Goal: Information Seeking & Learning: Find specific fact

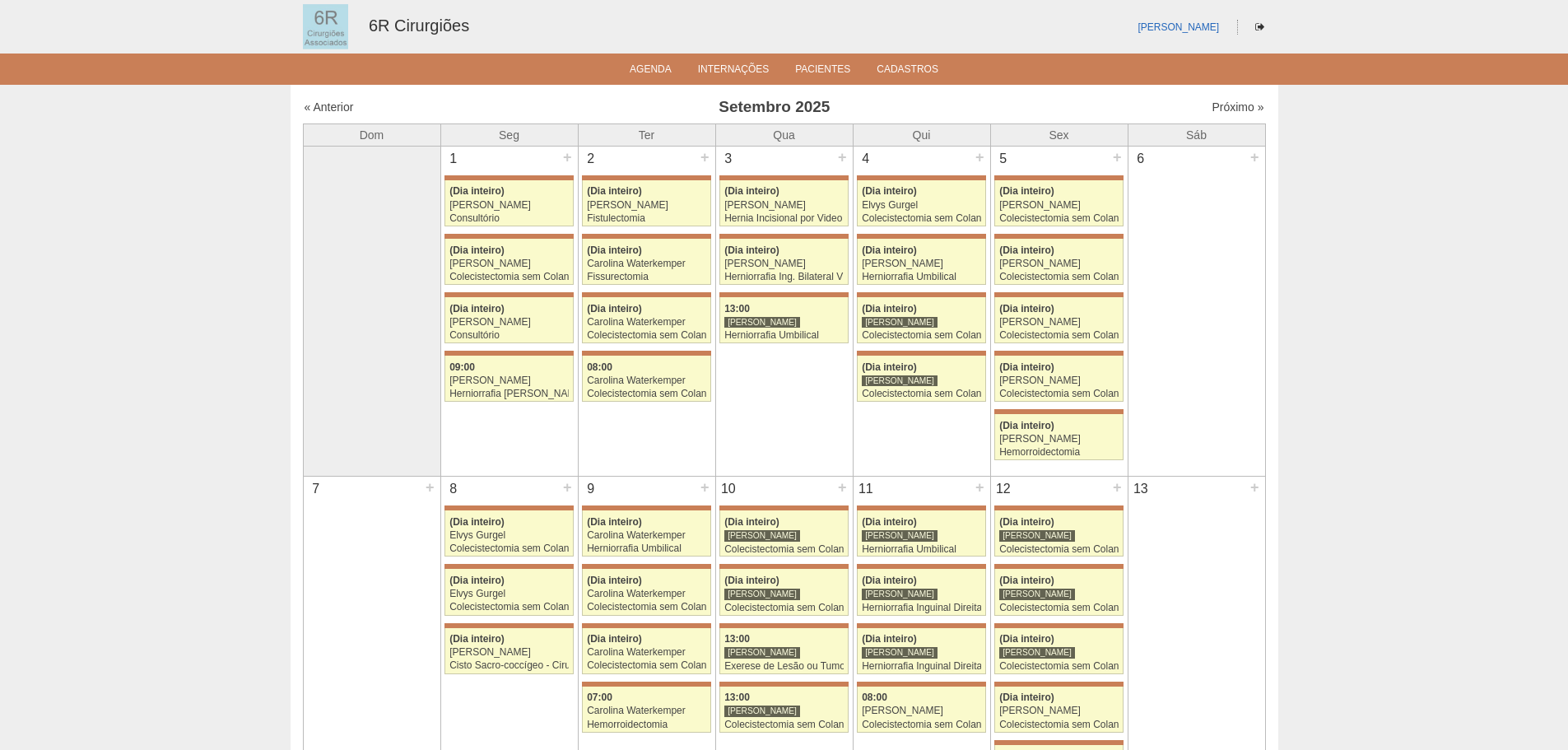
scroll to position [988, 0]
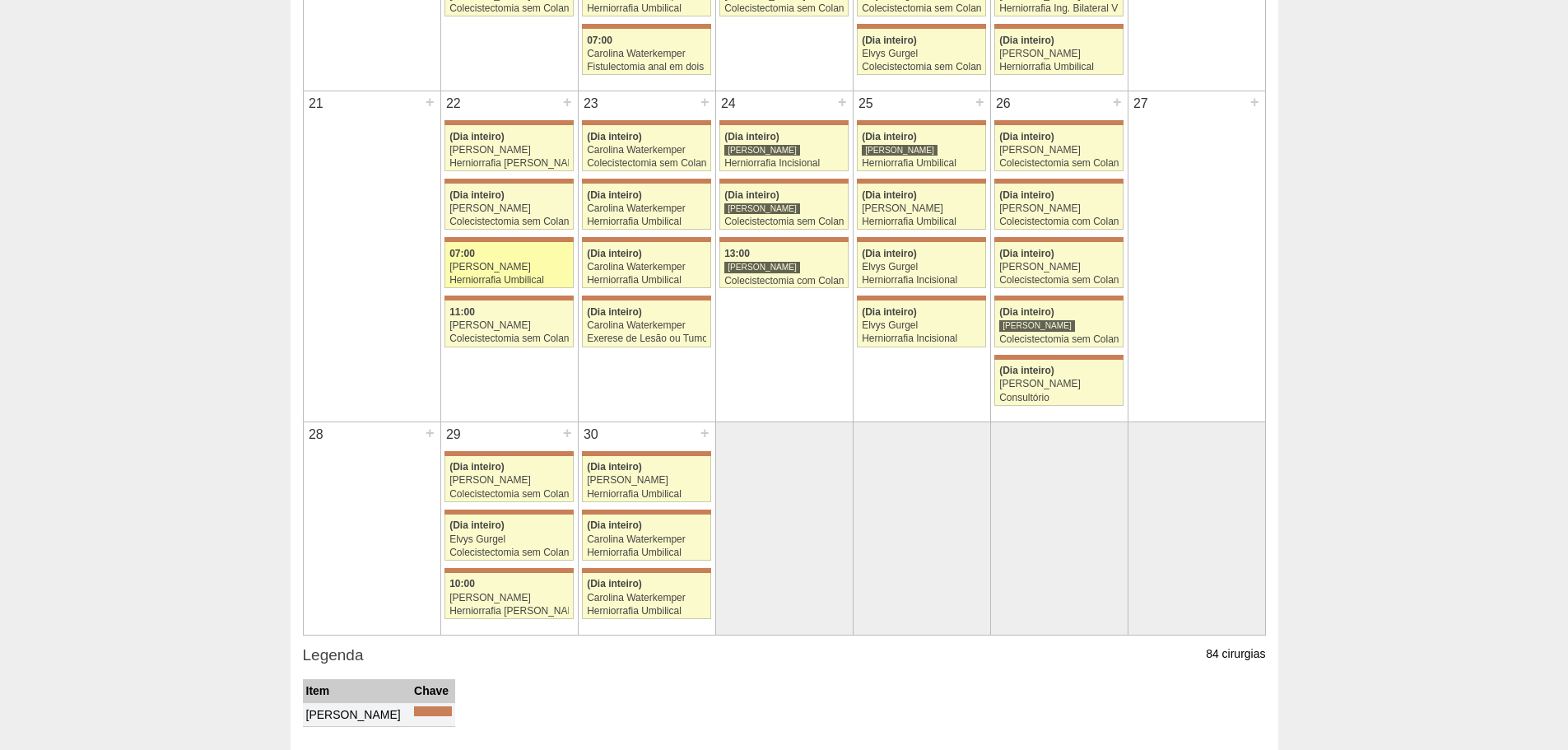
click at [516, 265] on div "[PERSON_NAME]" at bounding box center [509, 267] width 119 height 11
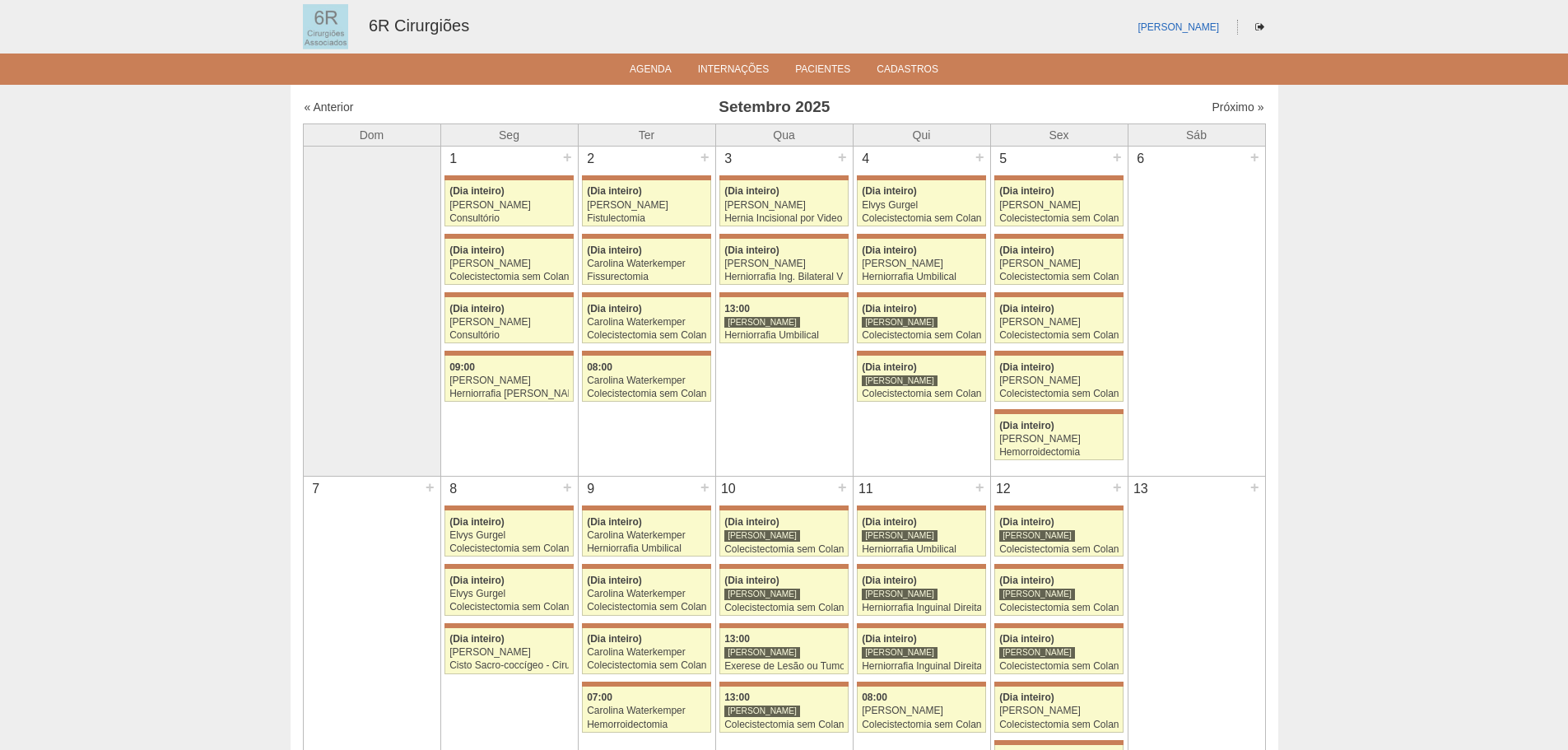
scroll to position [988, 0]
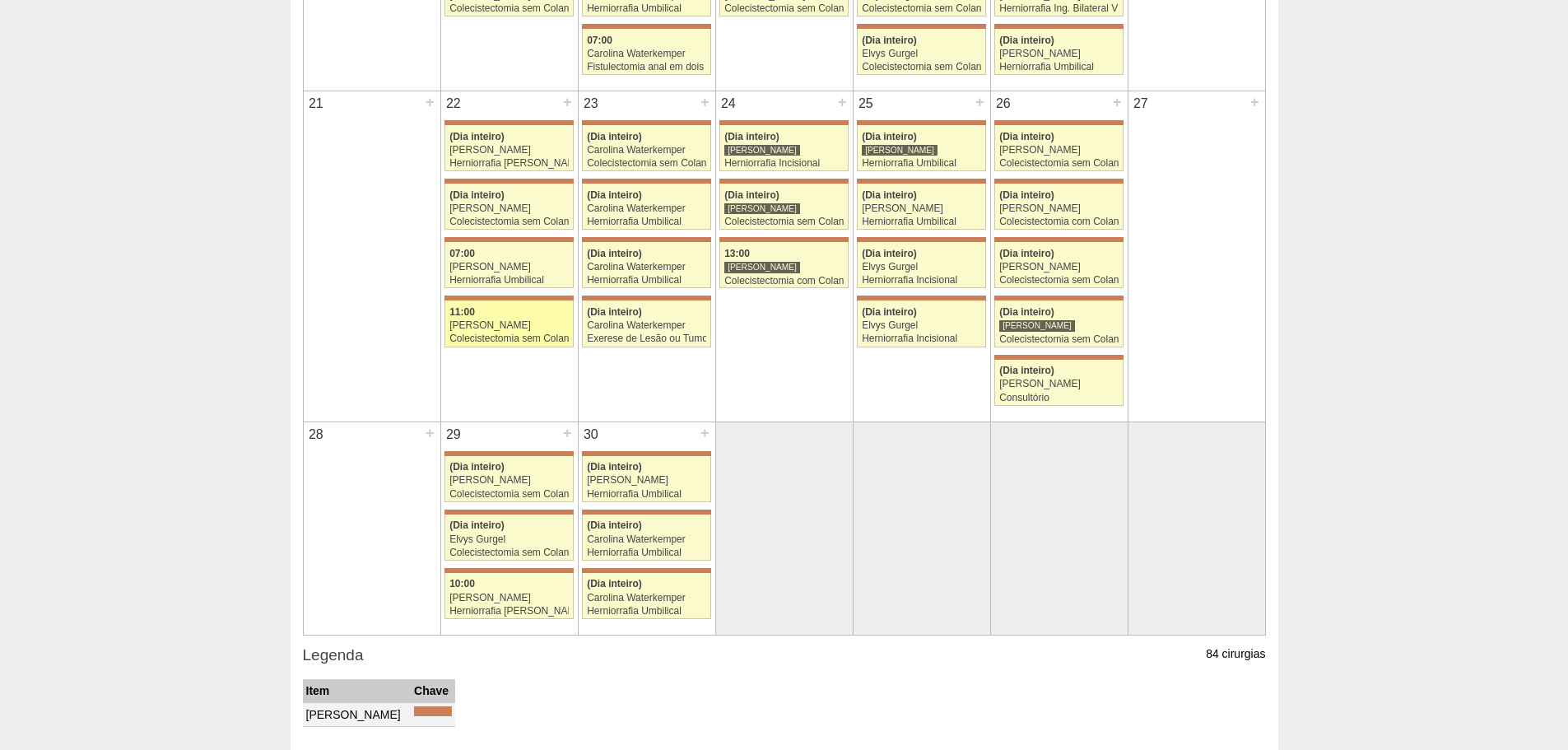
click at [475, 322] on div "[PERSON_NAME]" at bounding box center [509, 325] width 119 height 11
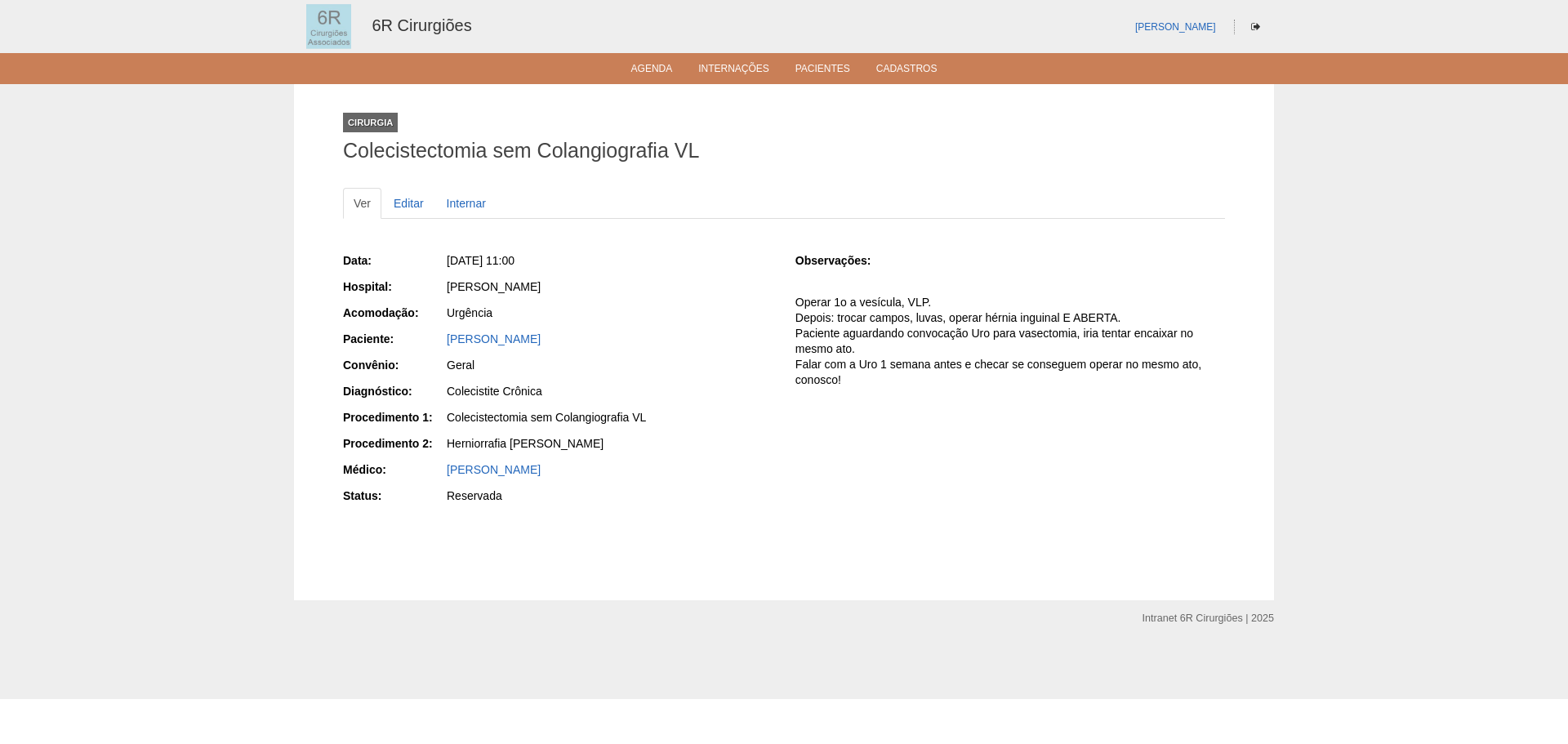
drag, startPoint x: 579, startPoint y: 341, endPoint x: 440, endPoint y: 347, distance: 139.1
click at [440, 347] on div "Paciente: Renato Pereira da Rocha" at bounding box center [558, 341] width 429 height 20
copy link "Renato Pereira da Rocha"
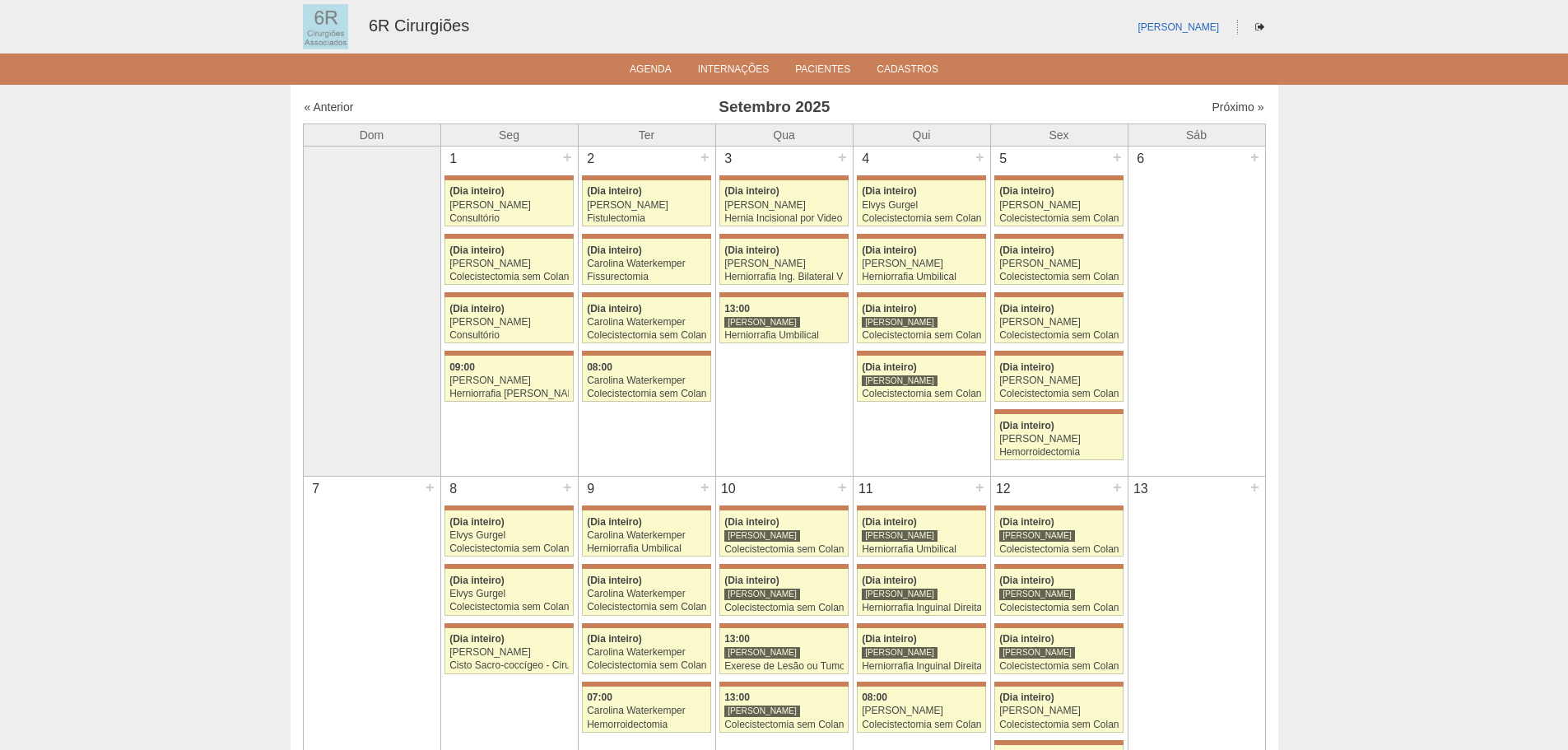
scroll to position [988, 0]
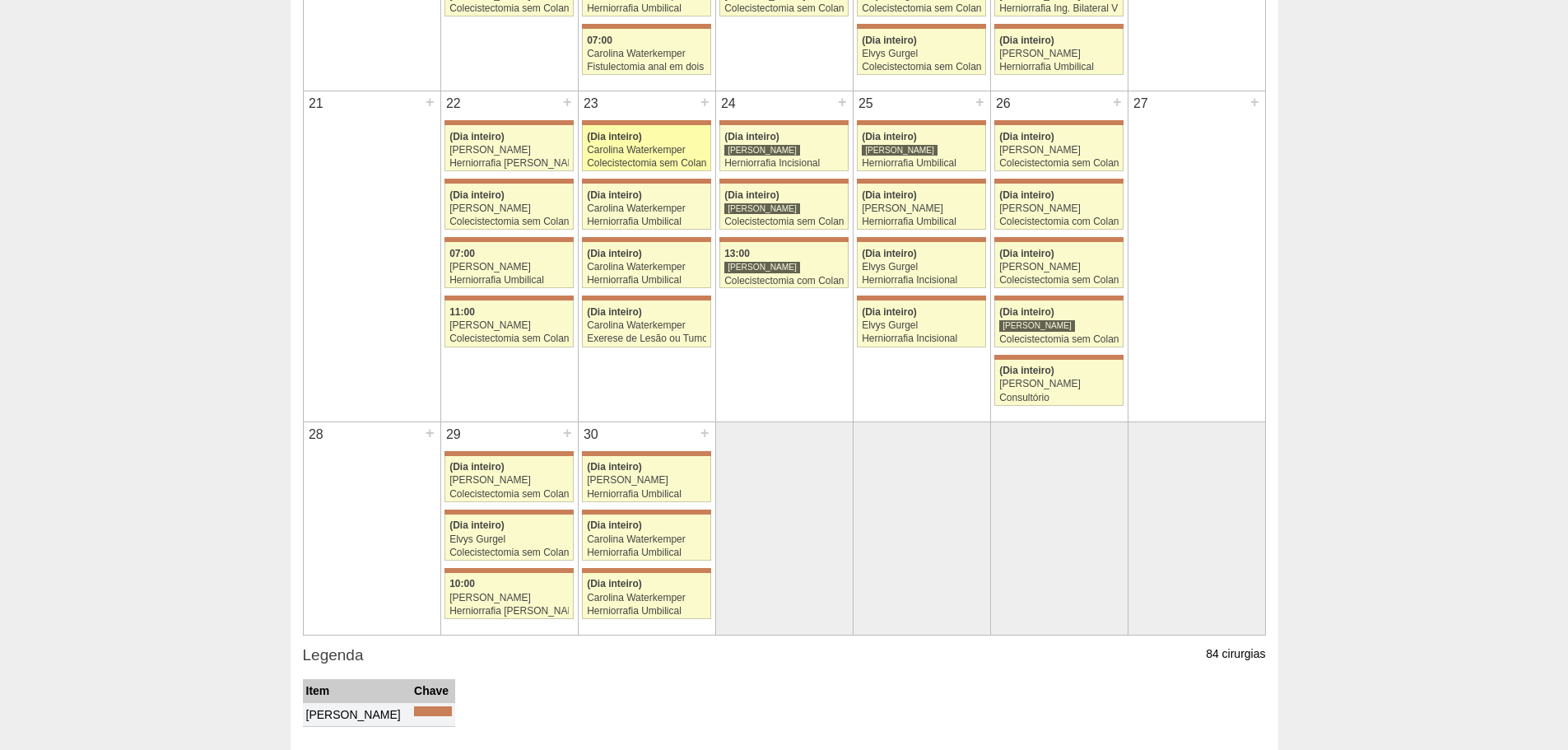
click at [633, 159] on div "Colecistectomia sem Colangiografia VL" at bounding box center [645, 164] width 119 height 11
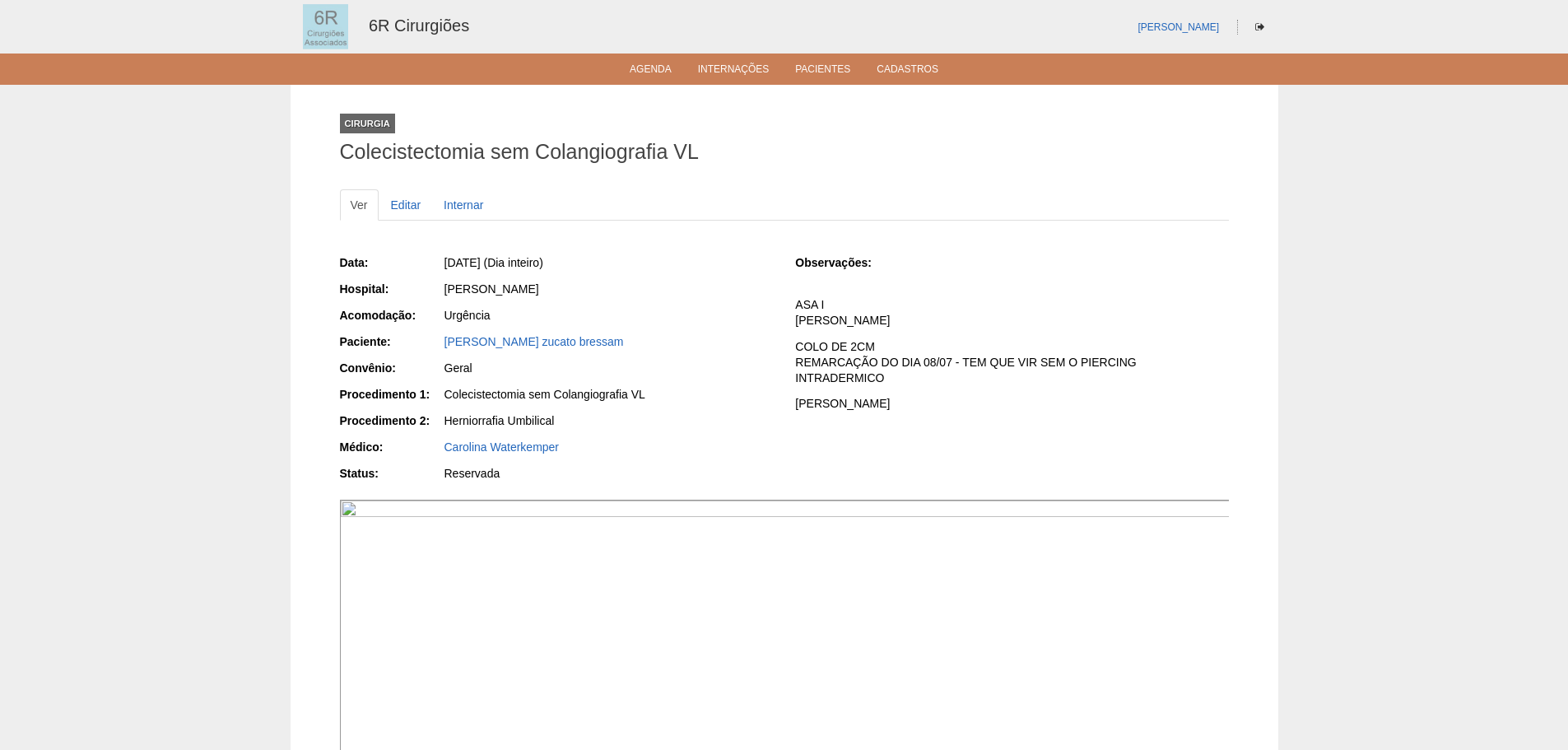
drag, startPoint x: 596, startPoint y: 345, endPoint x: 420, endPoint y: 348, distance: 176.0
click at [420, 348] on div "Paciente: Tatiana dias zucato bressam" at bounding box center [556, 343] width 433 height 21
copy div "Paciente: Tatiana dias zucato bressam"
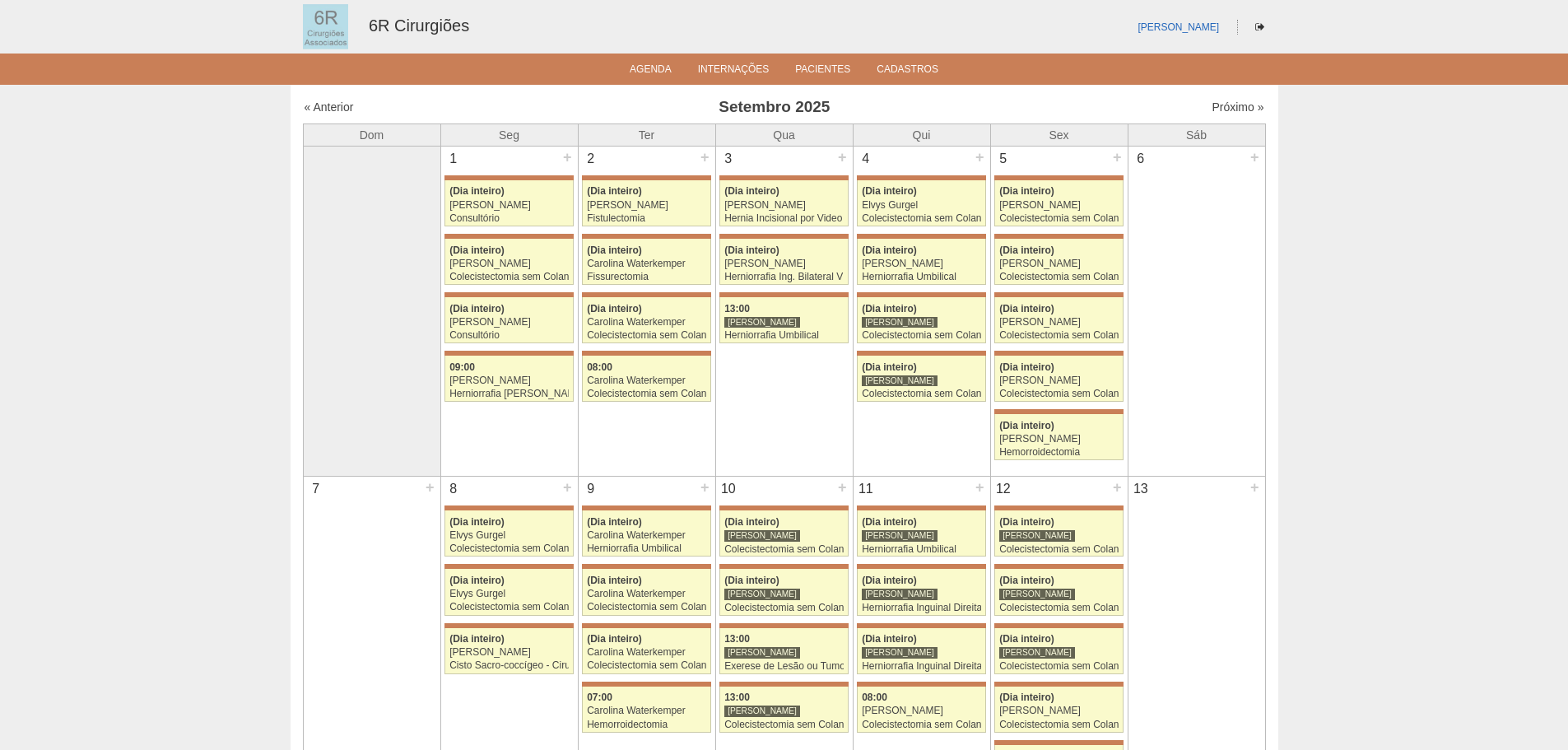
scroll to position [988, 0]
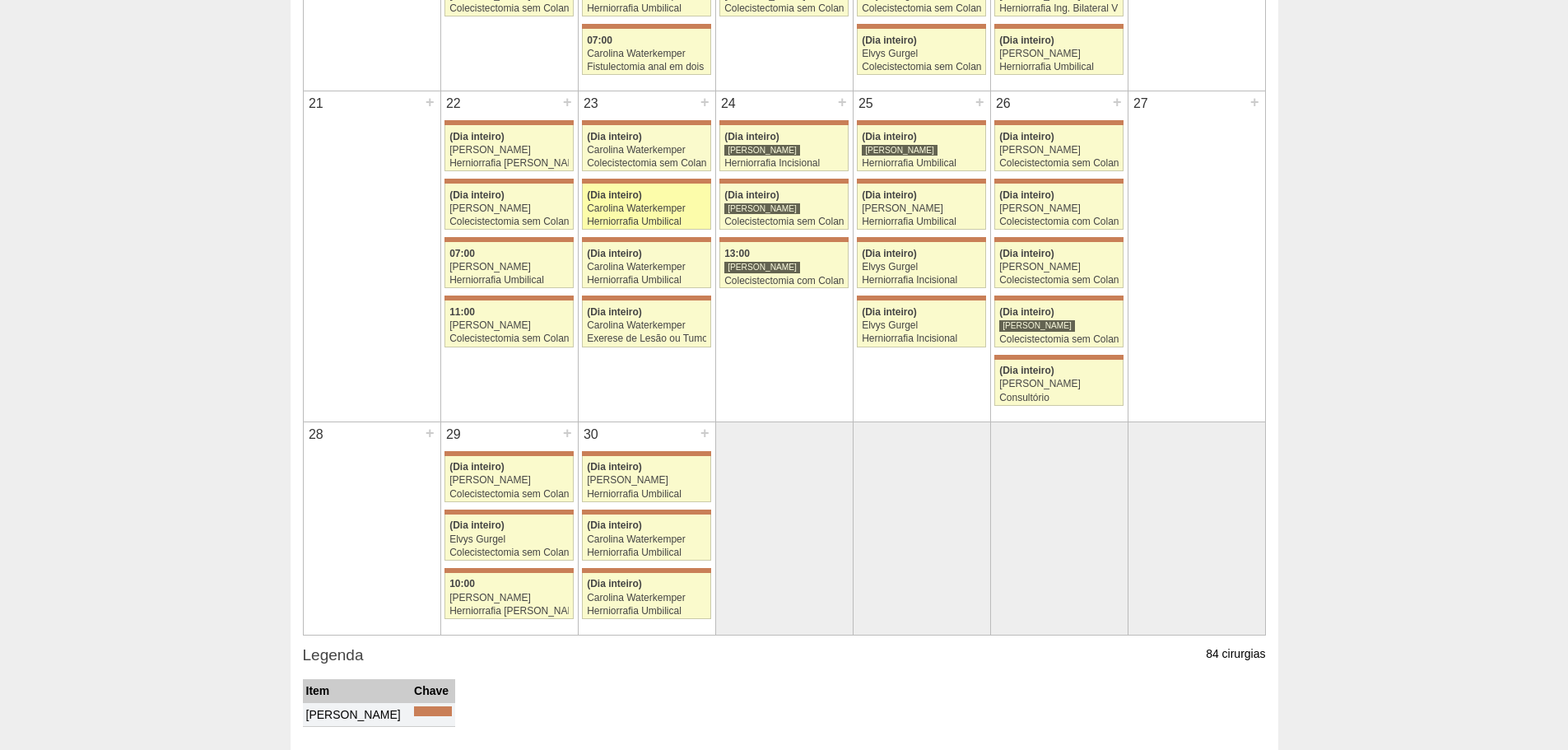
click at [673, 206] on div "Carolina Waterkemper" at bounding box center [645, 208] width 119 height 11
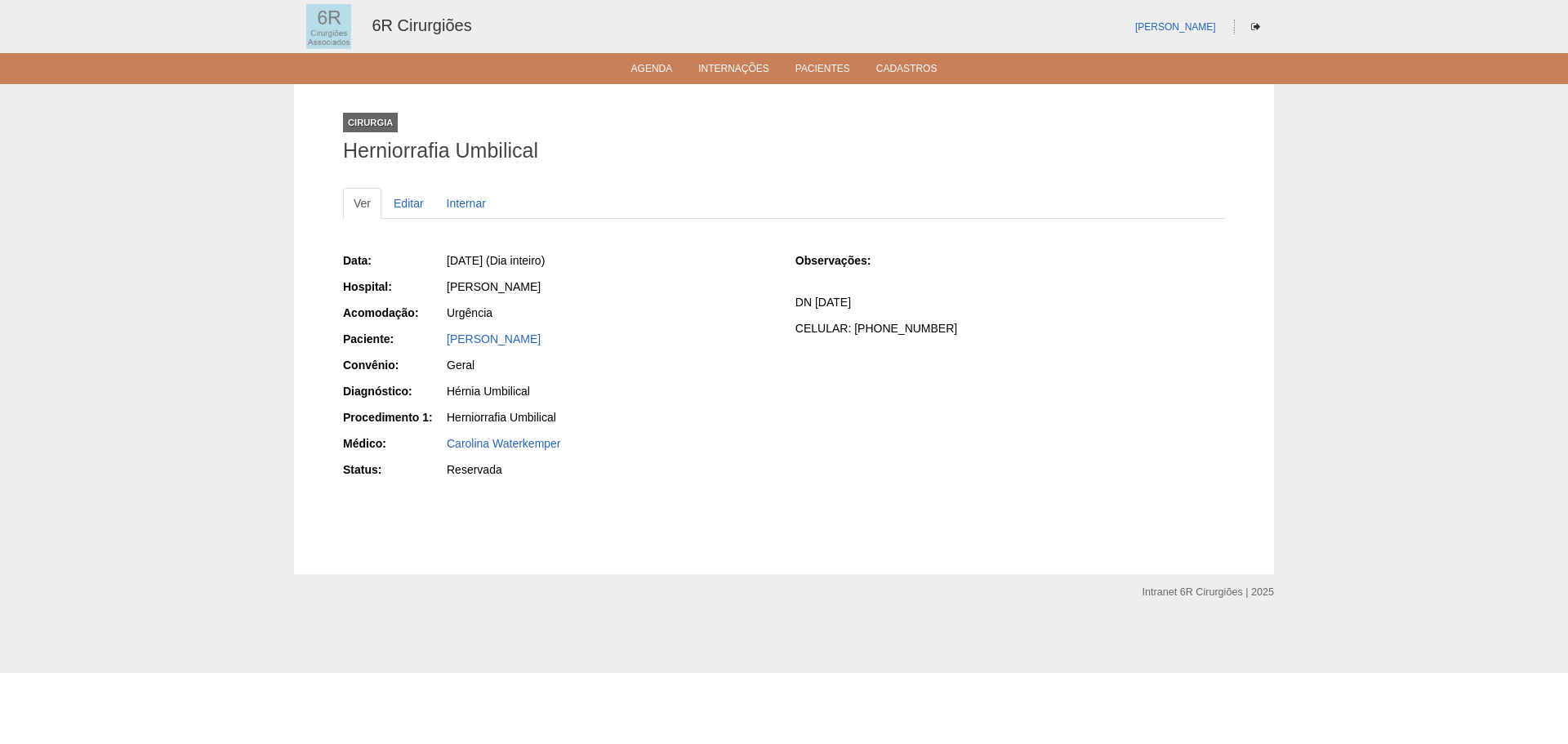
drag, startPoint x: 686, startPoint y: 337, endPoint x: 444, endPoint y: 343, distance: 242.1
click at [444, 343] on div "Paciente: [PERSON_NAME]" at bounding box center [558, 341] width 429 height 20
copy div "Paciente: [PERSON_NAME]"
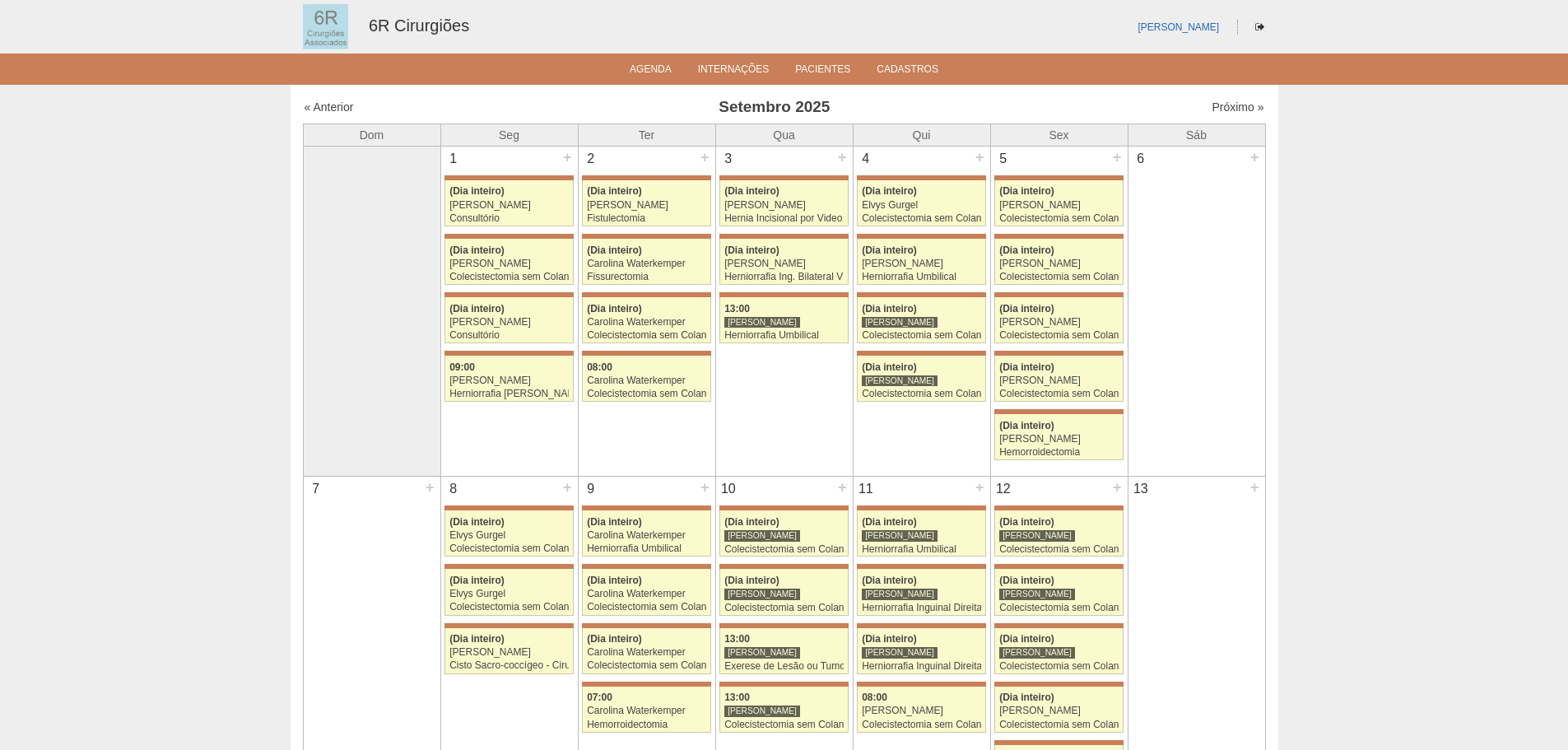
scroll to position [988, 0]
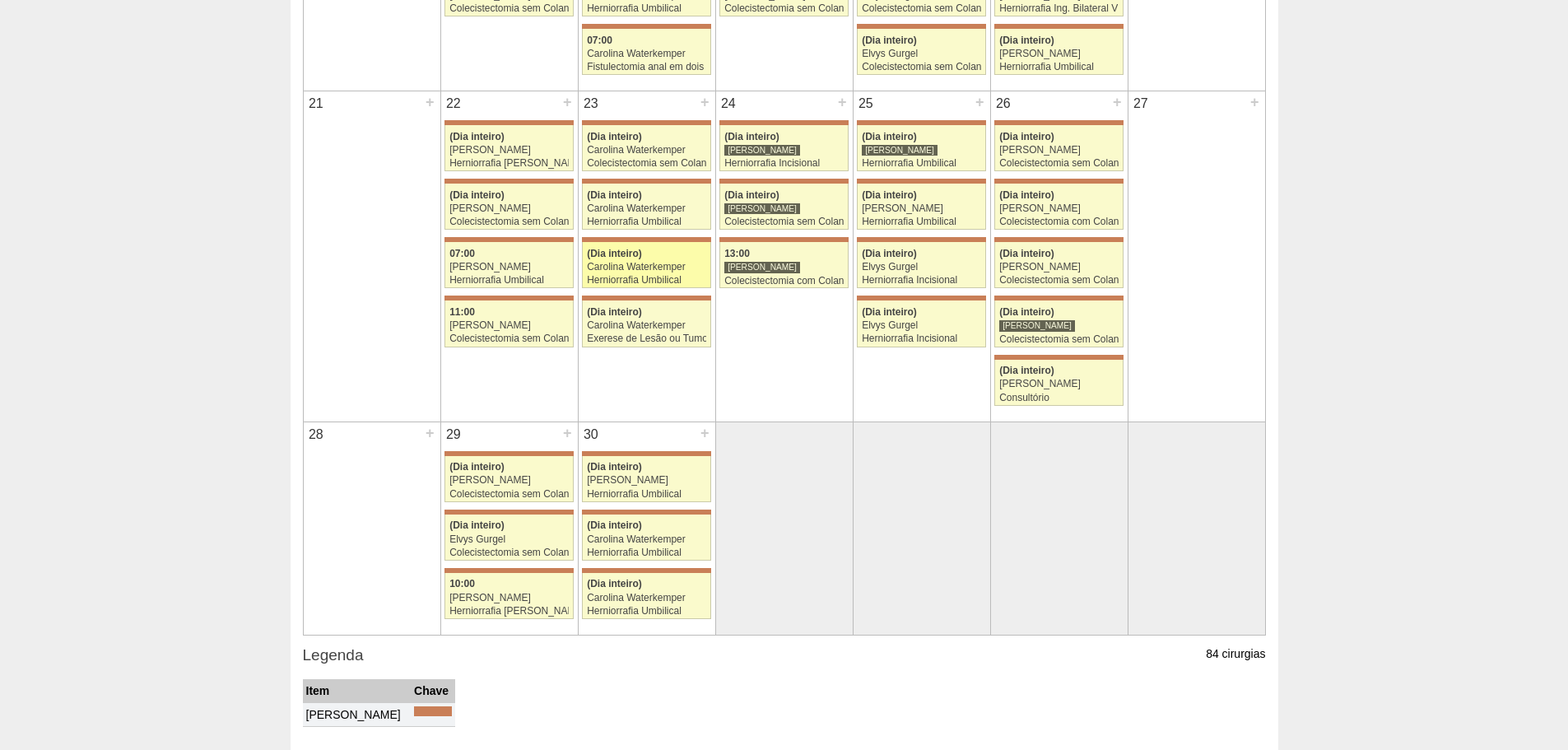
click at [669, 244] on link "71387 Bruno Bulisani (Dia inteiro) Carolina Waterkemper Herniorrafia Umbilical …" at bounding box center [646, 265] width 129 height 46
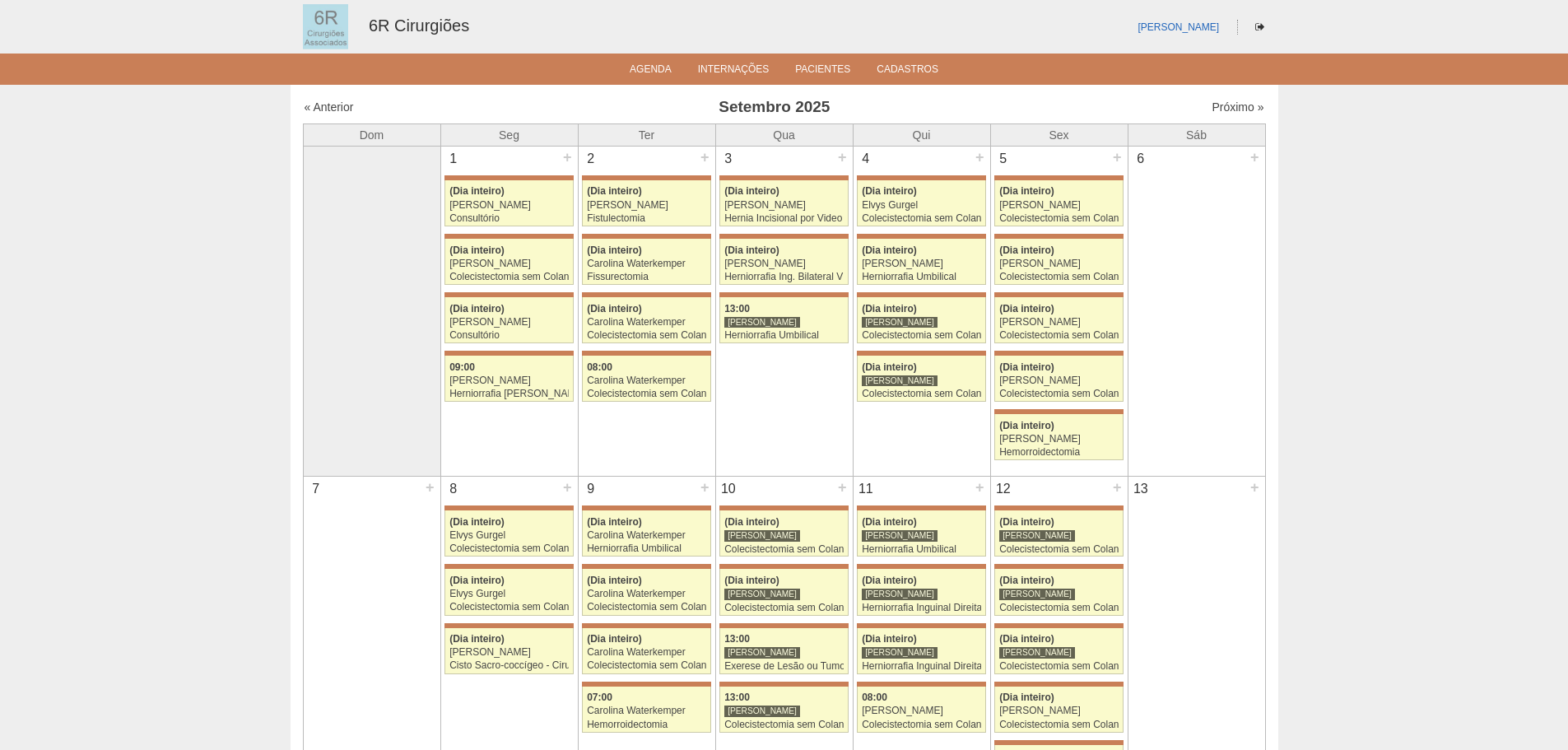
scroll to position [988, 0]
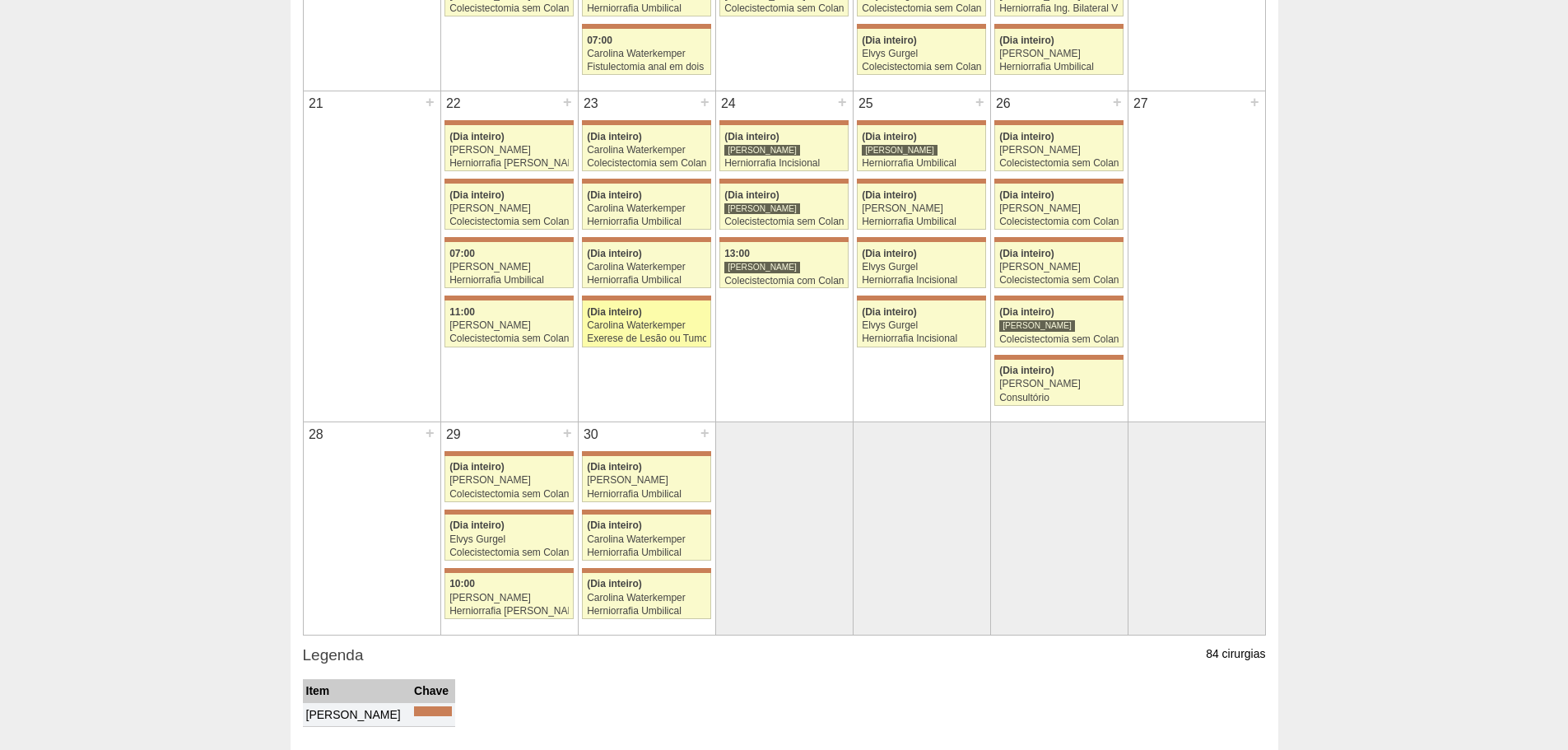
click at [681, 341] on div "Exerese de Lesão ou Tumor de Pele" at bounding box center [645, 339] width 119 height 11
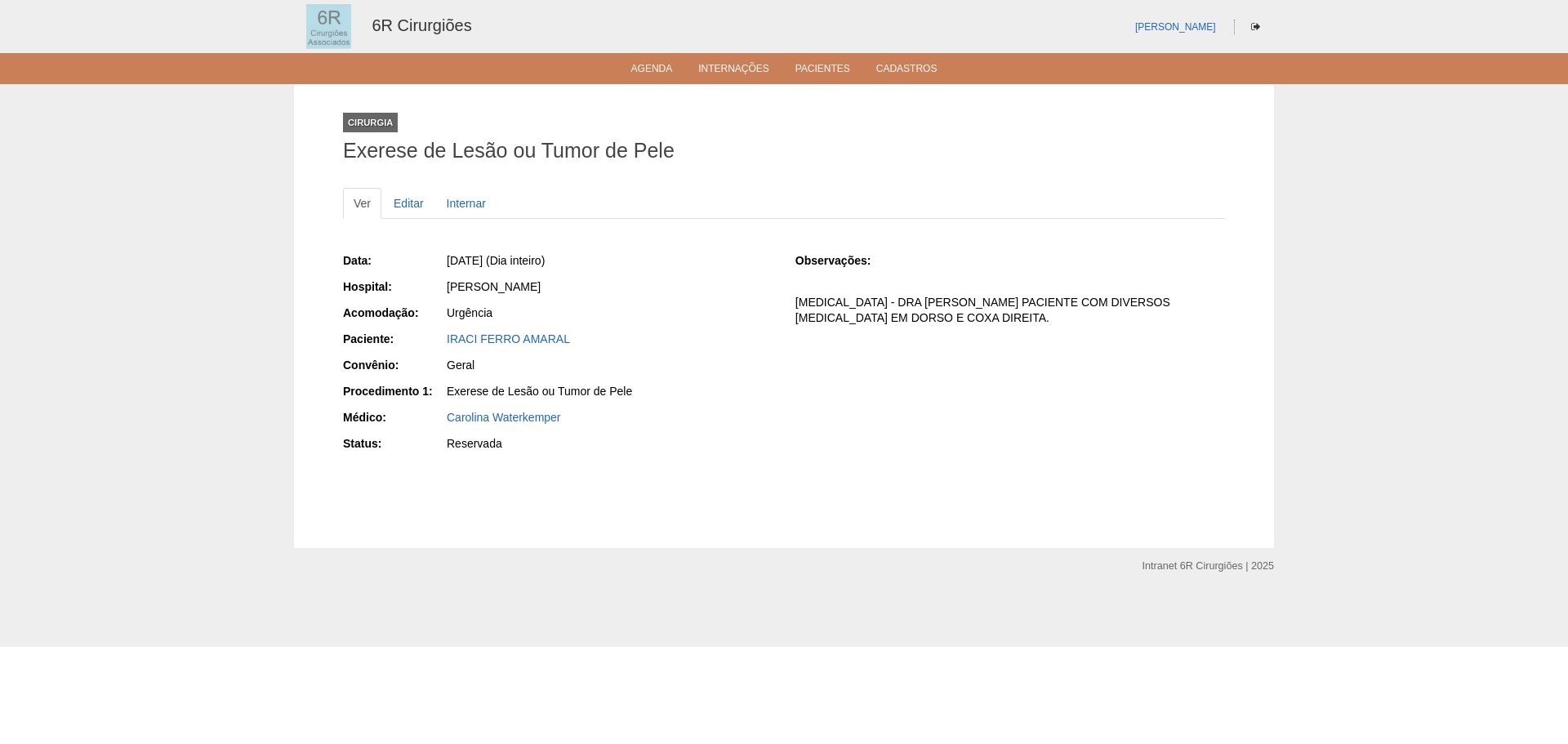
drag, startPoint x: 576, startPoint y: 338, endPoint x: 435, endPoint y: 339, distance: 141.0
click at [435, 339] on div "Paciente: IRACI FERRO AMARAL" at bounding box center [558, 341] width 429 height 20
copy div "Paciente: IRACI FERRO AMARAL"
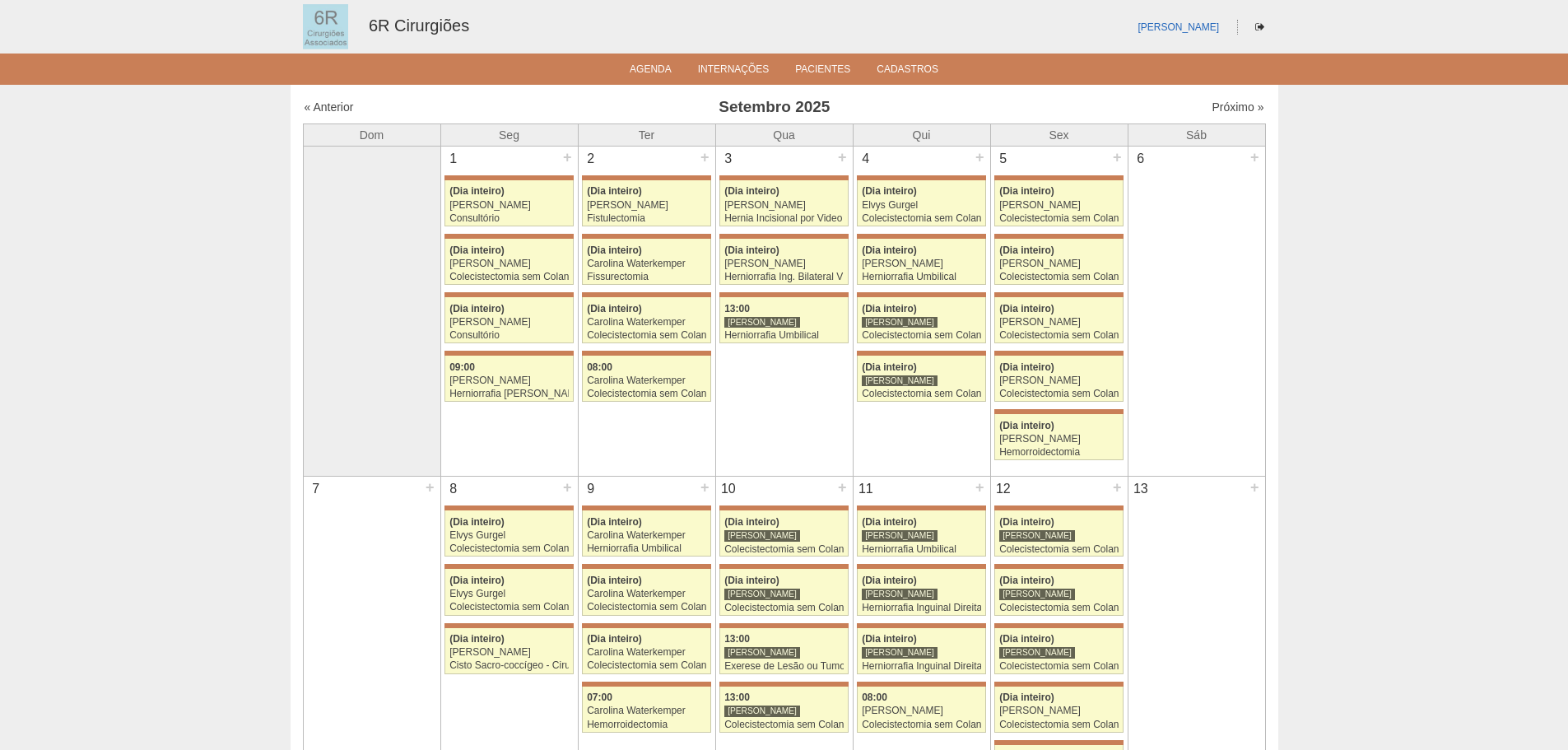
scroll to position [988, 0]
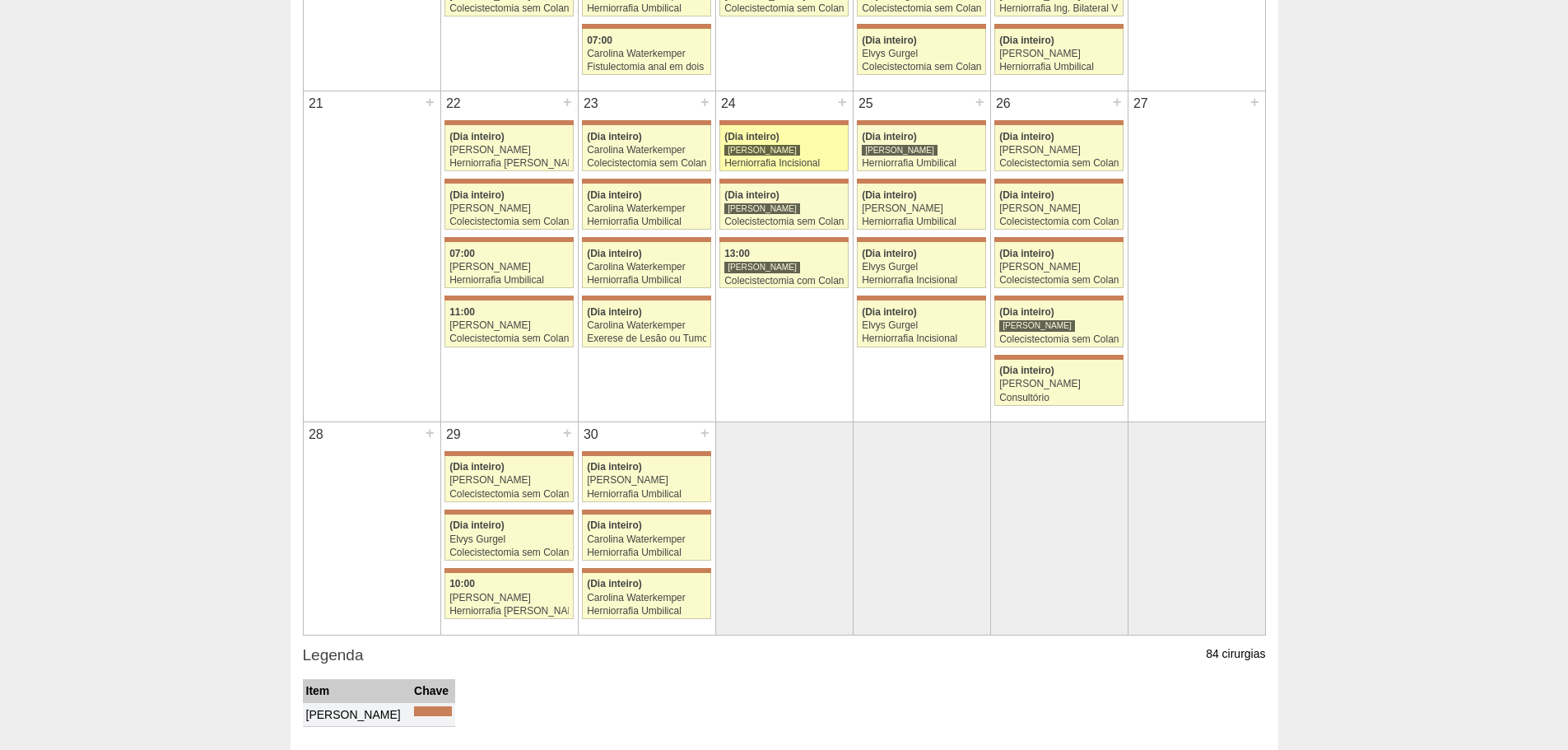
click at [825, 162] on div "Herniorrafia Incisional" at bounding box center [783, 164] width 119 height 11
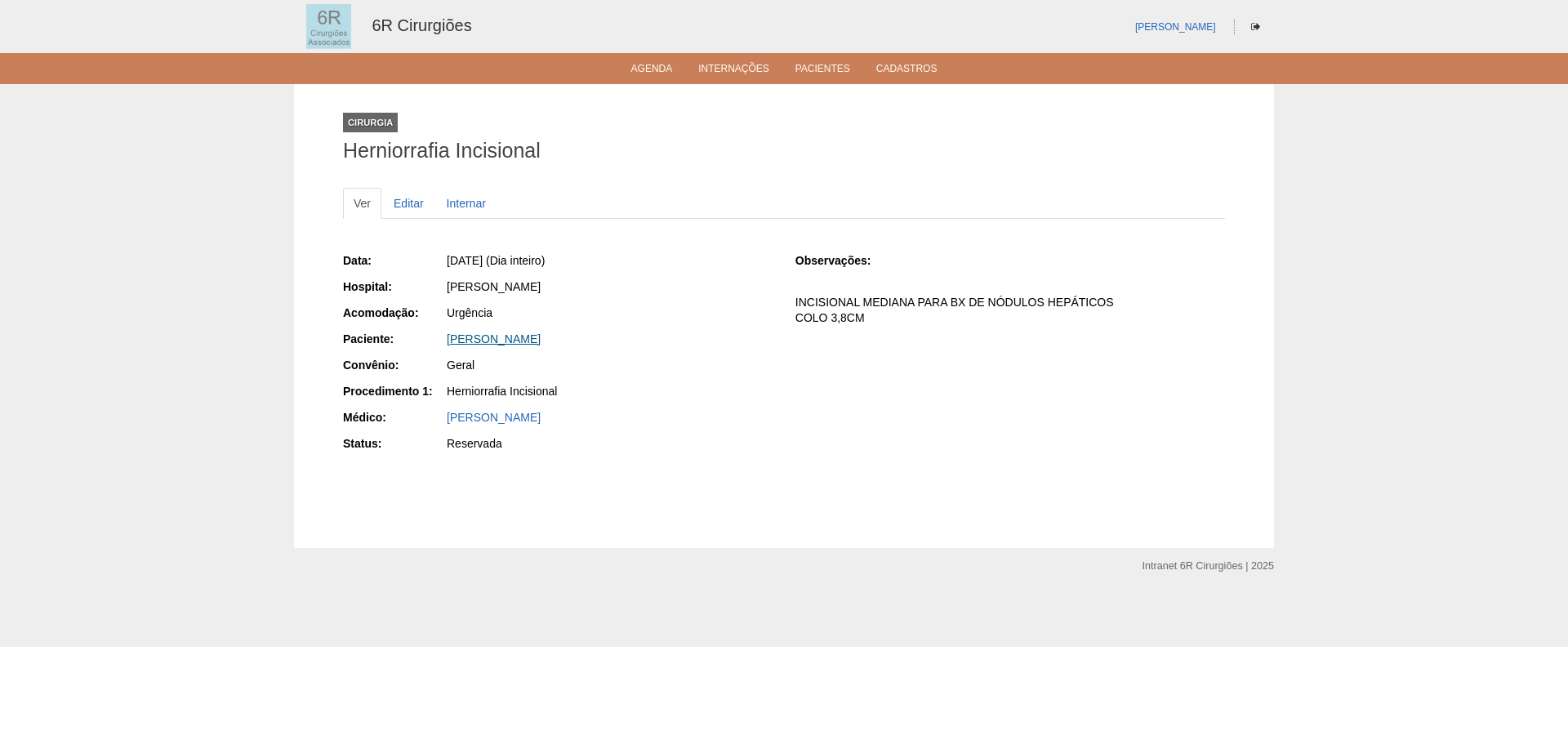
drag, startPoint x: 608, startPoint y: 338, endPoint x: 447, endPoint y: 334, distance: 161.0
click at [447, 334] on div "[PERSON_NAME]" at bounding box center [609, 339] width 325 height 16
copy link "[PERSON_NAME]"
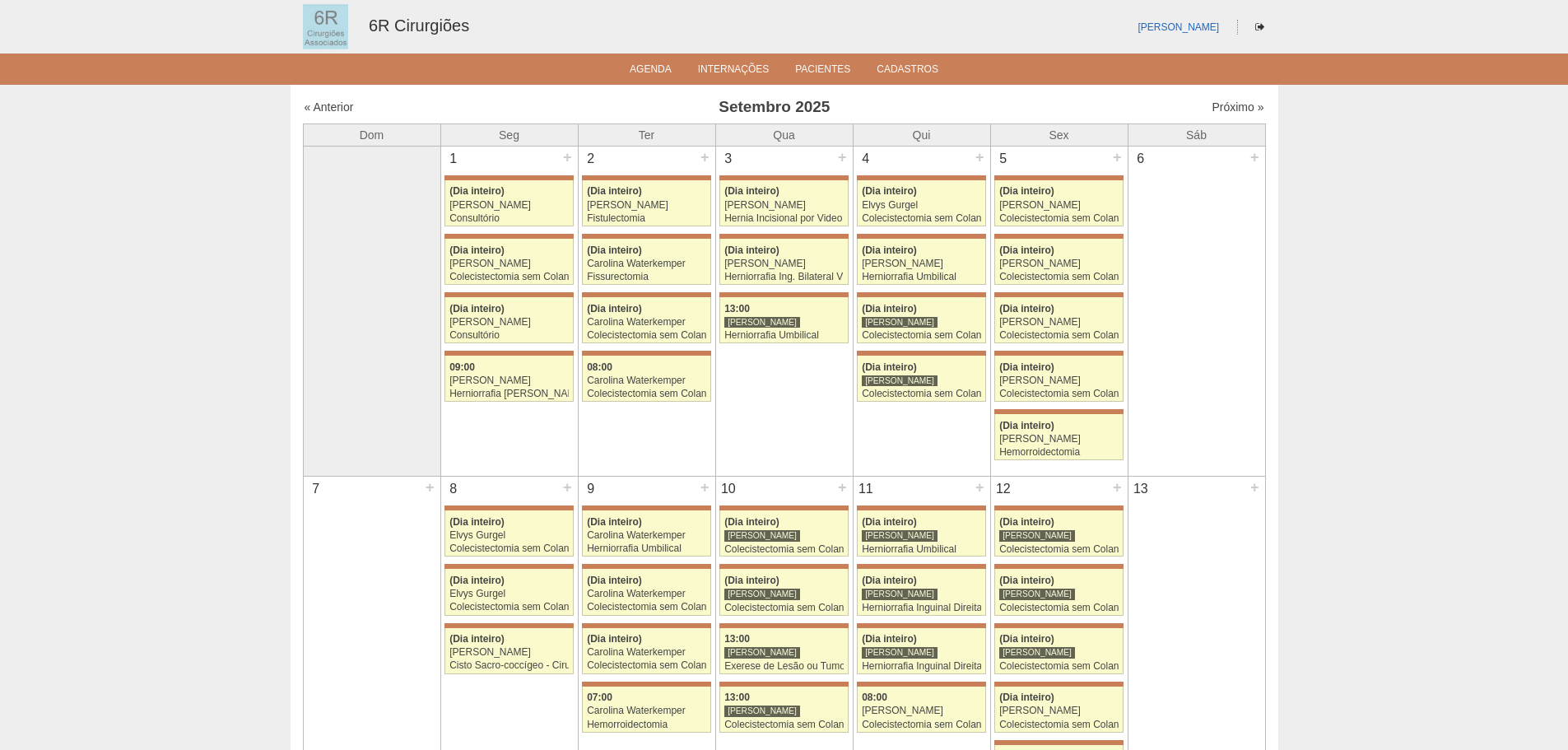
scroll to position [988, 0]
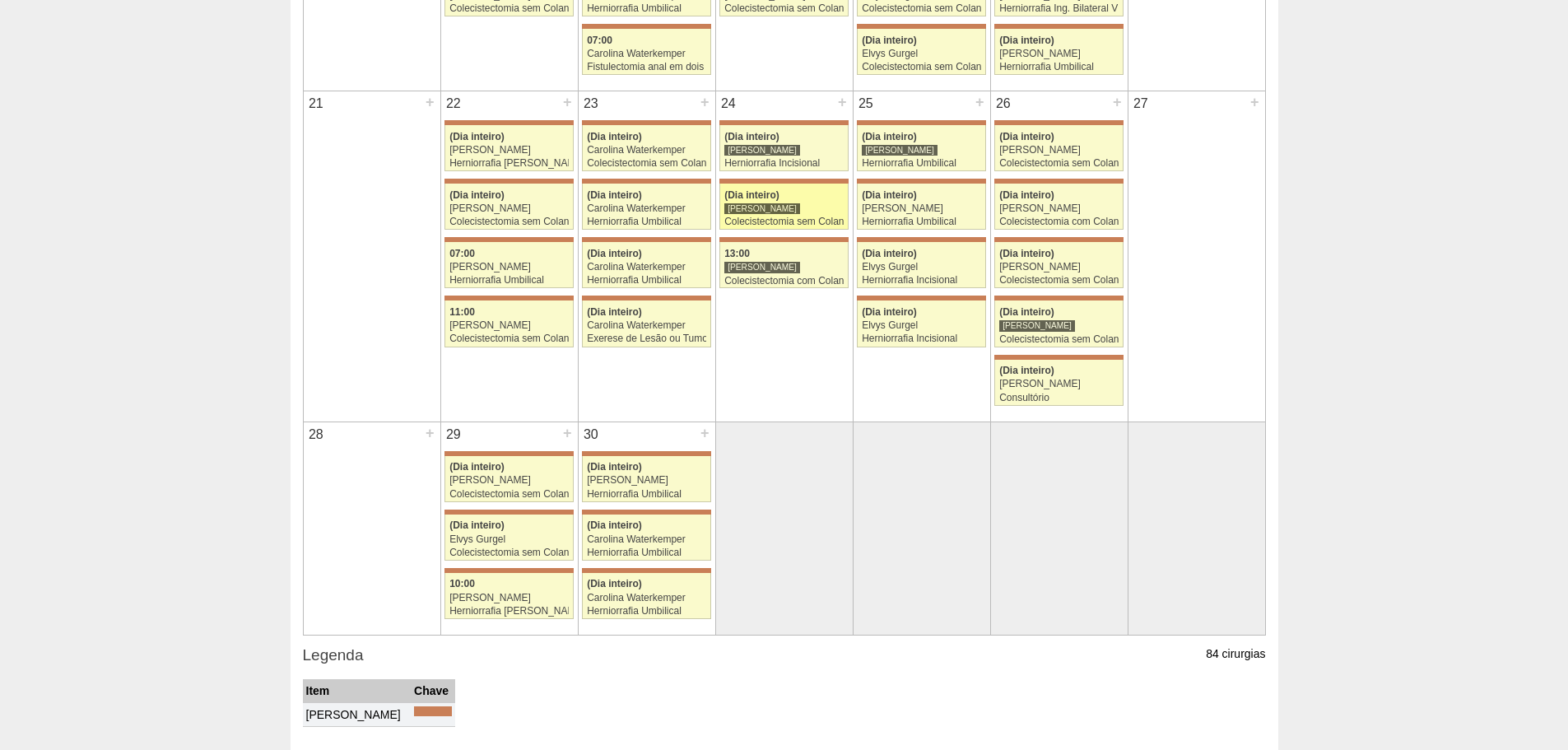
click at [814, 220] on div "Colecistectomia sem Colangiografia VL" at bounding box center [783, 222] width 119 height 11
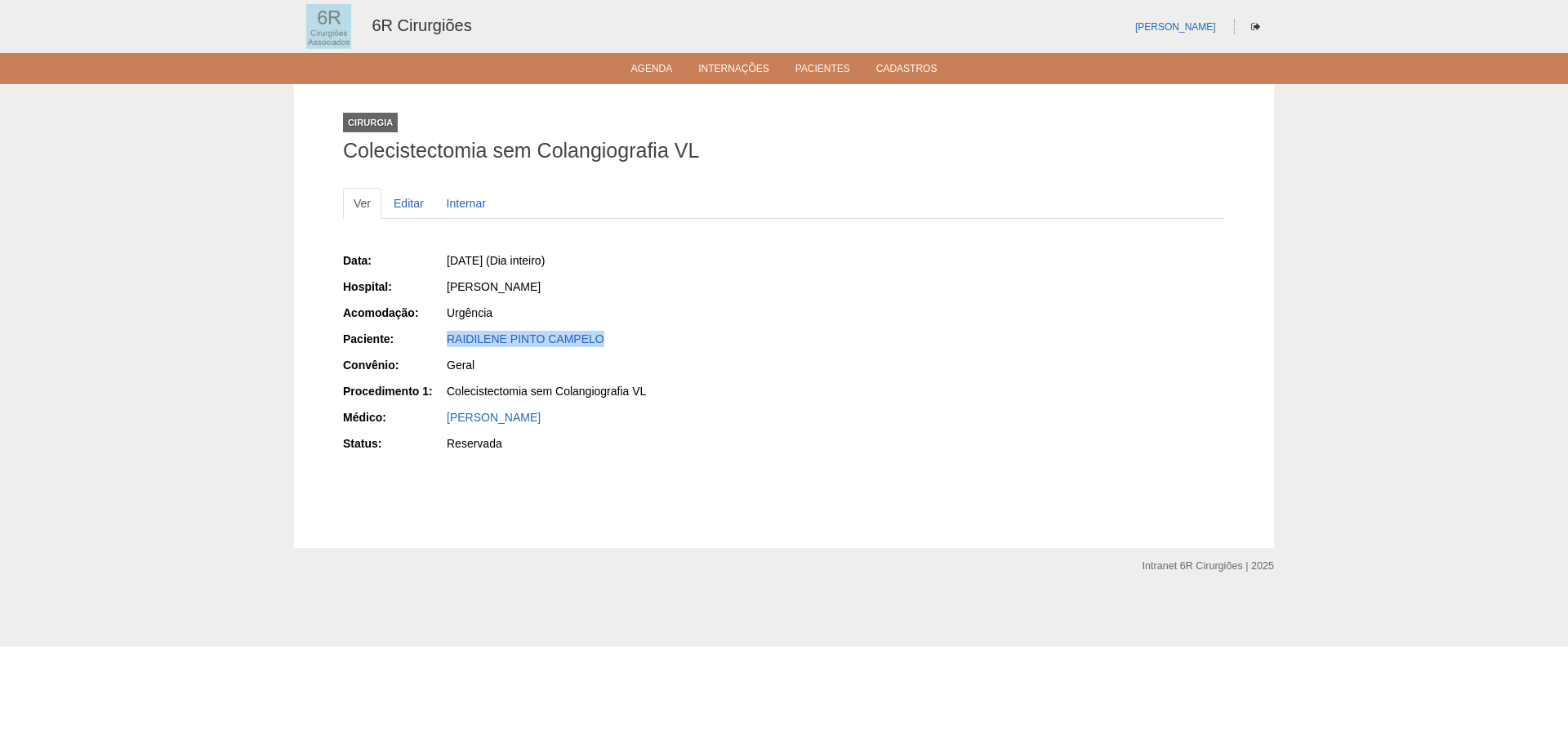
drag, startPoint x: 446, startPoint y: 339, endPoint x: 603, endPoint y: 346, distance: 157.2
click at [603, 346] on div "RAIDILENE PINTO CAMPELO" at bounding box center [608, 341] width 327 height 20
copy link "RAIDILENE PINTO CAMPELO"
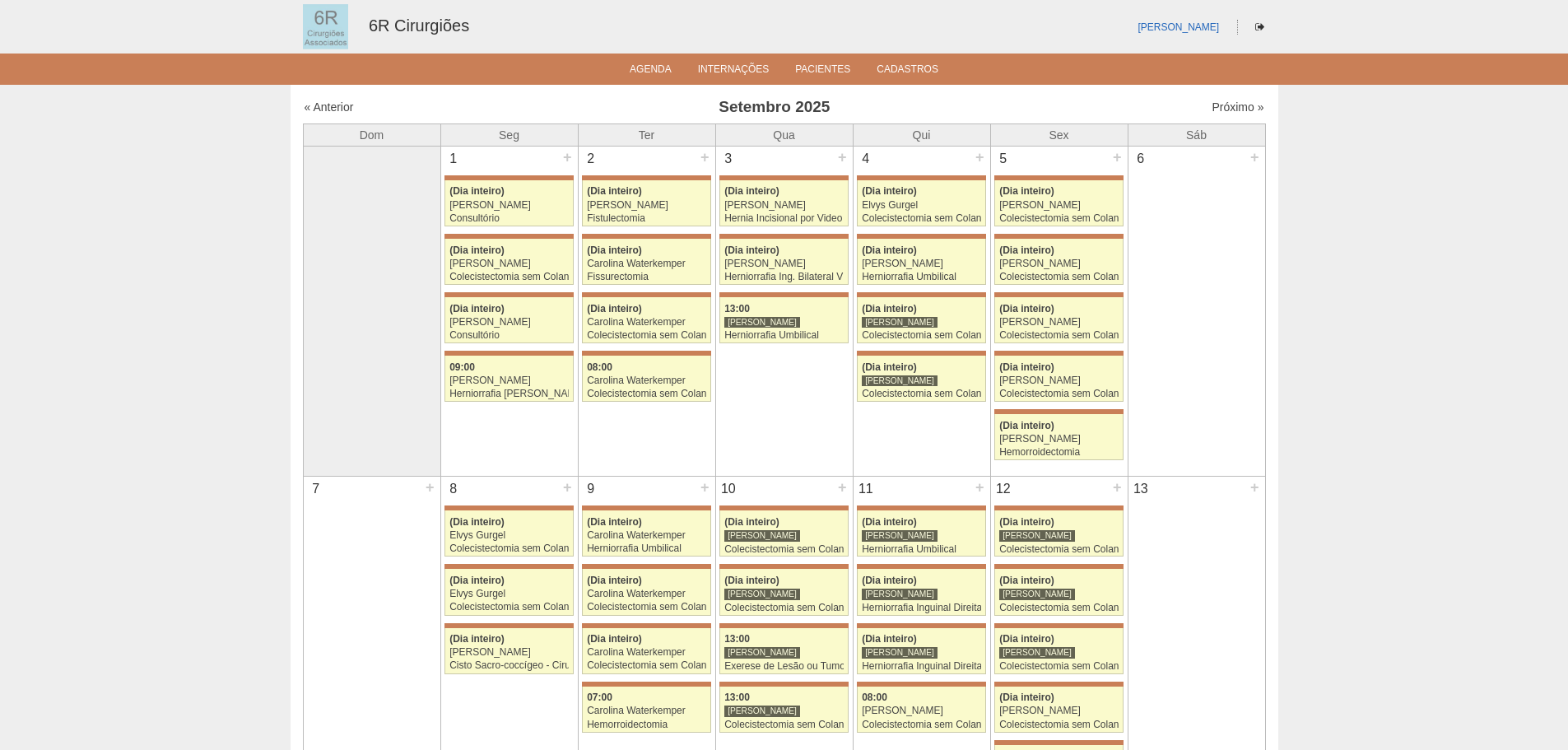
scroll to position [988, 0]
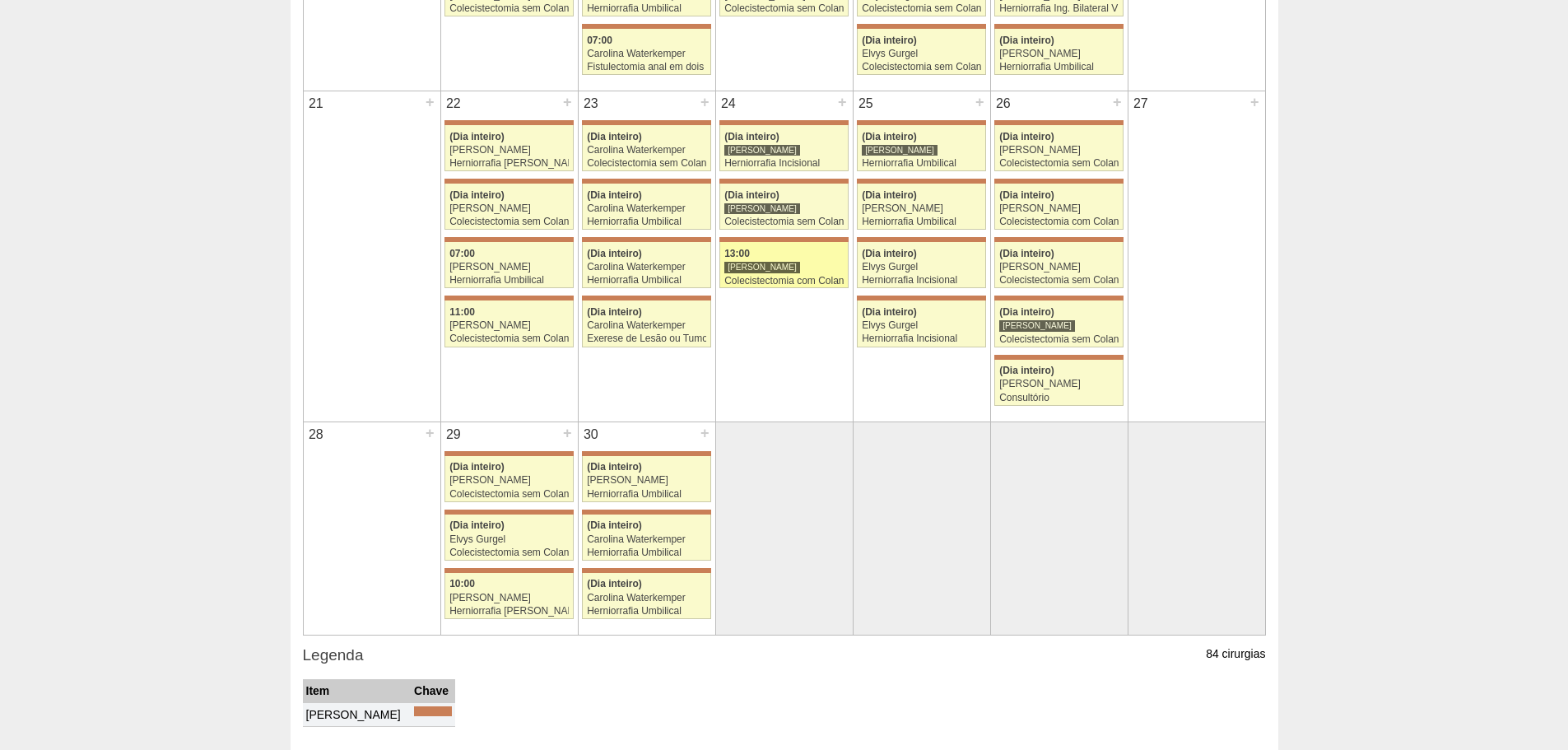
click at [805, 250] on div "13:00" at bounding box center [783, 254] width 119 height 11
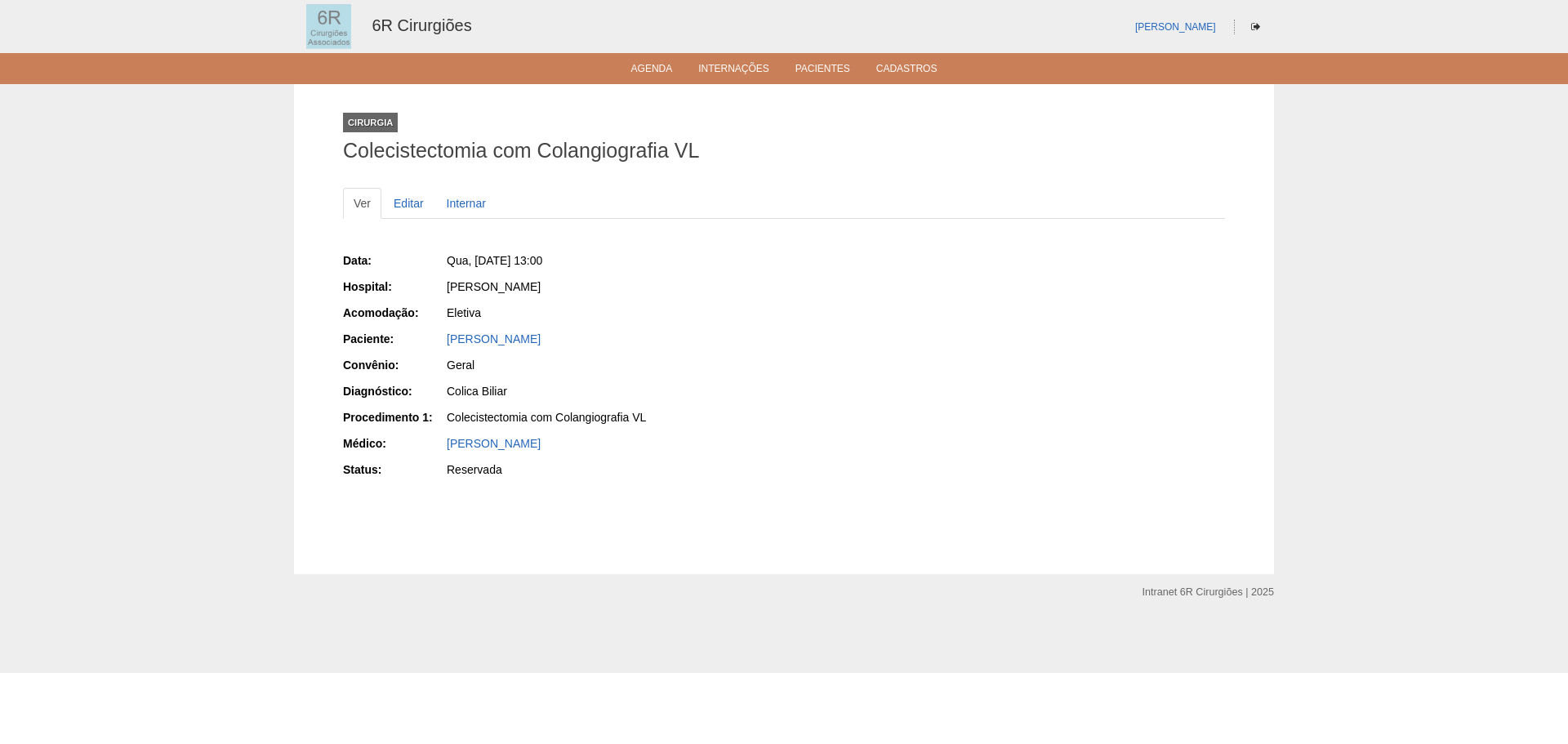
drag, startPoint x: 537, startPoint y: 338, endPoint x: 447, endPoint y: 347, distance: 90.4
click at [447, 347] on div "Vicente Cussolini" at bounding box center [608, 341] width 327 height 20
copy link "Vicente Cussolini"
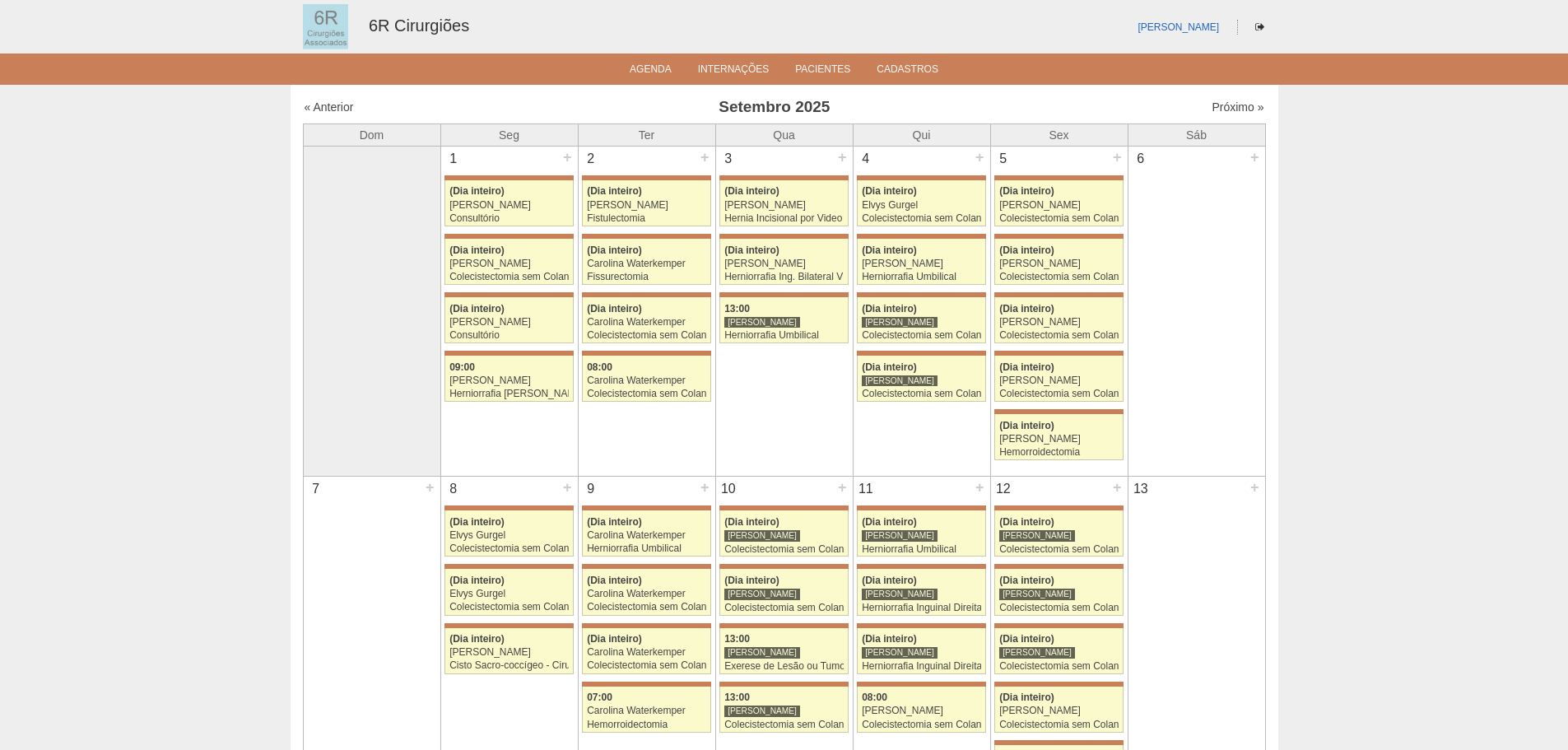
scroll to position [988, 0]
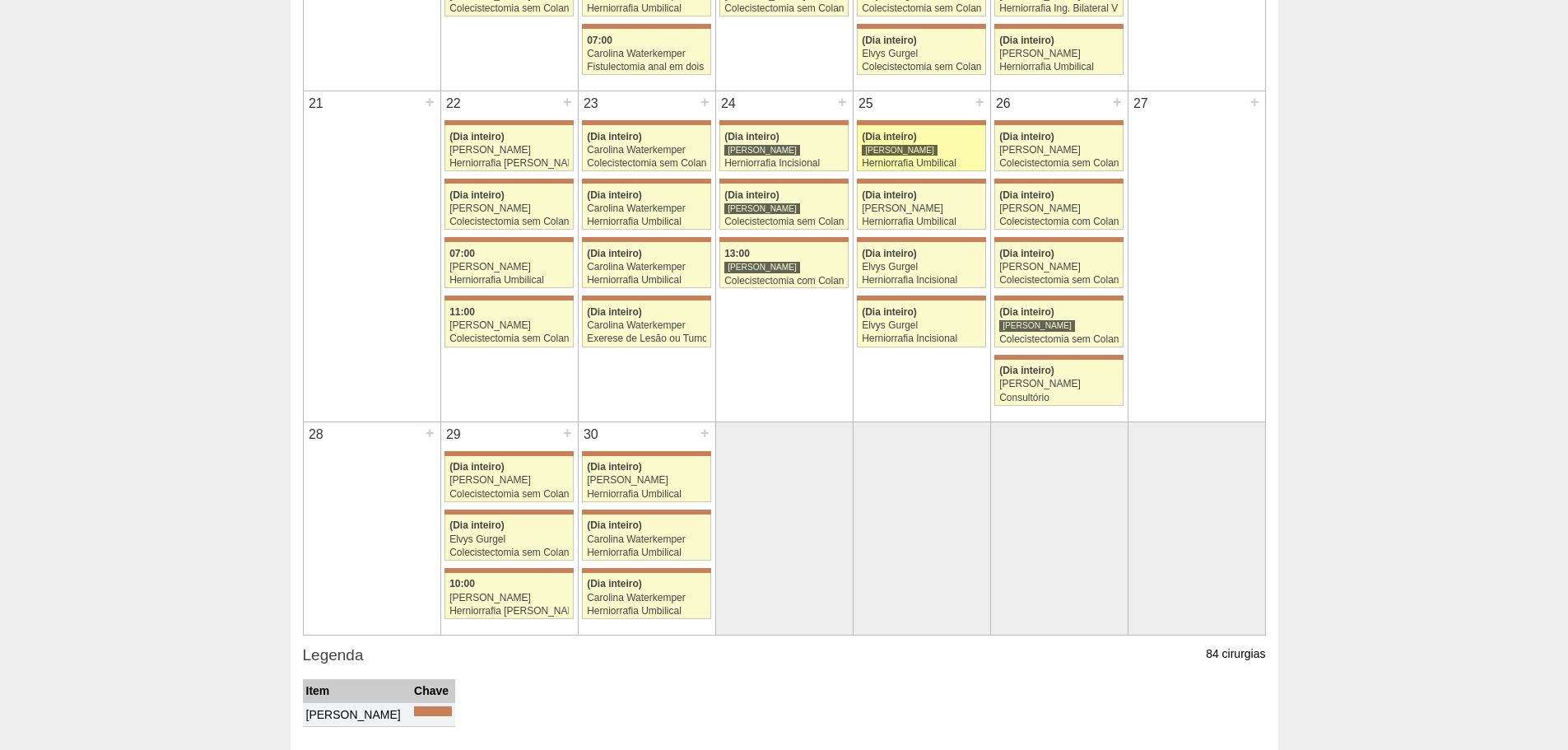
click at [889, 158] on div "Herniorrafia Umbilical" at bounding box center [921, 164] width 119 height 11
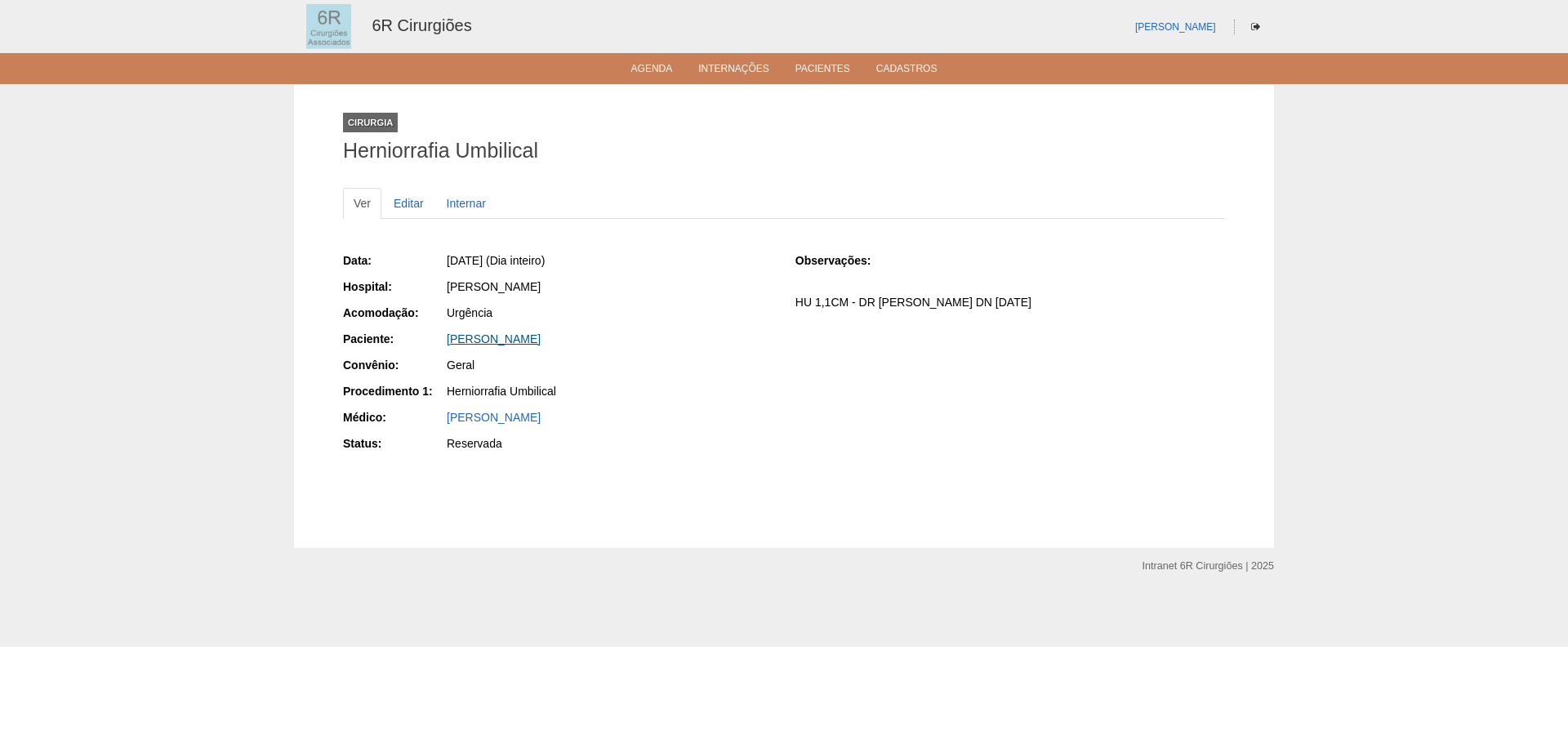
drag, startPoint x: 603, startPoint y: 338, endPoint x: 447, endPoint y: 343, distance: 156.1
click at [447, 343] on div "[PERSON_NAME]" at bounding box center [609, 339] width 325 height 16
copy link "[PERSON_NAME]"
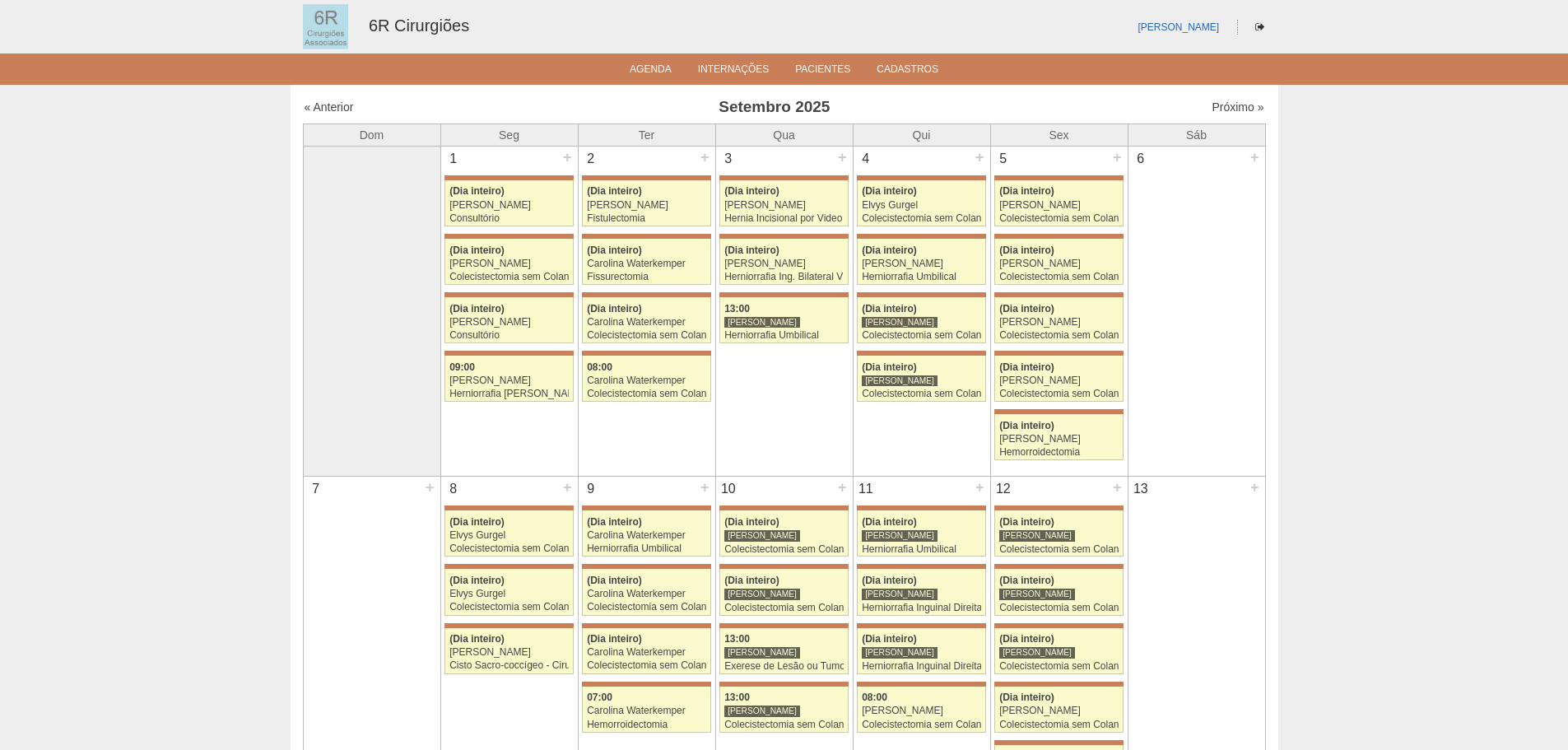
scroll to position [988, 0]
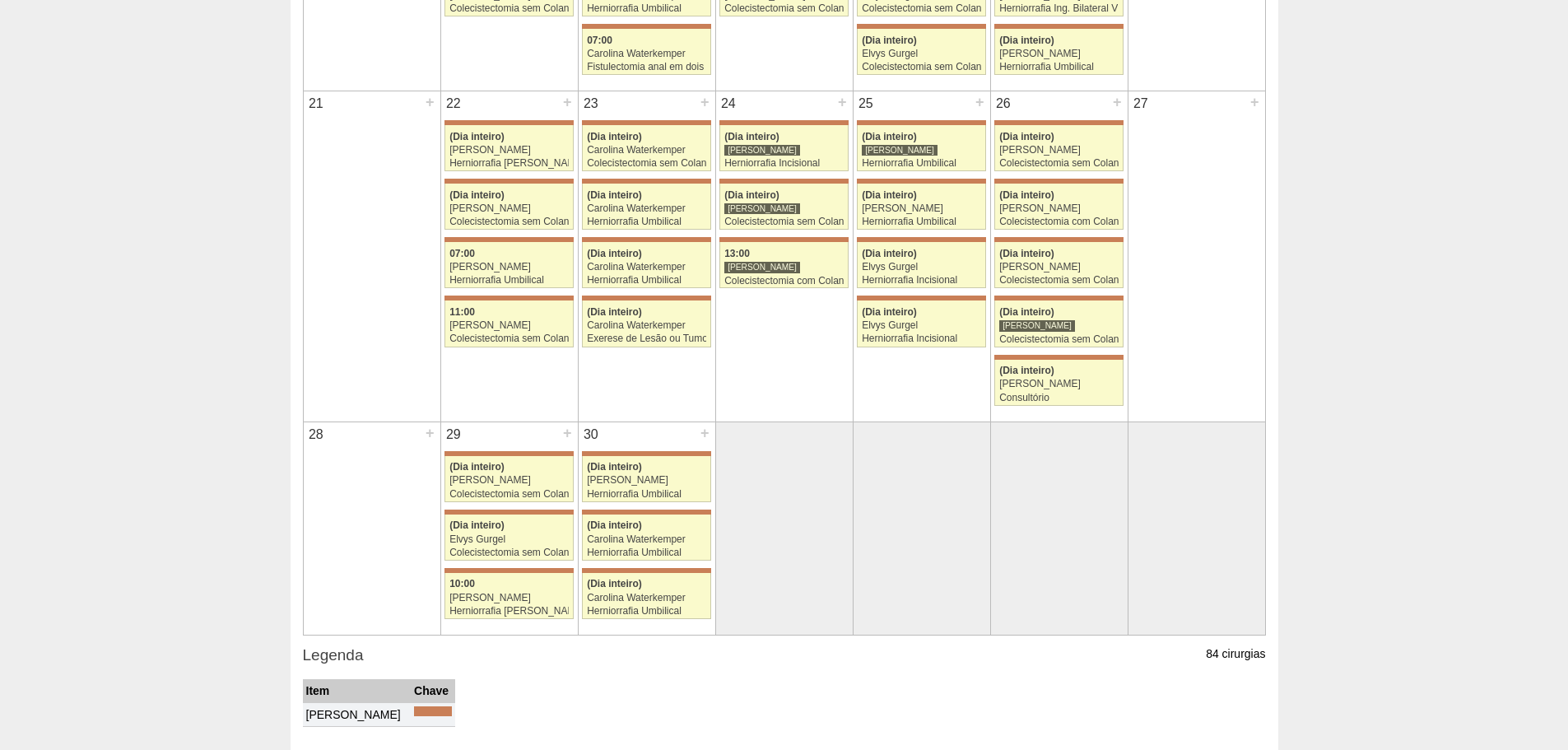
click at [972, 236] on div "25 + 71481 [PERSON_NAME] (Dia inteiro) [PERSON_NAME] Herniorrafia Umbilical [GE…" at bounding box center [922, 218] width 137 height 255
click at [964, 217] on div "Herniorrafia Umbilical" at bounding box center [921, 222] width 119 height 11
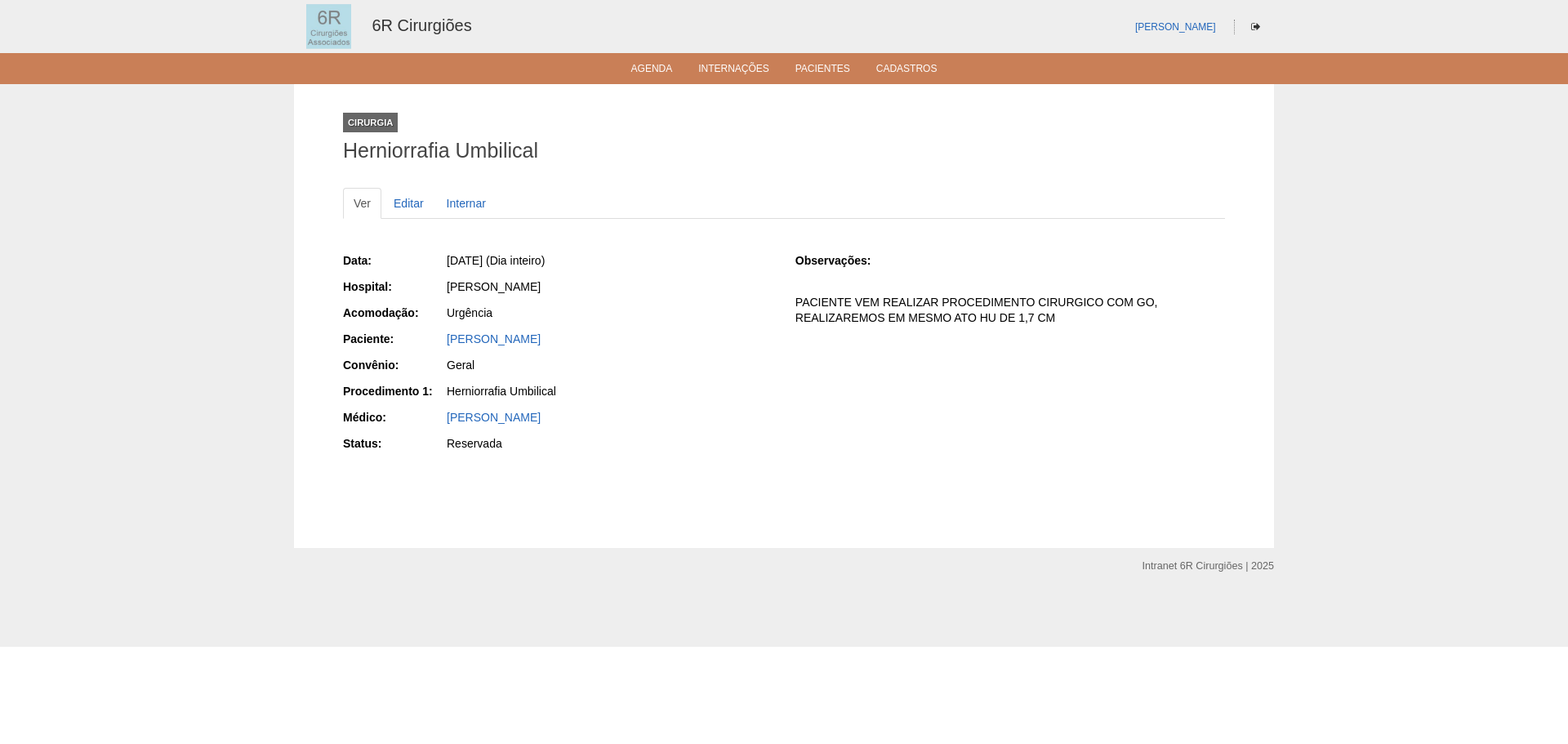
drag, startPoint x: 634, startPoint y: 340, endPoint x: 447, endPoint y: 349, distance: 187.2
click at [447, 349] on div "[PERSON_NAME]" at bounding box center [608, 341] width 327 height 20
copy link "[PERSON_NAME]"
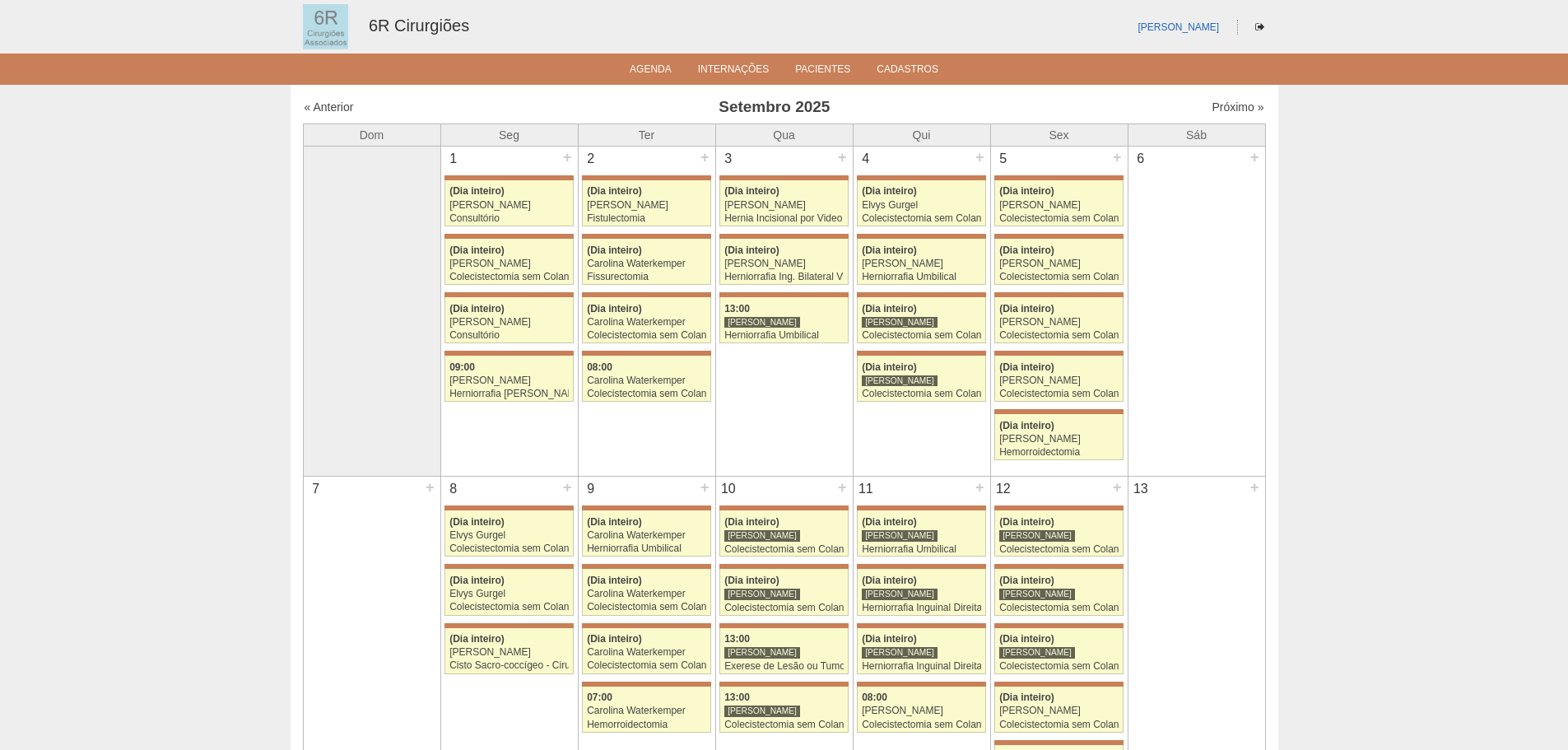
scroll to position [988, 0]
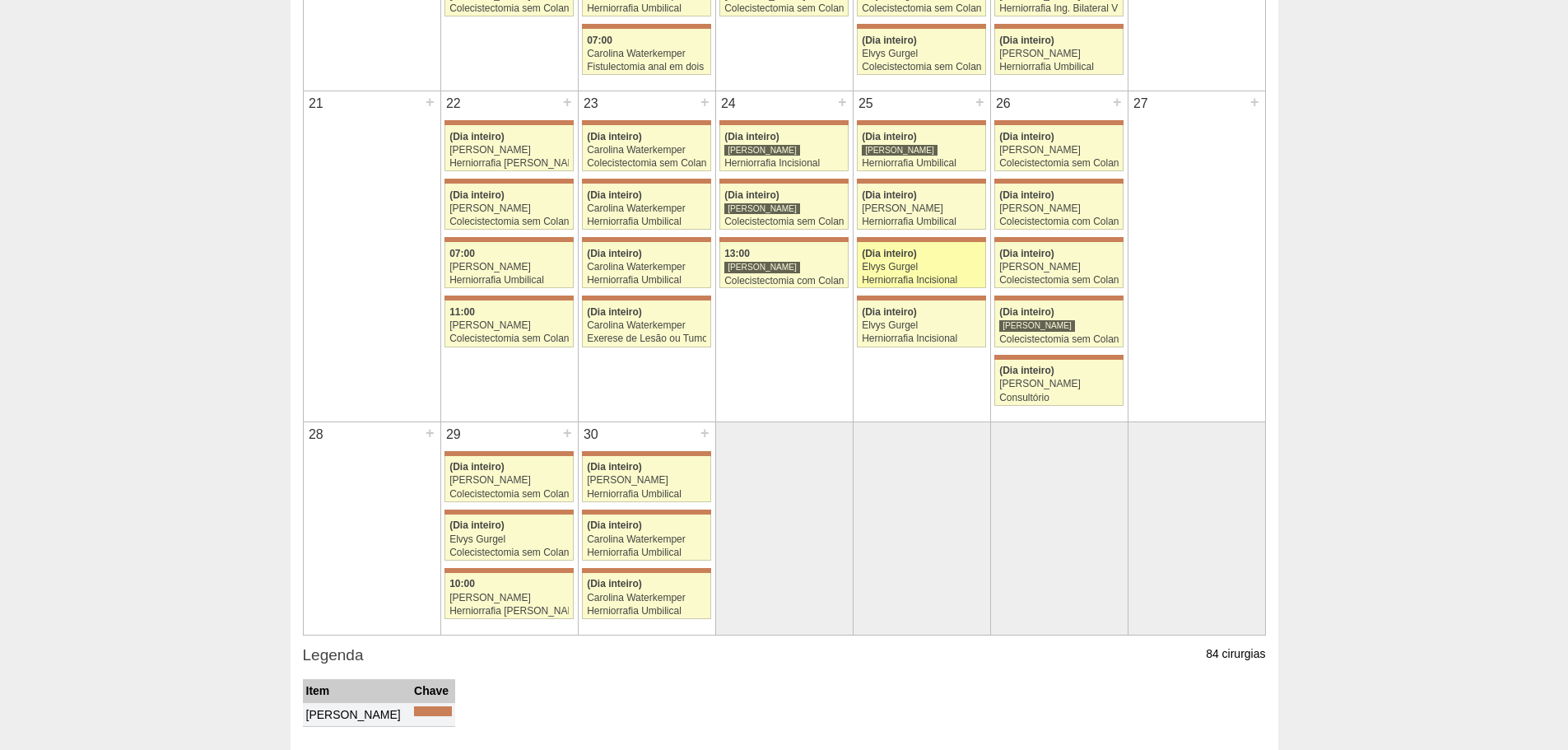
click at [921, 256] on div "(Dia inteiro)" at bounding box center [921, 254] width 119 height 11
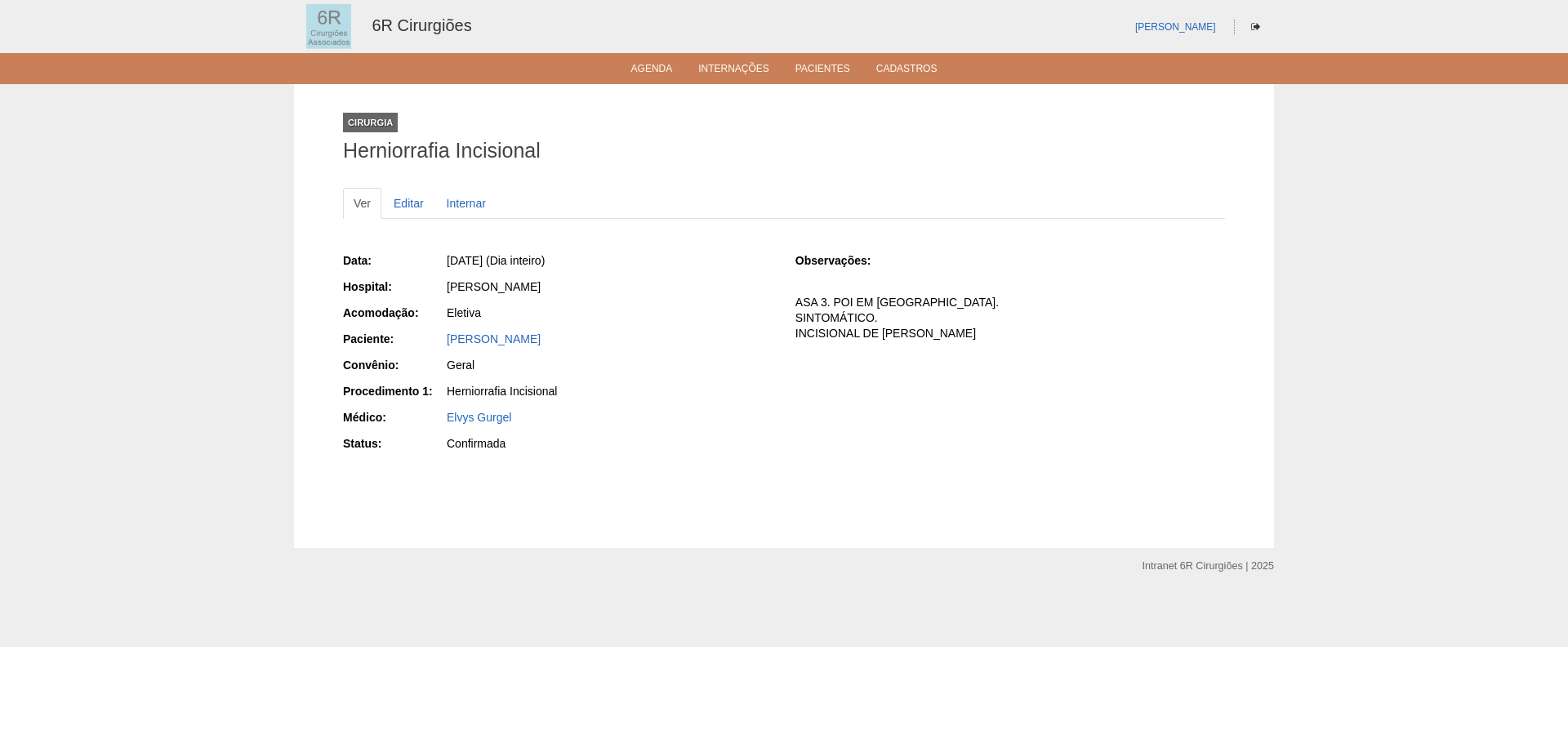
drag, startPoint x: 550, startPoint y: 339, endPoint x: 437, endPoint y: 339, distance: 113.0
click at [437, 339] on div "Paciente: ANTONIO KOREK" at bounding box center [558, 341] width 429 height 20
copy div "Paciente: ANTONIO KOREK"
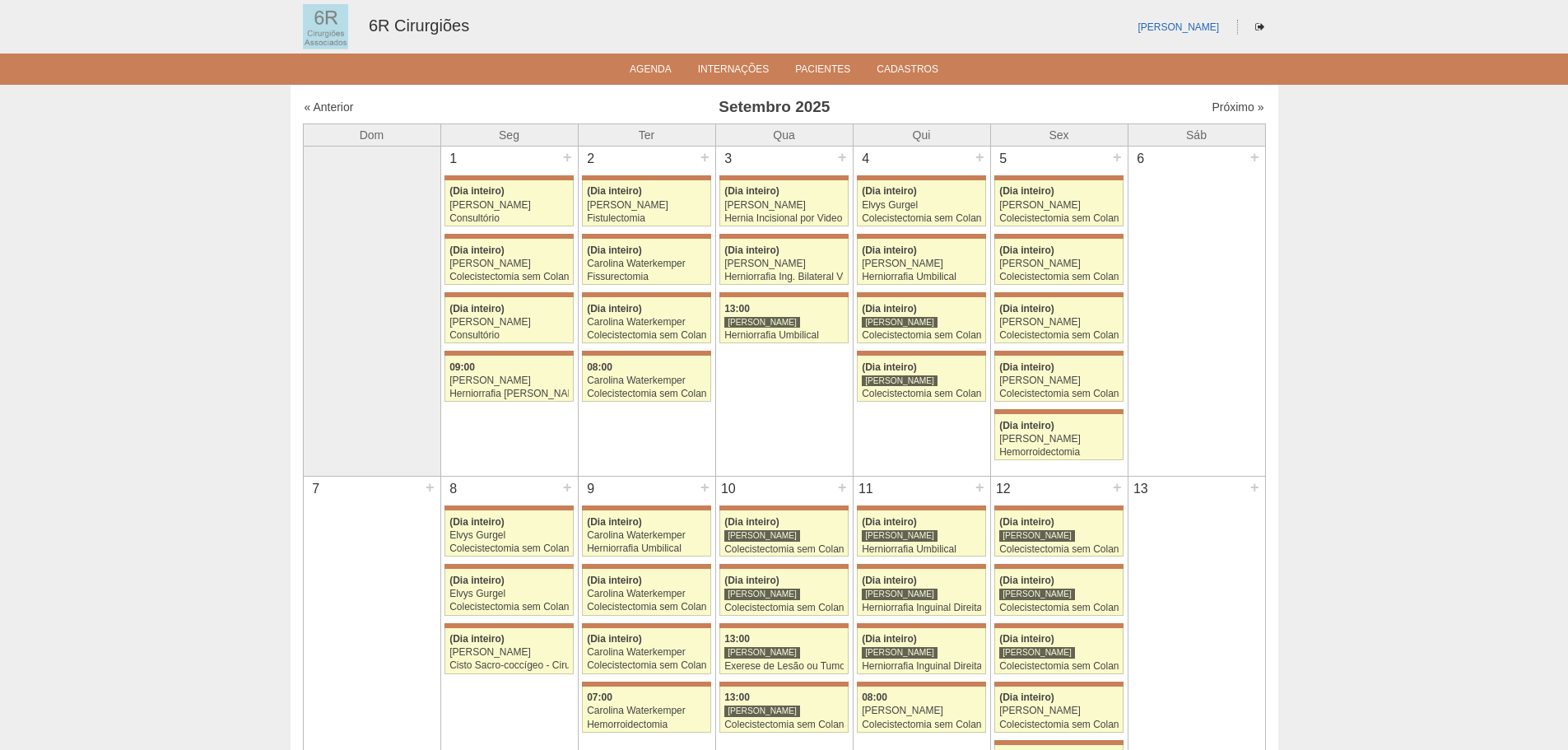
scroll to position [988, 0]
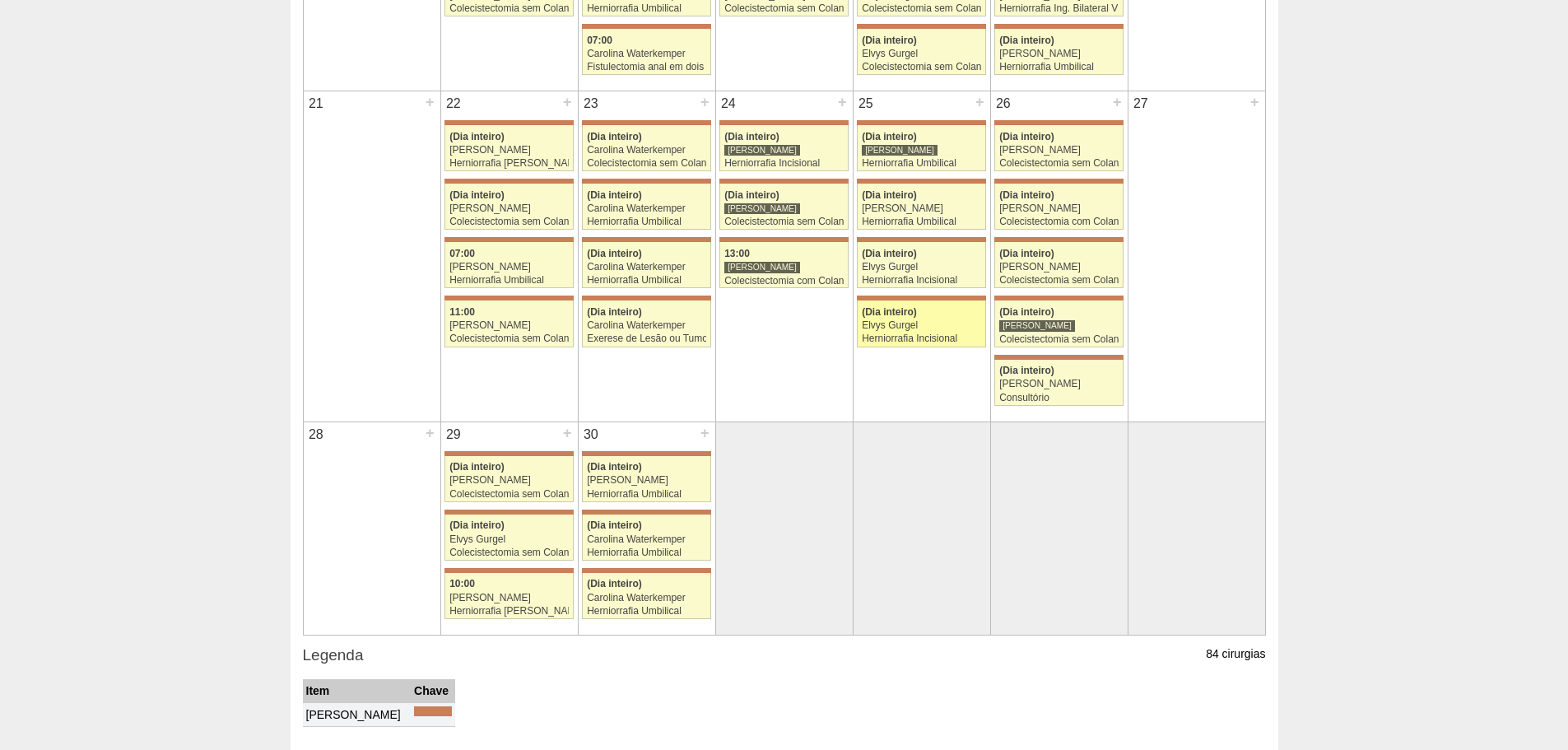
click at [939, 332] on link "71479 [PERSON_NAME] (Dia inteiro) Elvys Gurgel Herniorrafia Incisional [GEOGRAP…" at bounding box center [921, 324] width 129 height 46
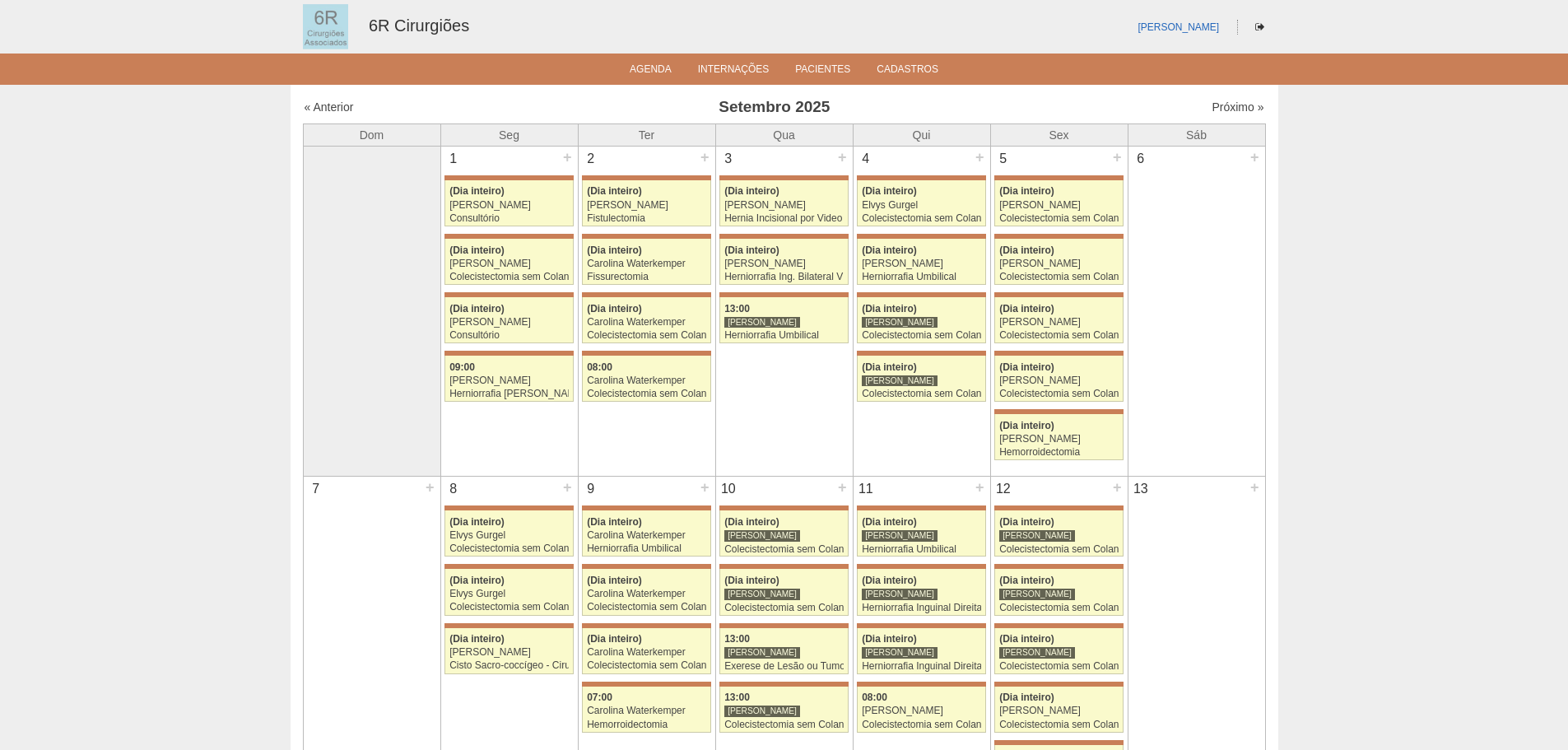
scroll to position [988, 0]
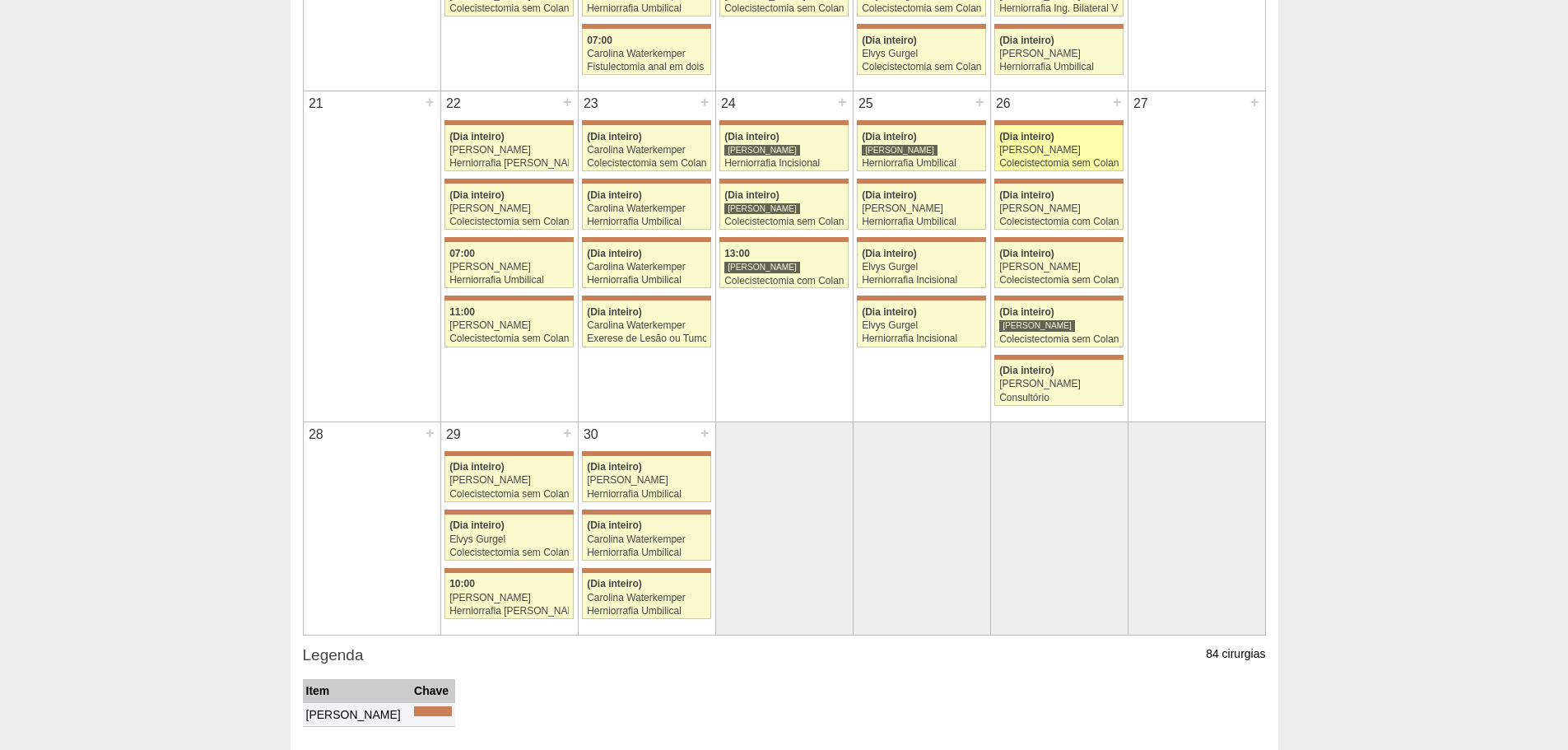
click at [1029, 140] on span "(Dia inteiro)" at bounding box center [1027, 136] width 55 height 12
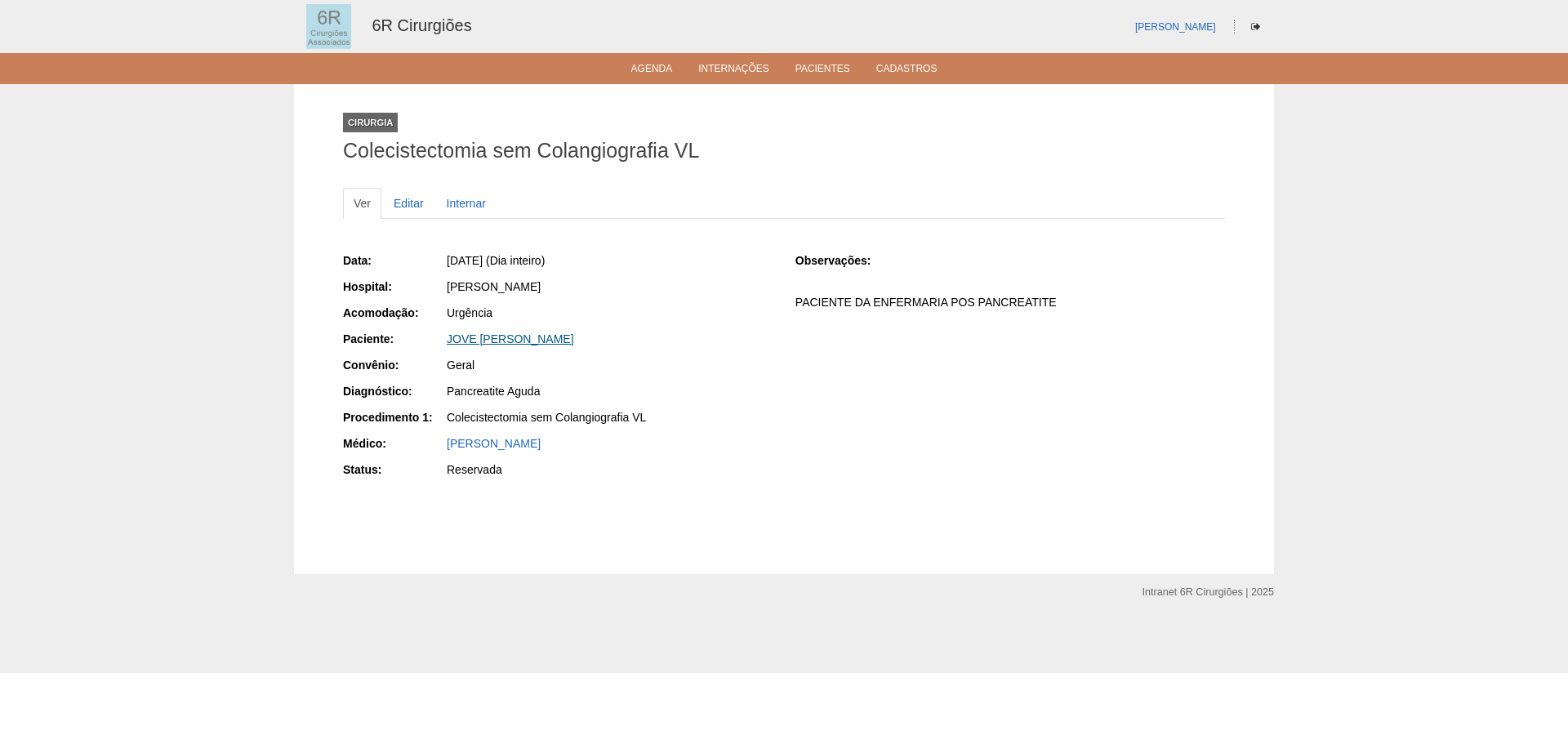
drag, startPoint x: 610, startPoint y: 339, endPoint x: 447, endPoint y: 344, distance: 163.1
click at [447, 344] on div "JOVE [PERSON_NAME]" at bounding box center [609, 339] width 325 height 16
copy link "JOVE [PERSON_NAME]"
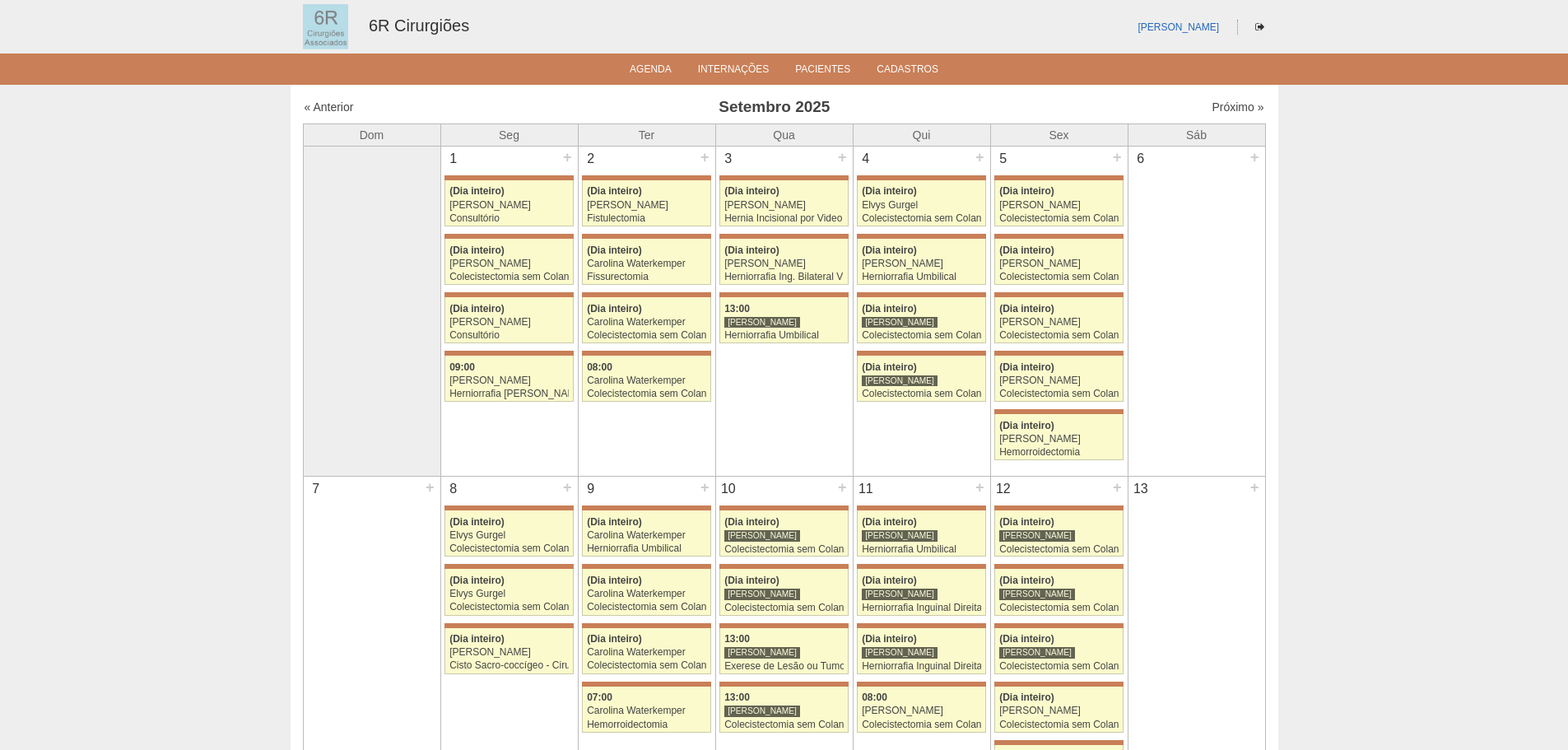
scroll to position [988, 0]
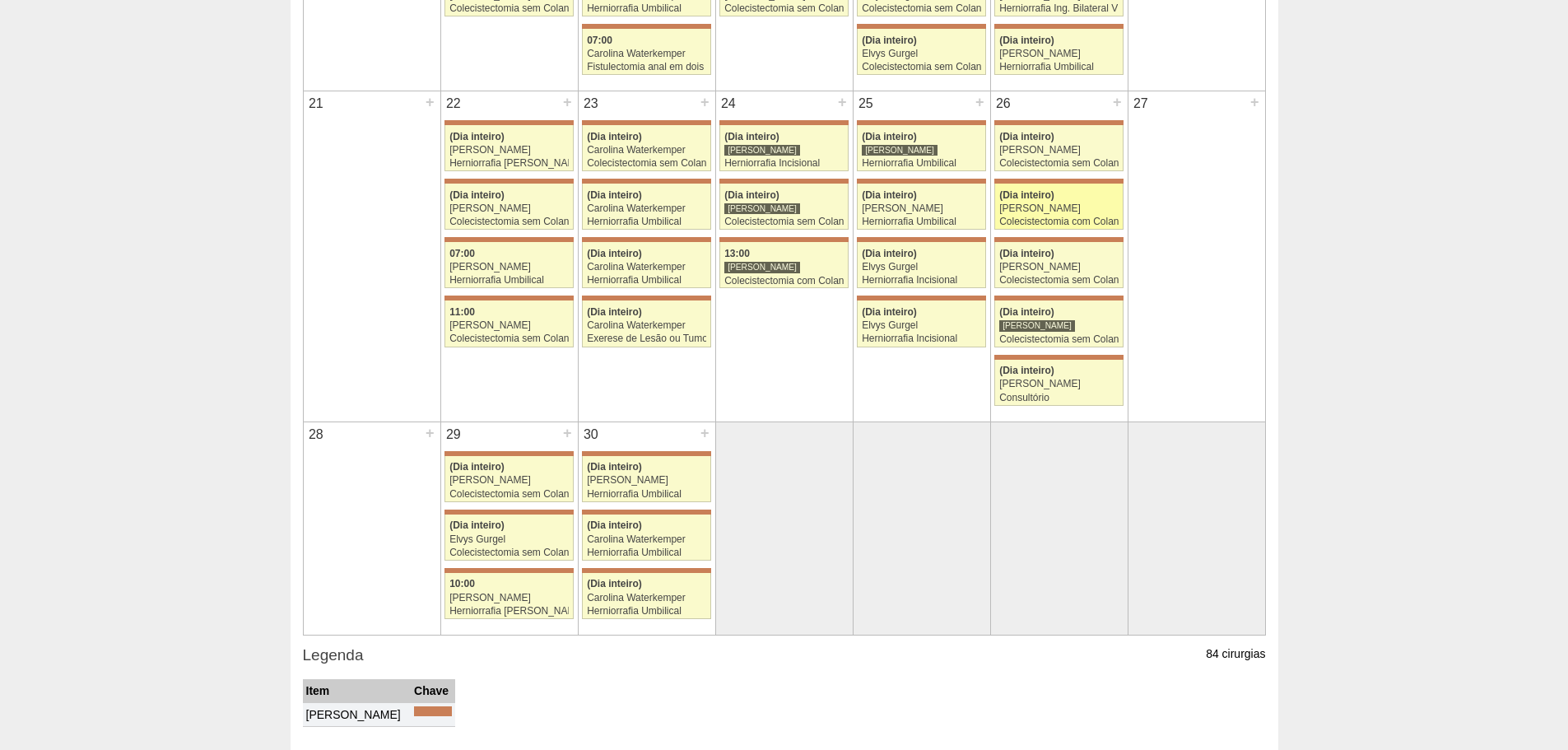
click at [1110, 216] on div "Colecistectomia com Colangiografia VL" at bounding box center [1058, 222] width 119 height 11
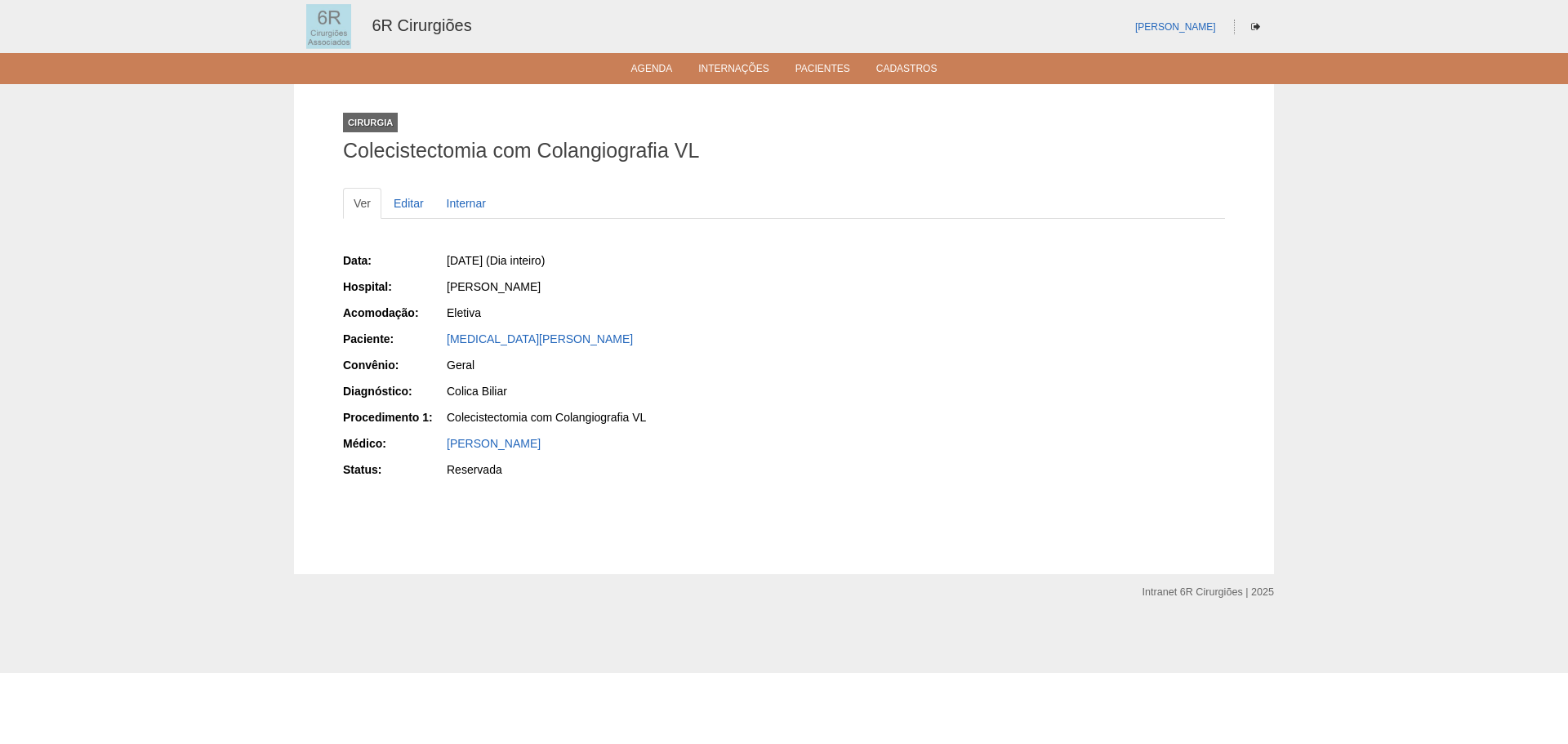
drag, startPoint x: 584, startPoint y: 339, endPoint x: 441, endPoint y: 344, distance: 143.1
click at [441, 344] on div "Paciente: YASMIN ALMEIDA BISPO" at bounding box center [558, 341] width 429 height 20
copy div "Paciente: YASMIN ALMEIDA BISPO"
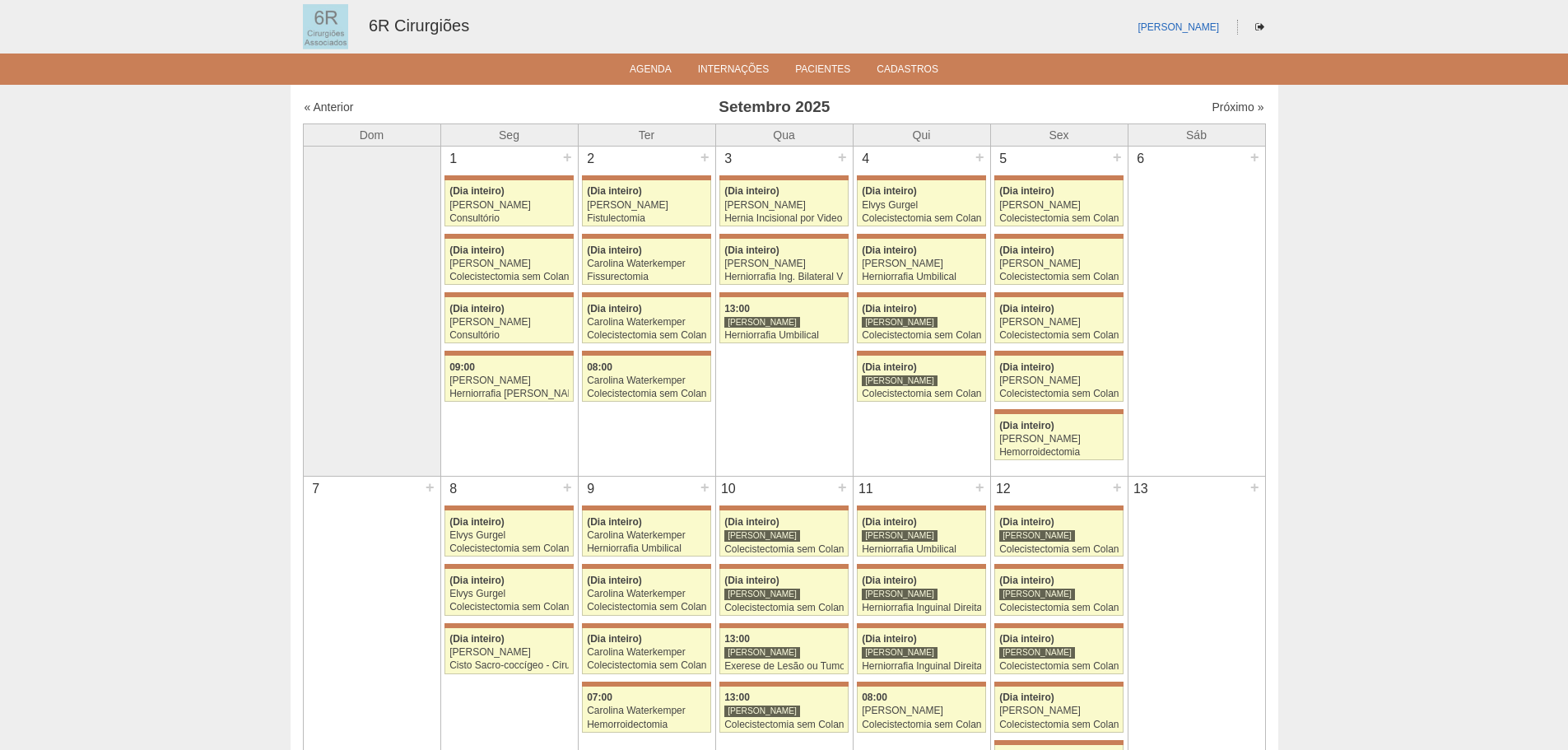
scroll to position [988, 0]
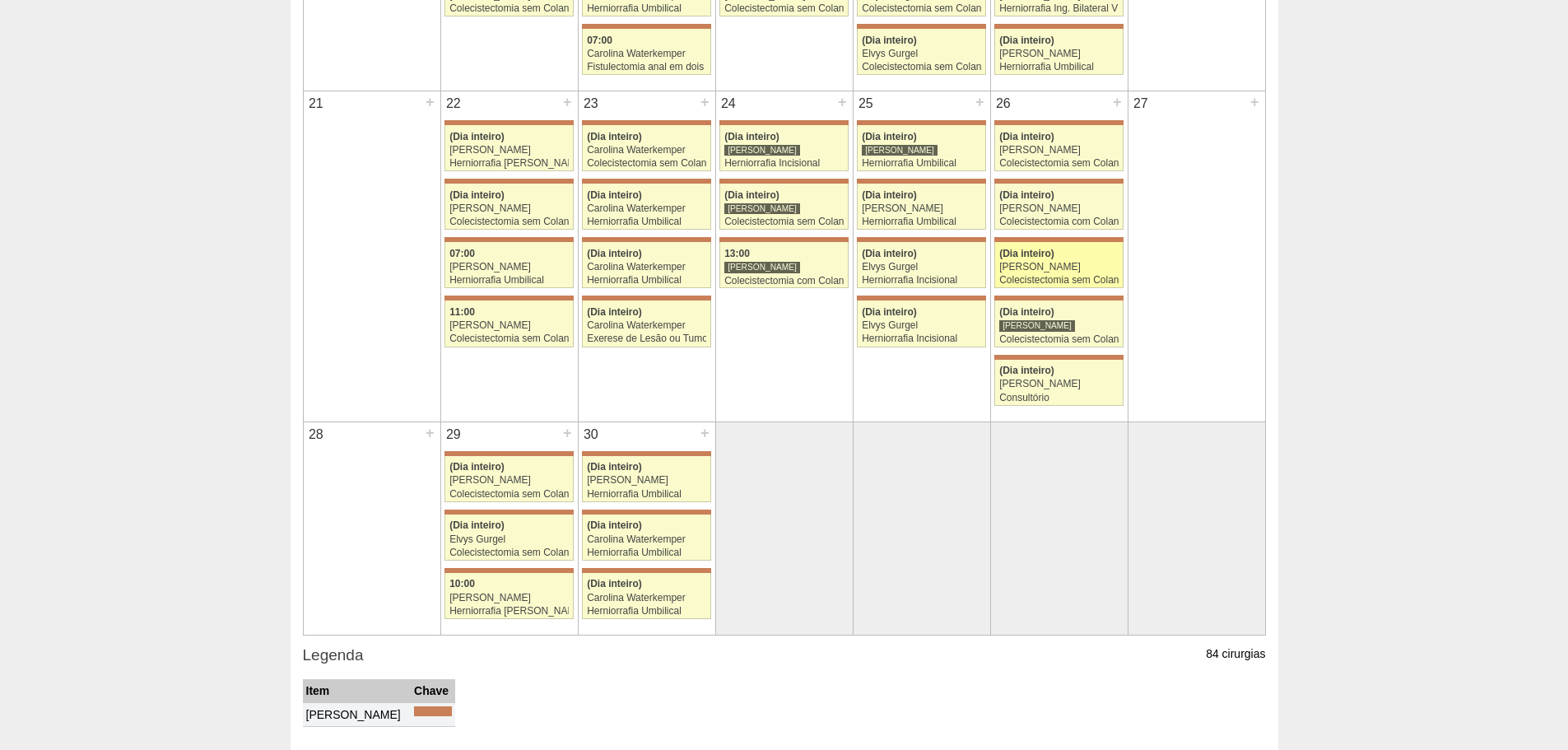
click at [1083, 285] on div "Colecistectomia sem Colangiografia VL" at bounding box center [1058, 280] width 119 height 11
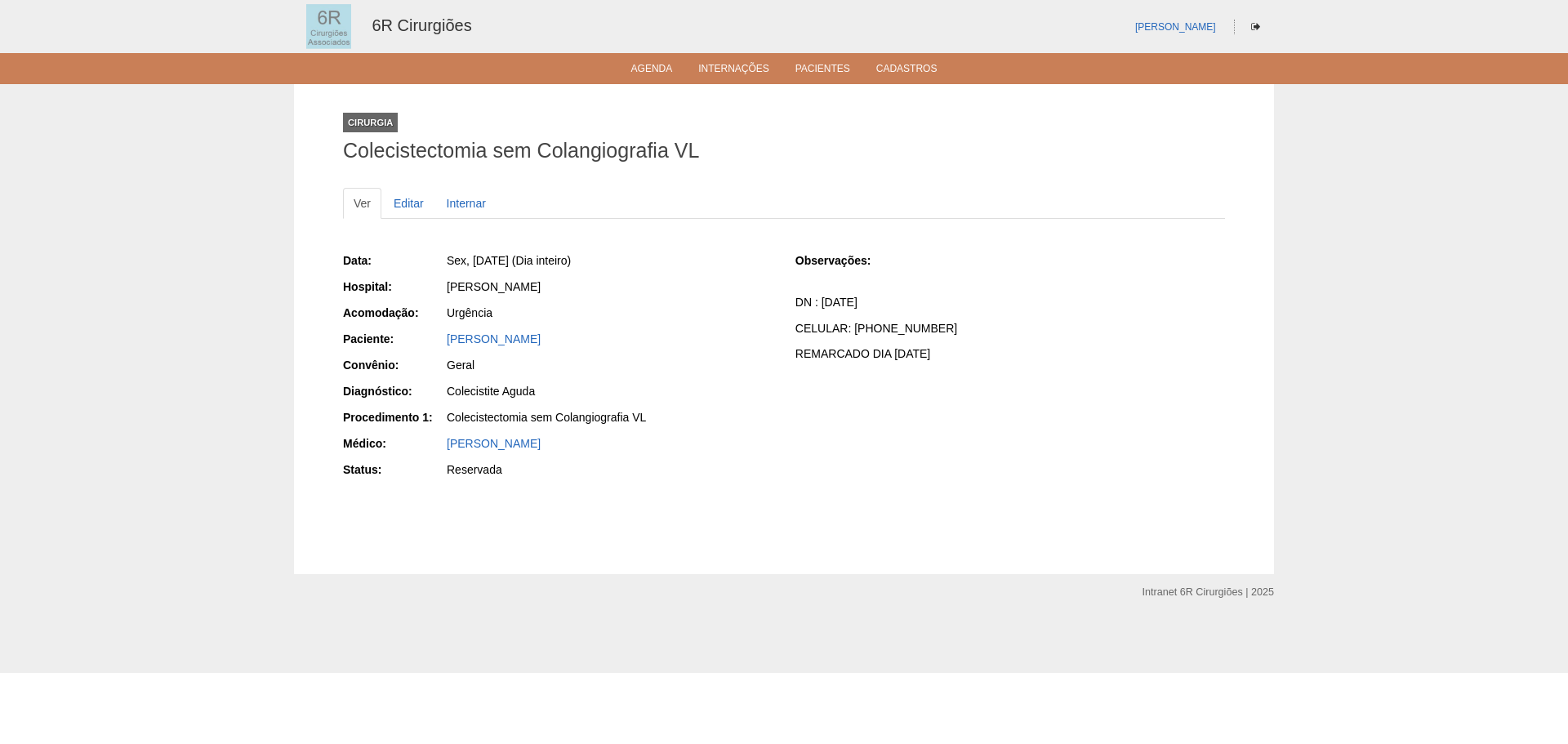
drag, startPoint x: 570, startPoint y: 339, endPoint x: 445, endPoint y: 343, distance: 125.1
click at [445, 343] on div "JOSE REGINALDO GAINO" at bounding box center [608, 341] width 327 height 20
copy link "JOSE REGINALDO GAINO"
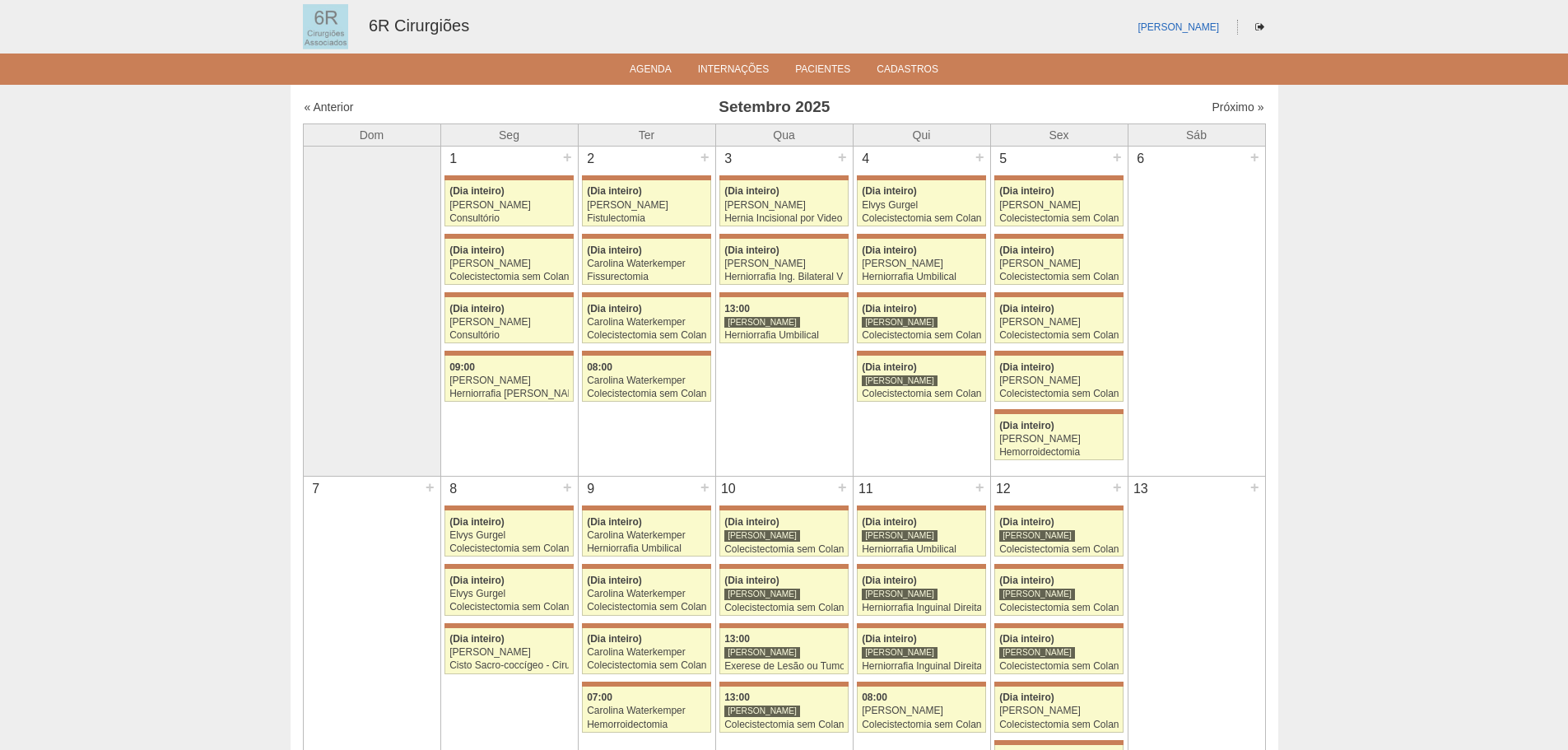
scroll to position [988, 0]
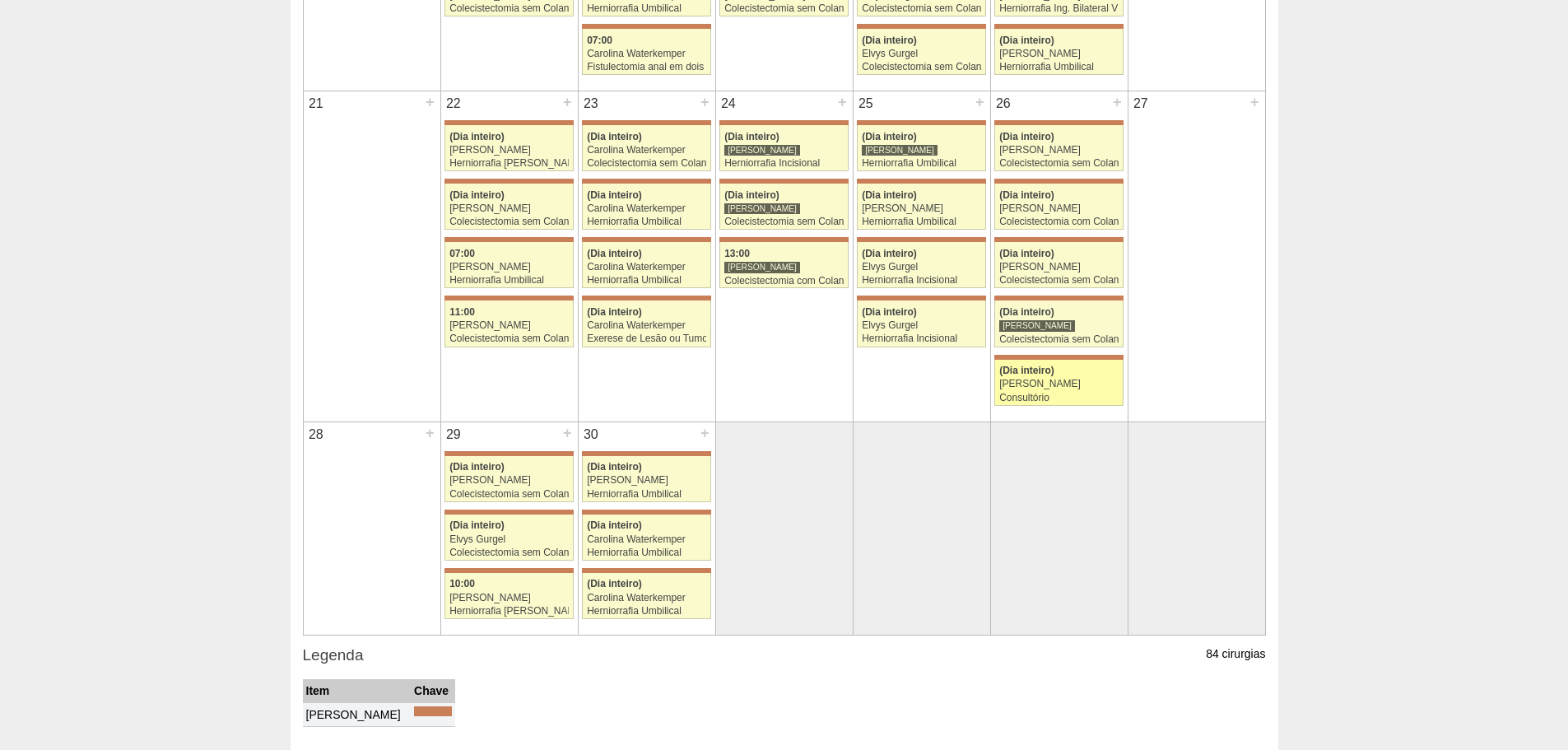
click at [1108, 390] on link "71566 [PERSON_NAME] (Dia inteiro) [PERSON_NAME] Consultório [GEOGRAPHIC_DATA][P…" at bounding box center [1058, 383] width 129 height 46
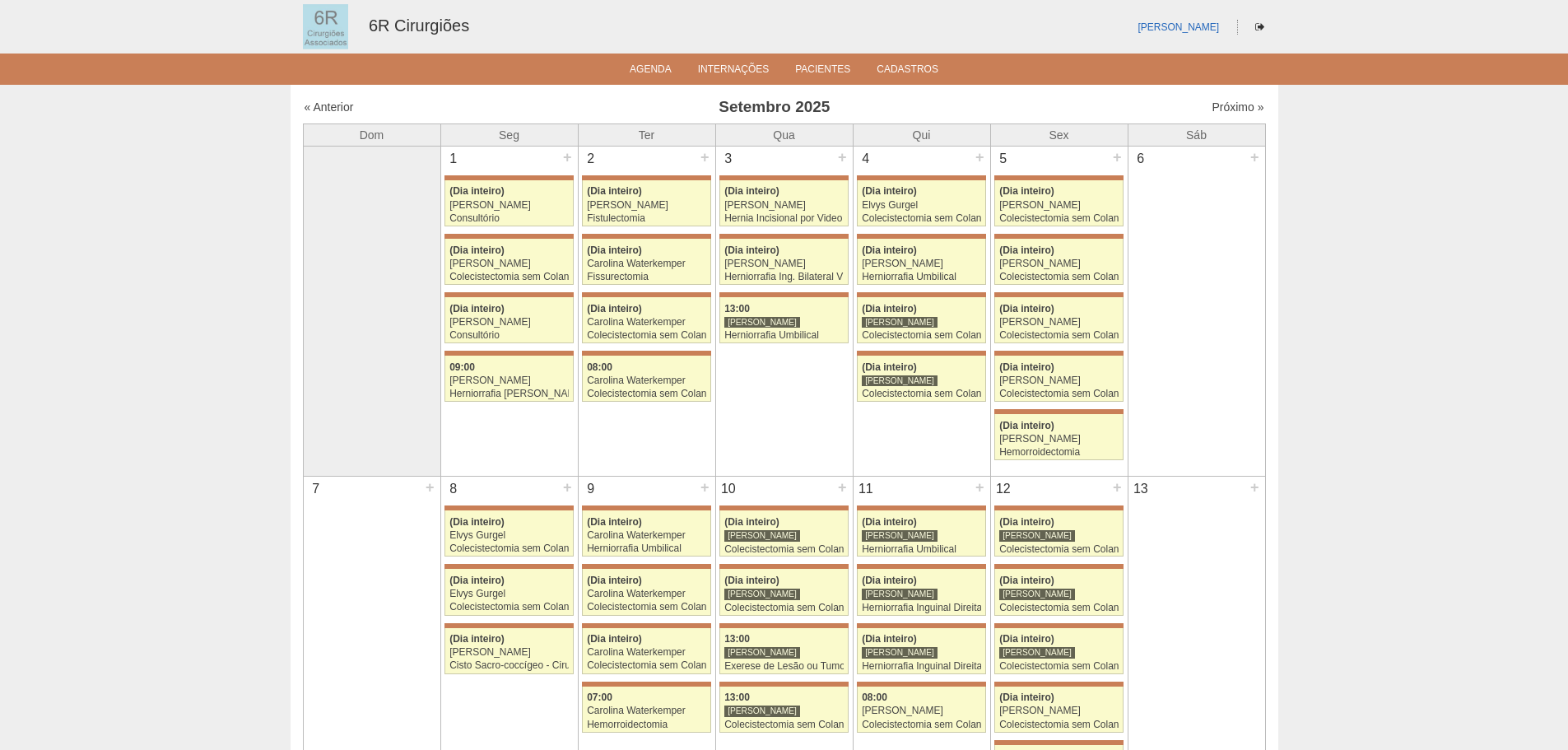
scroll to position [988, 0]
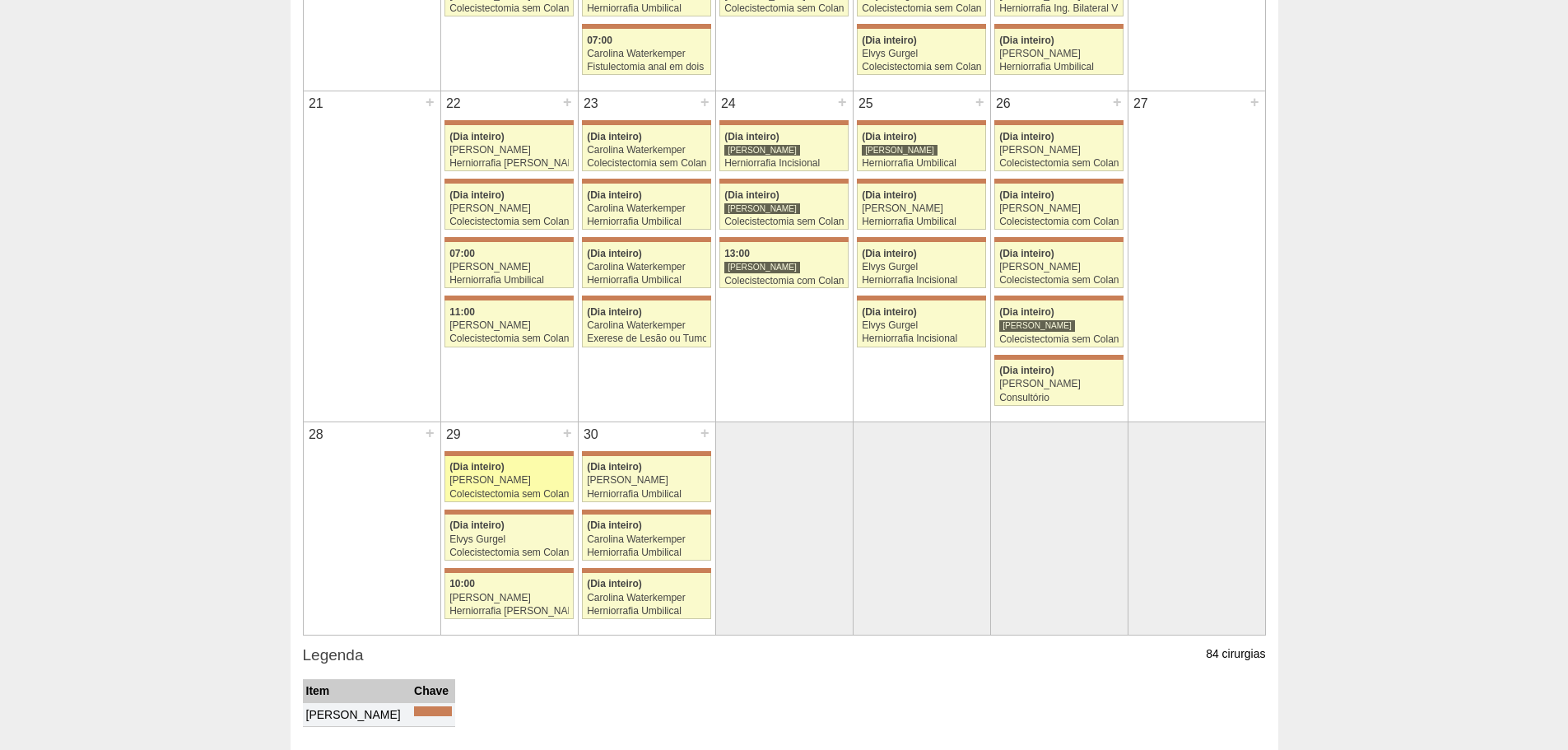
click at [517, 497] on div "Colecistectomia sem Colangiografia VL" at bounding box center [509, 494] width 119 height 11
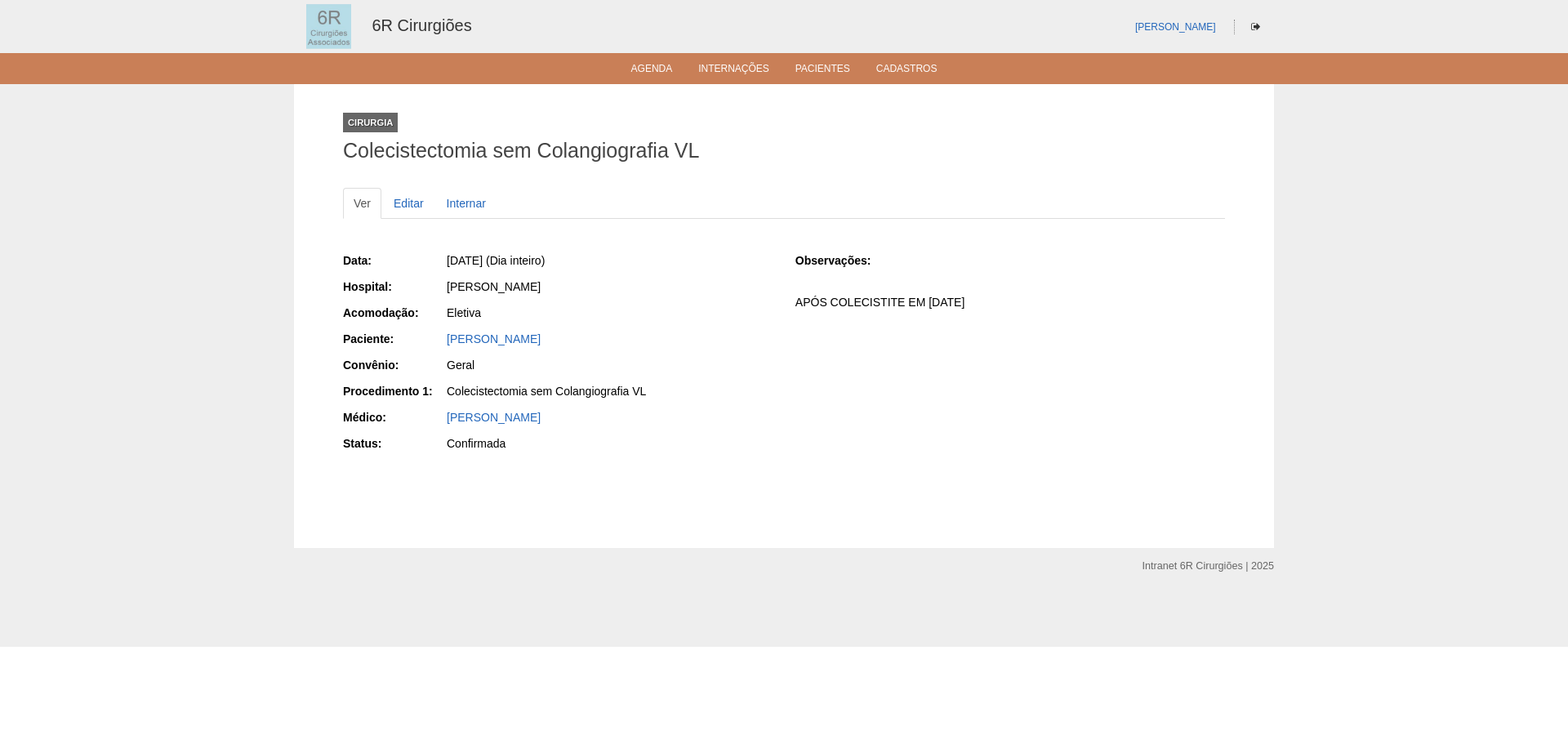
drag, startPoint x: 609, startPoint y: 341, endPoint x: 449, endPoint y: 350, distance: 160.3
click at [449, 350] on div "[PERSON_NAME]" at bounding box center [608, 341] width 327 height 20
copy link "[PERSON_NAME]"
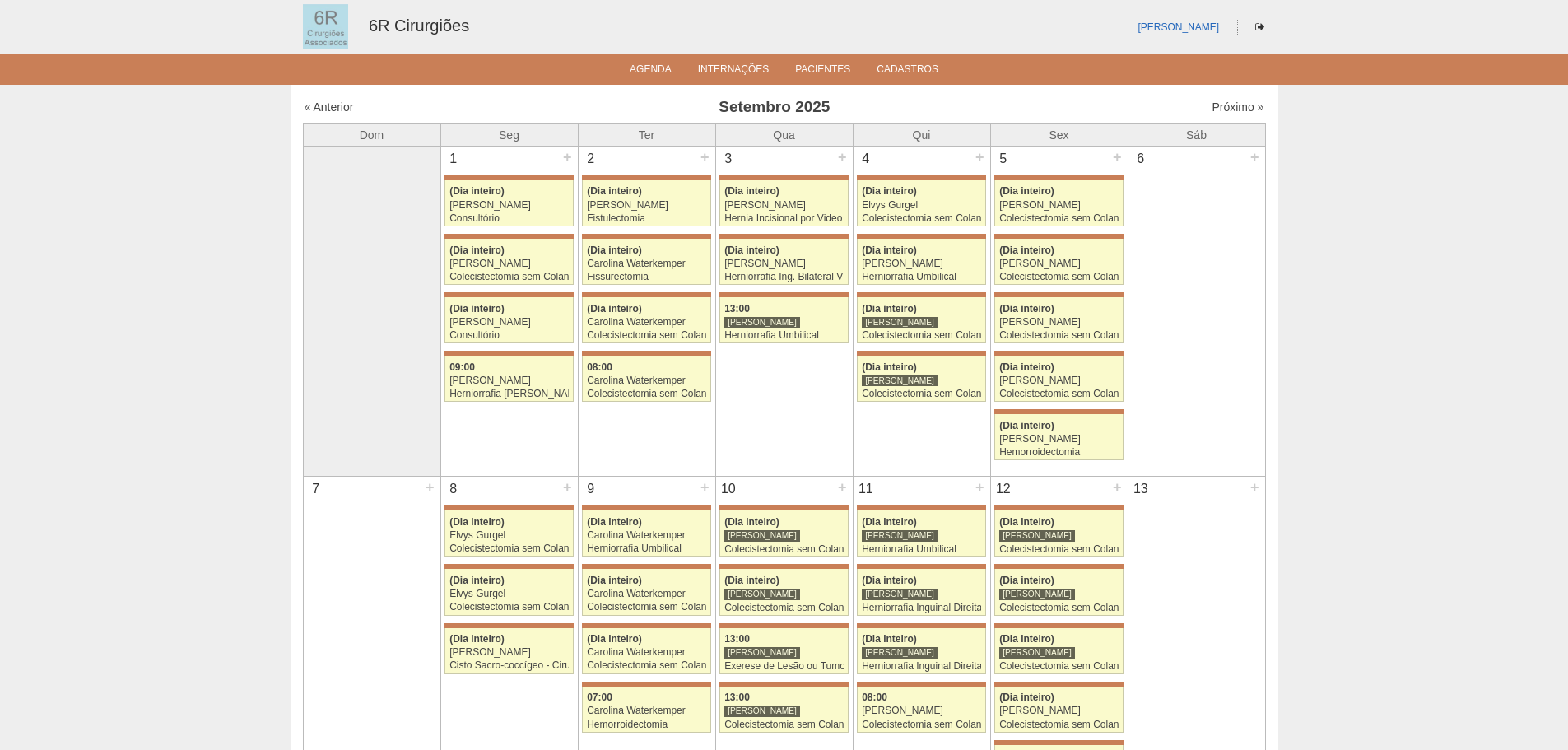
scroll to position [988, 0]
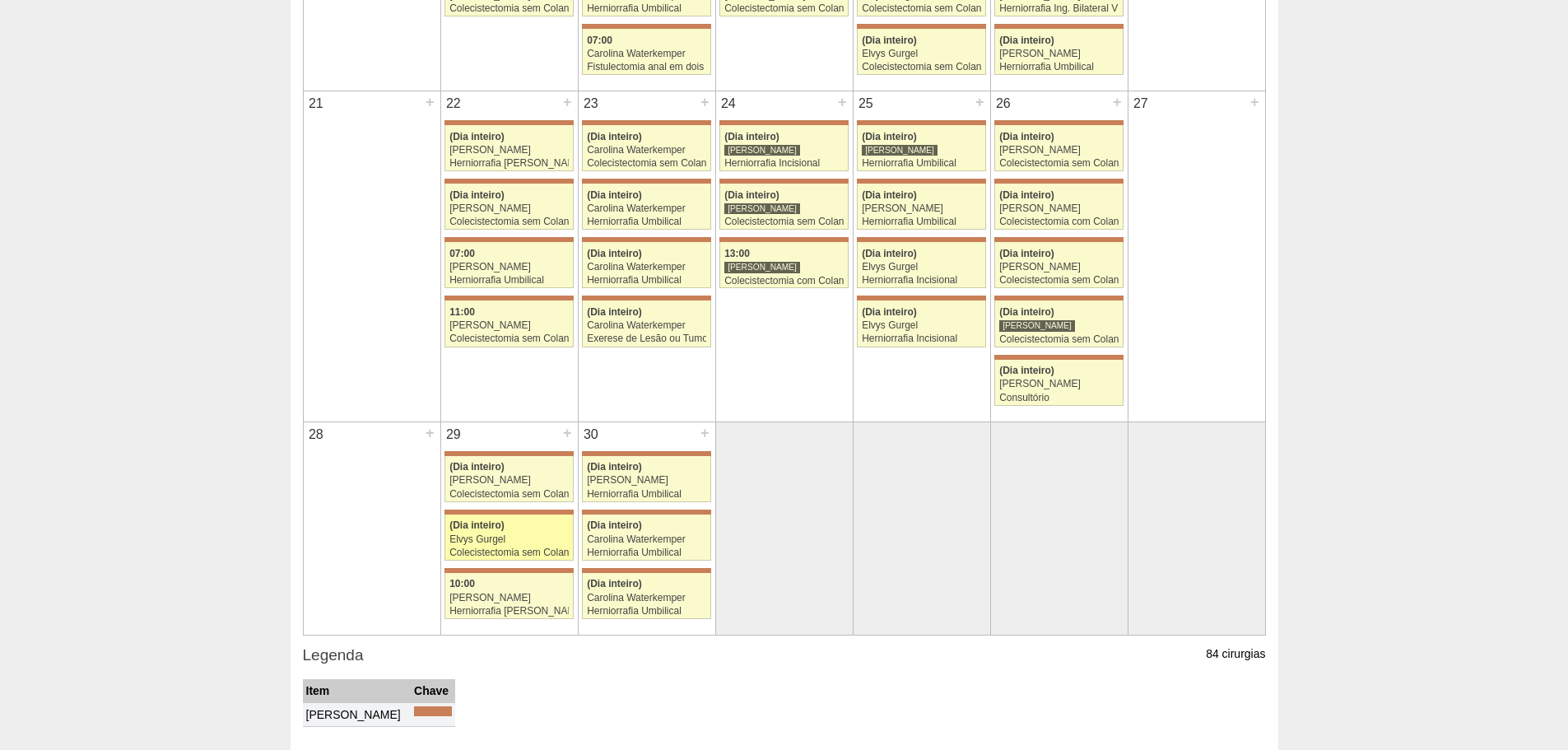
click at [513, 554] on div "Colecistectomia sem Colangiografia VL" at bounding box center [509, 552] width 119 height 11
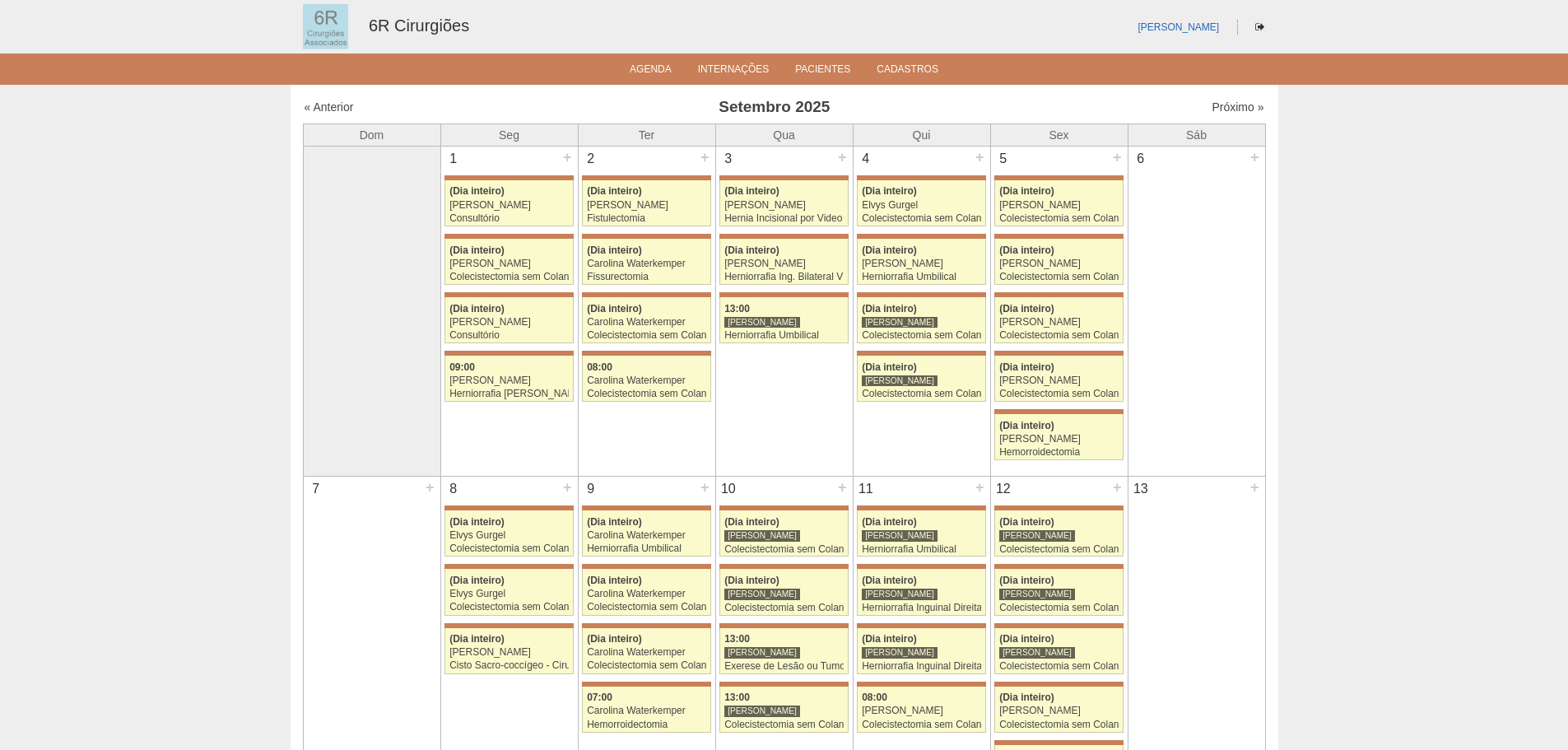
scroll to position [988, 0]
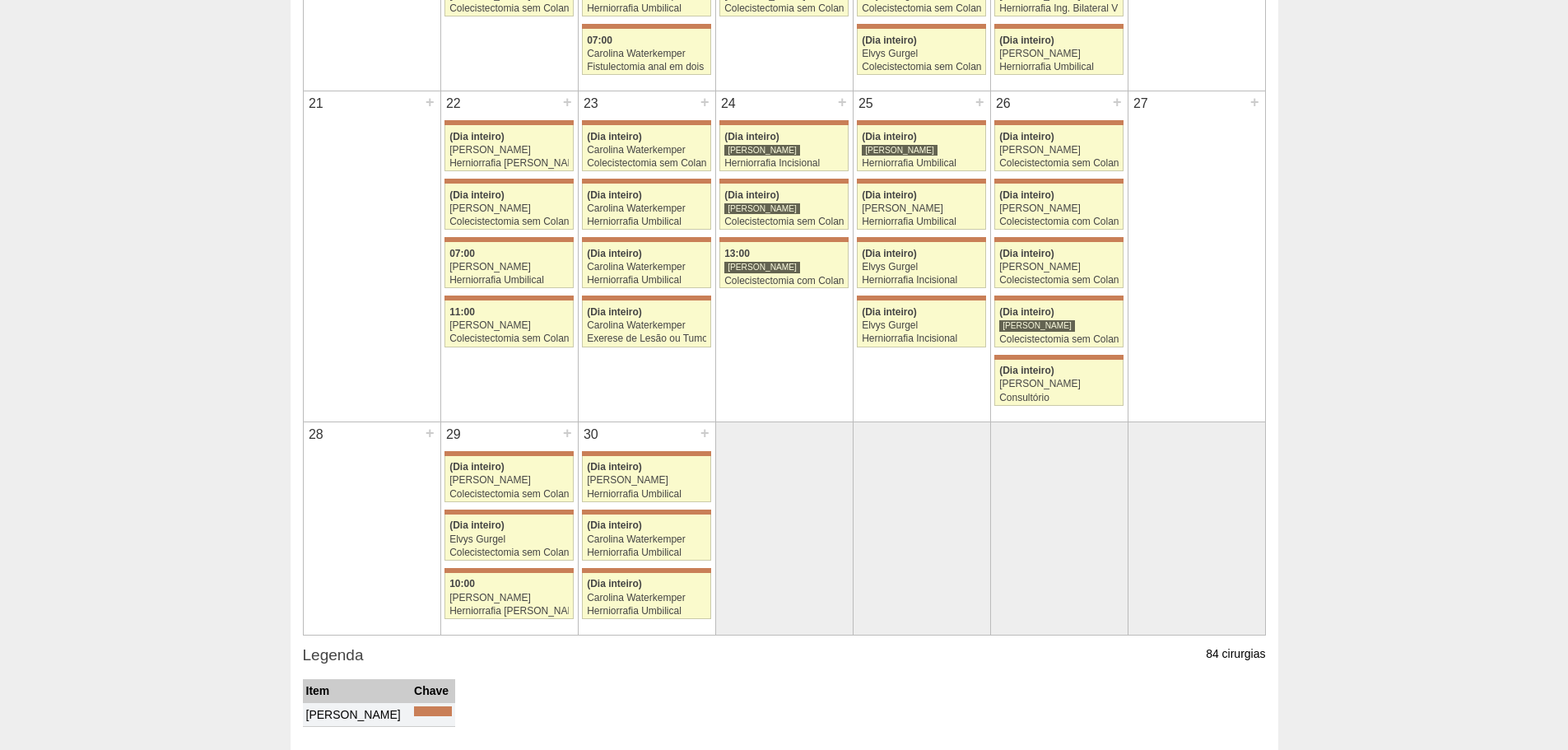
click at [494, 620] on td "29 + 71509 Iara Bessa (Dia inteiro) Aline Zanon Colecistectomia sem Colangiogra…" at bounding box center [510, 527] width 138 height 213
click at [507, 611] on div "Herniorrafia [PERSON_NAME]" at bounding box center [509, 611] width 119 height 11
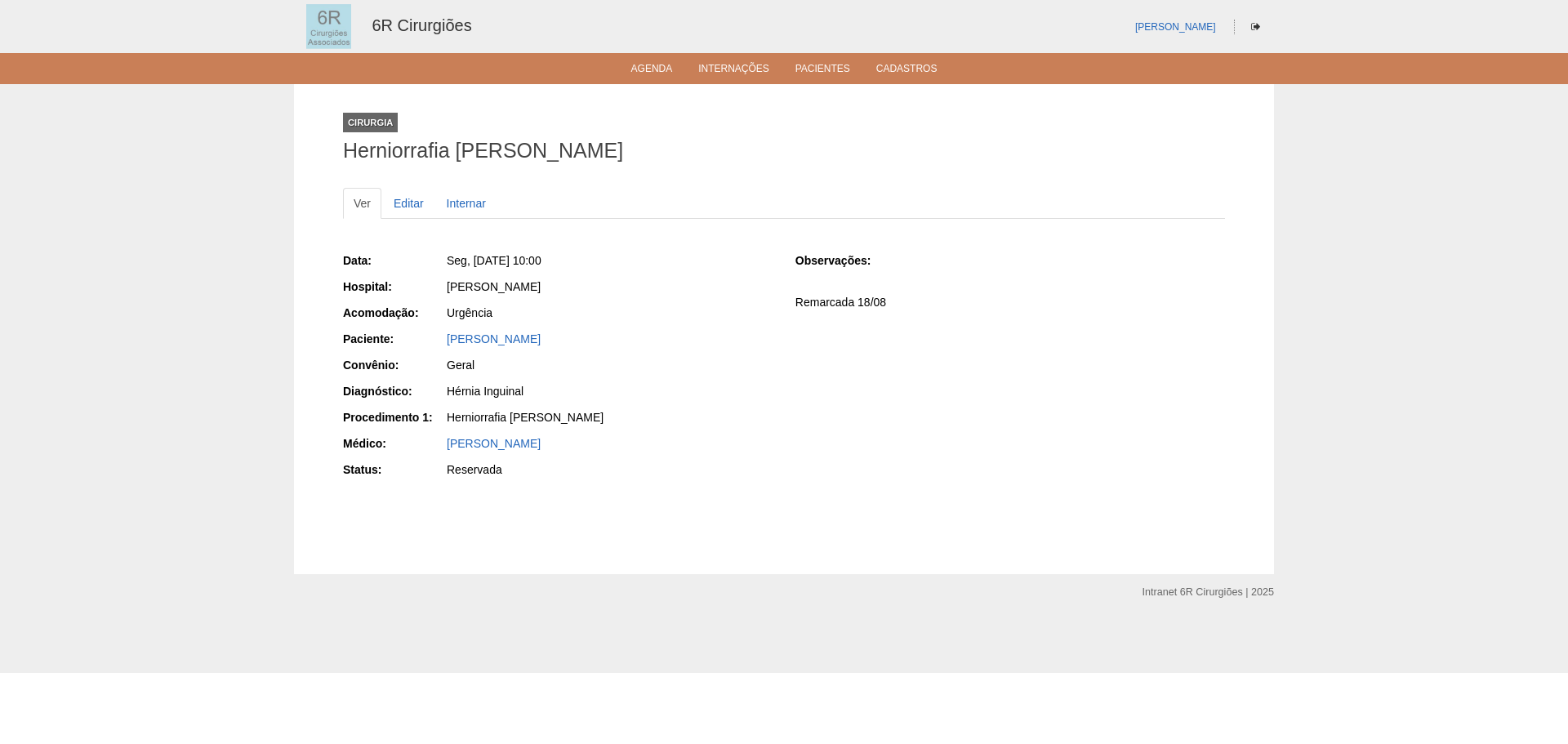
drag, startPoint x: 574, startPoint y: 343, endPoint x: 445, endPoint y: 348, distance: 129.1
click at [445, 348] on div "Jose Antonio Maldonado" at bounding box center [608, 341] width 327 height 20
copy link "Jose Antonio Maldonado"
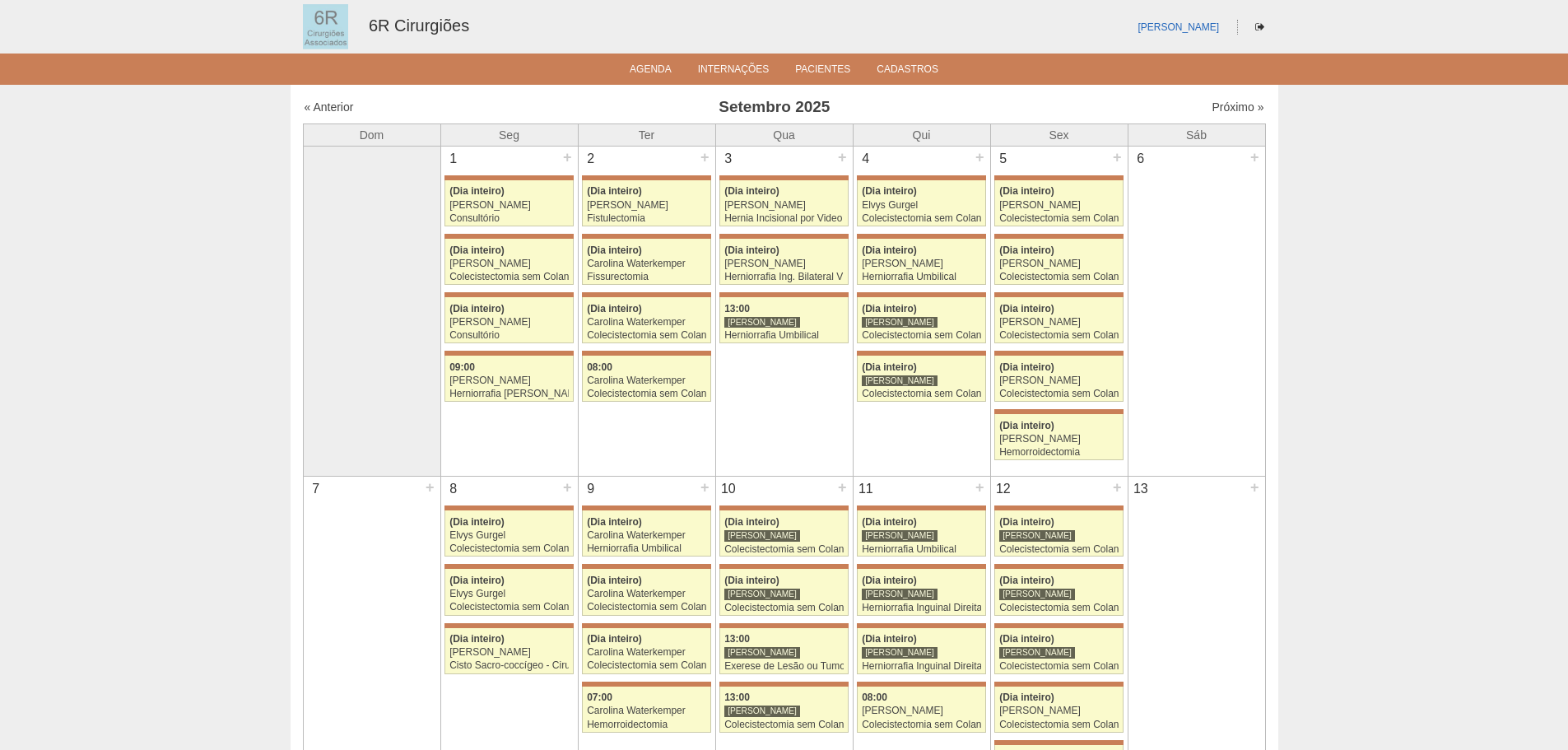
scroll to position [988, 0]
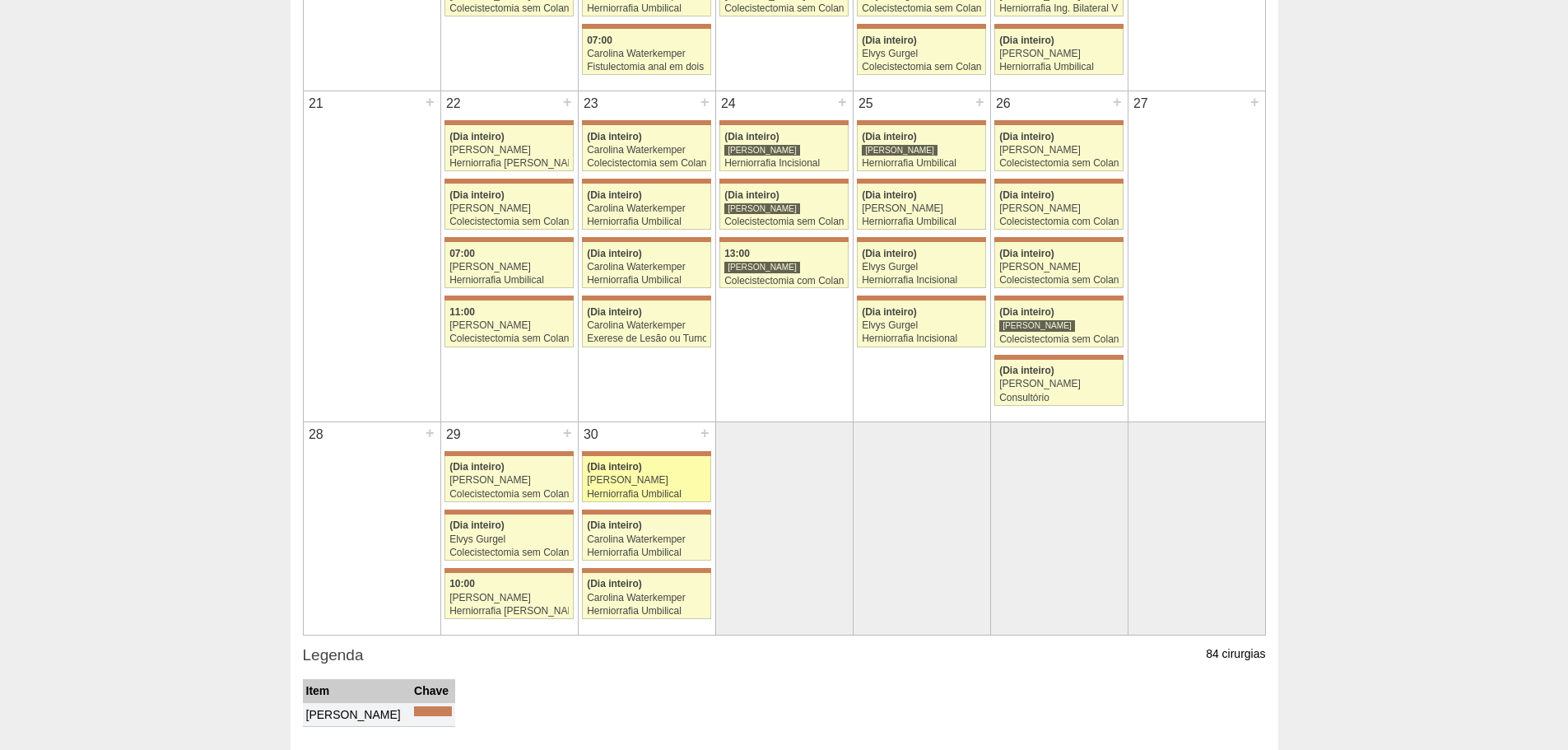
click at [637, 473] on link "71058 [PERSON_NAME] (Dia inteiro) [PERSON_NAME] Herniorrafia Umbilical [GEOGRAP…" at bounding box center [646, 479] width 129 height 46
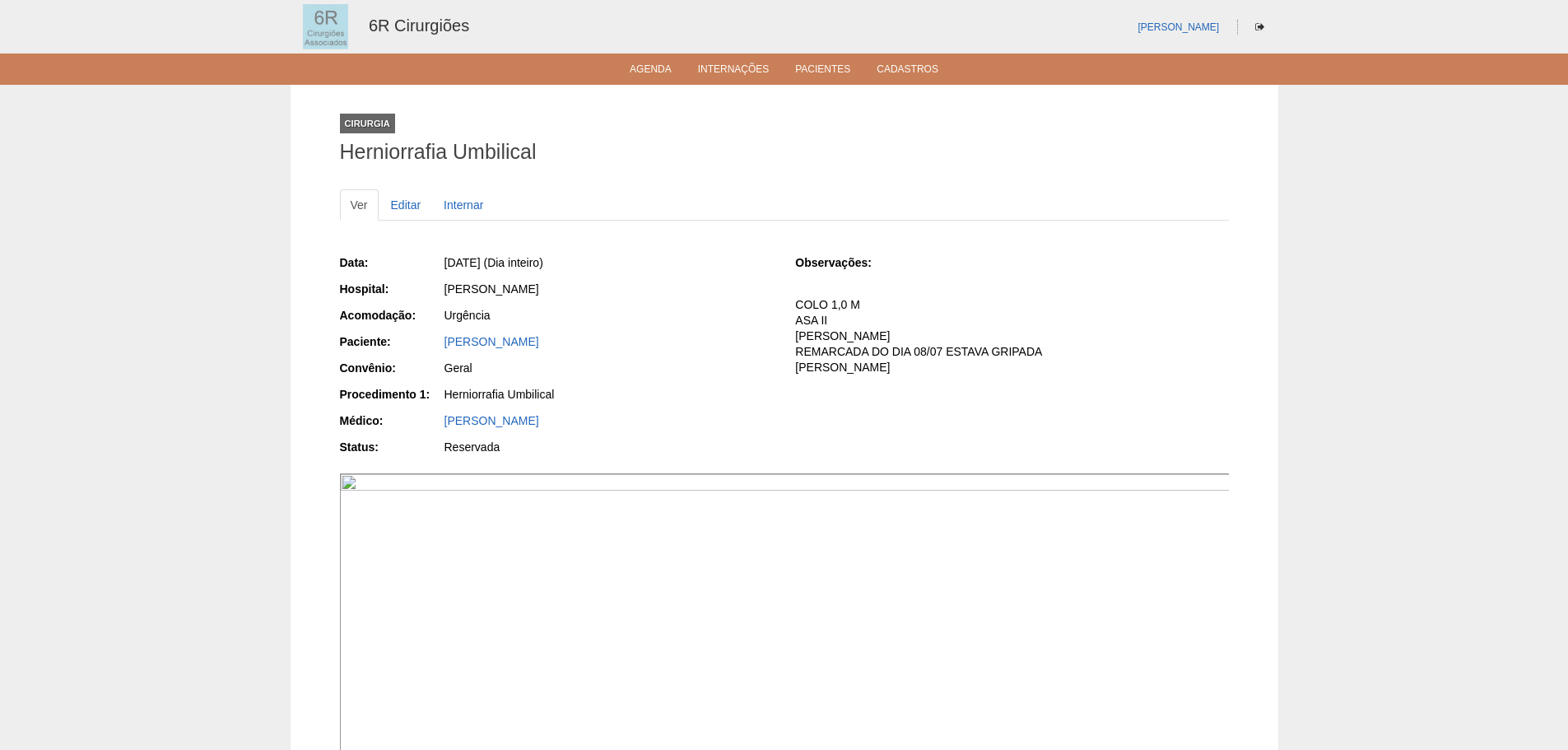
drag, startPoint x: 569, startPoint y: 339, endPoint x: 434, endPoint y: 349, distance: 135.4
click at [434, 349] on div "Paciente: Cicera Ferreira da Silva" at bounding box center [556, 343] width 433 height 21
copy div "Paciente: Cicera Ferreira da Silva"
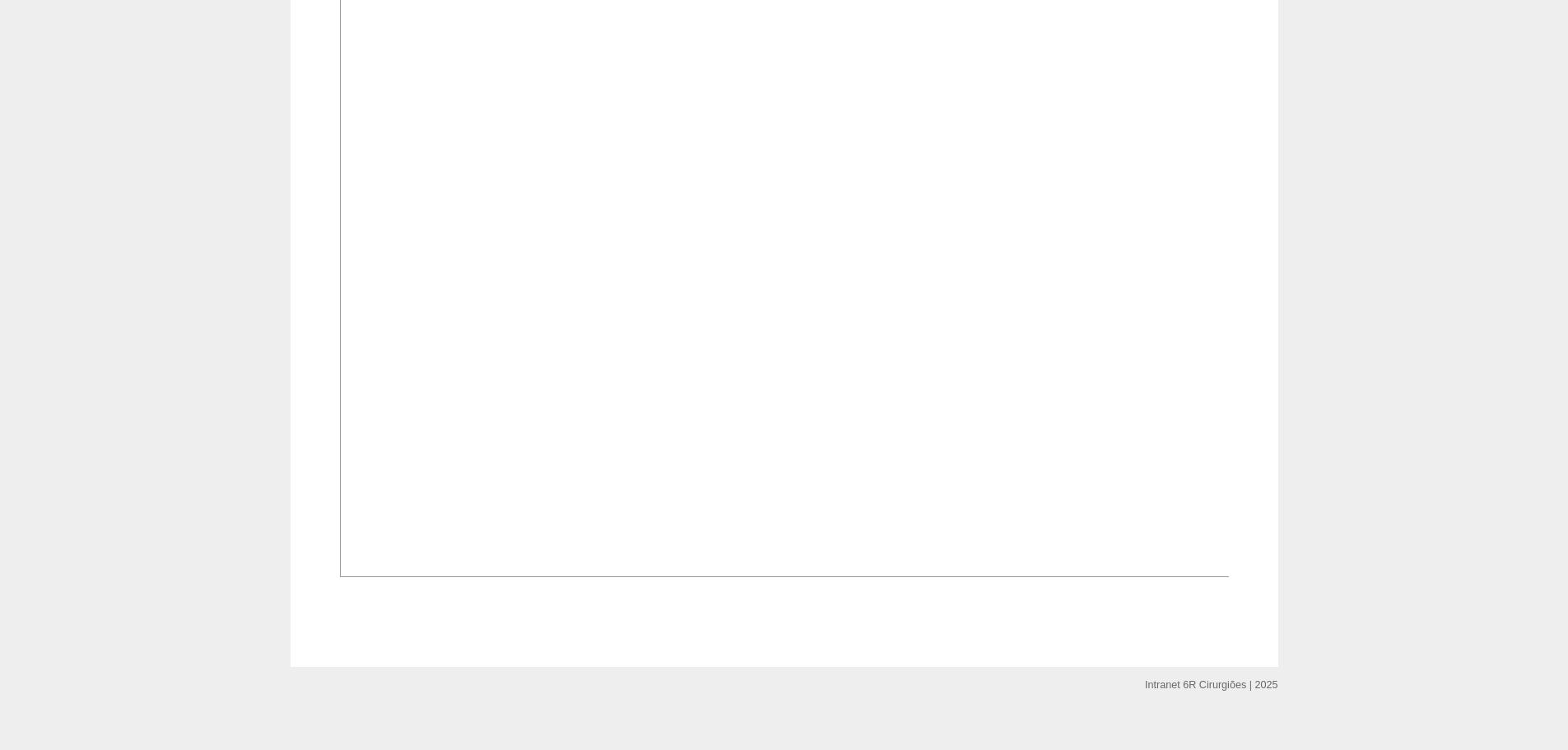
scroll to position [194, 0]
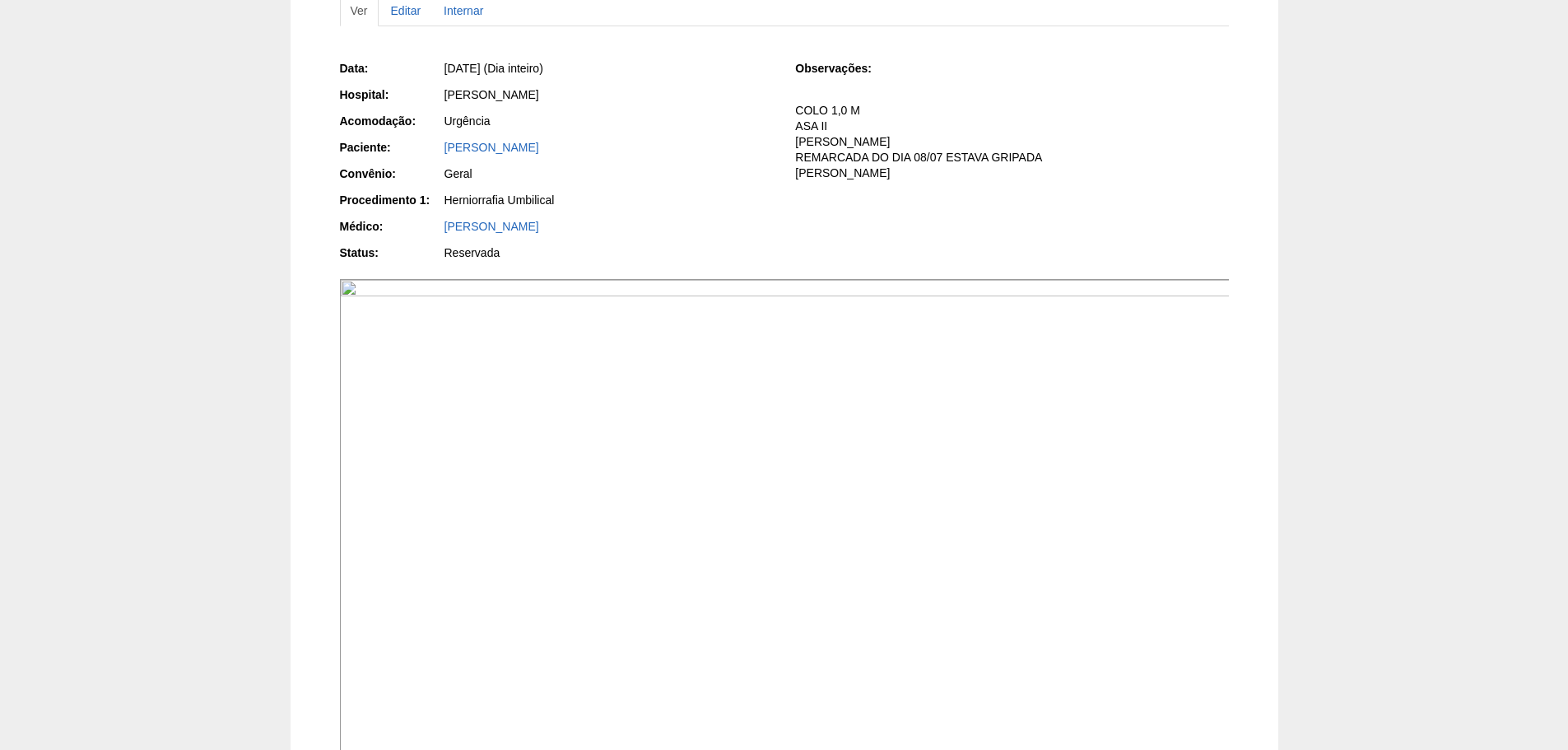
drag, startPoint x: 772, startPoint y: 195, endPoint x: 734, endPoint y: 199, distance: 38.2
click at [734, 199] on div "Herniorrafia Umbilical" at bounding box center [608, 200] width 328 height 16
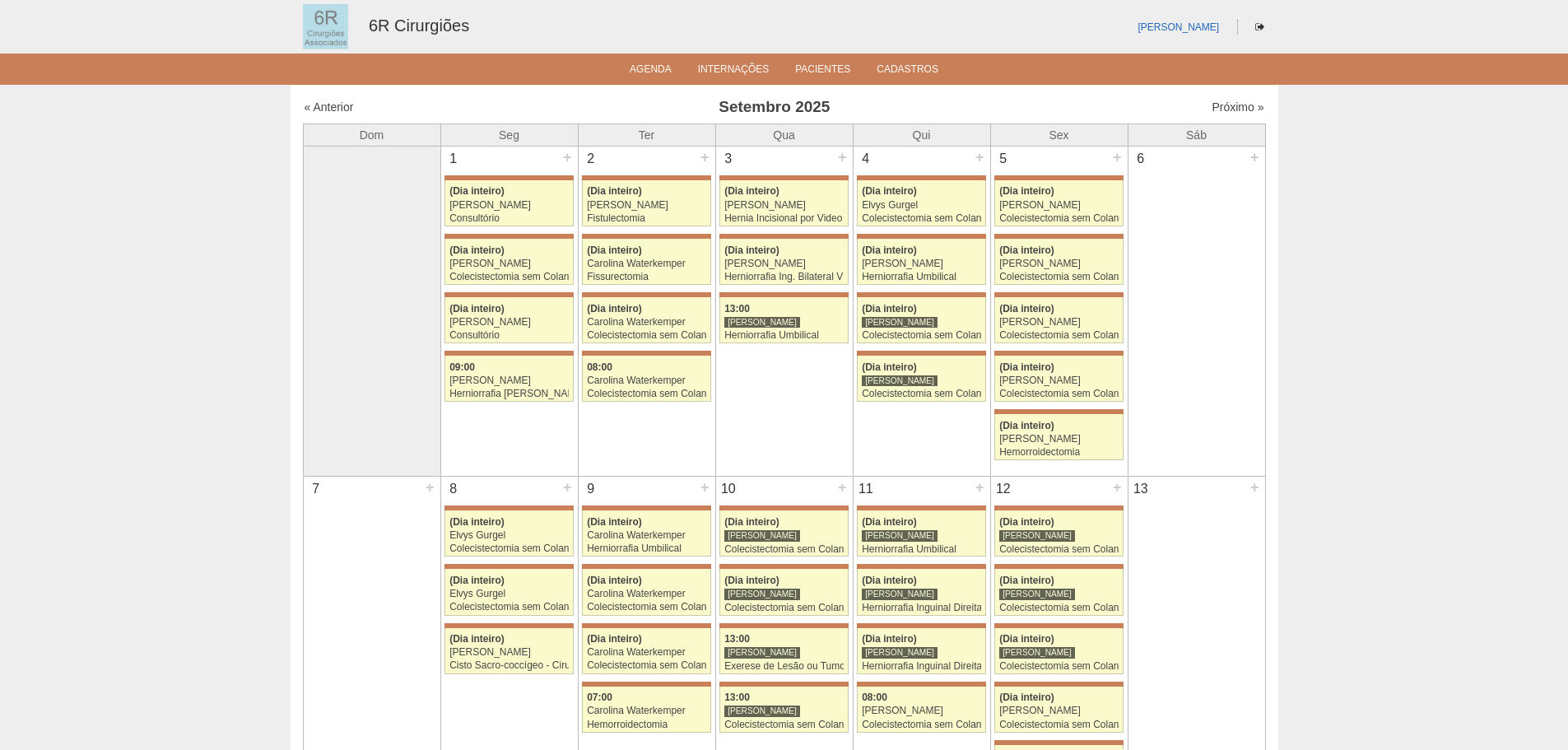
scroll to position [988, 0]
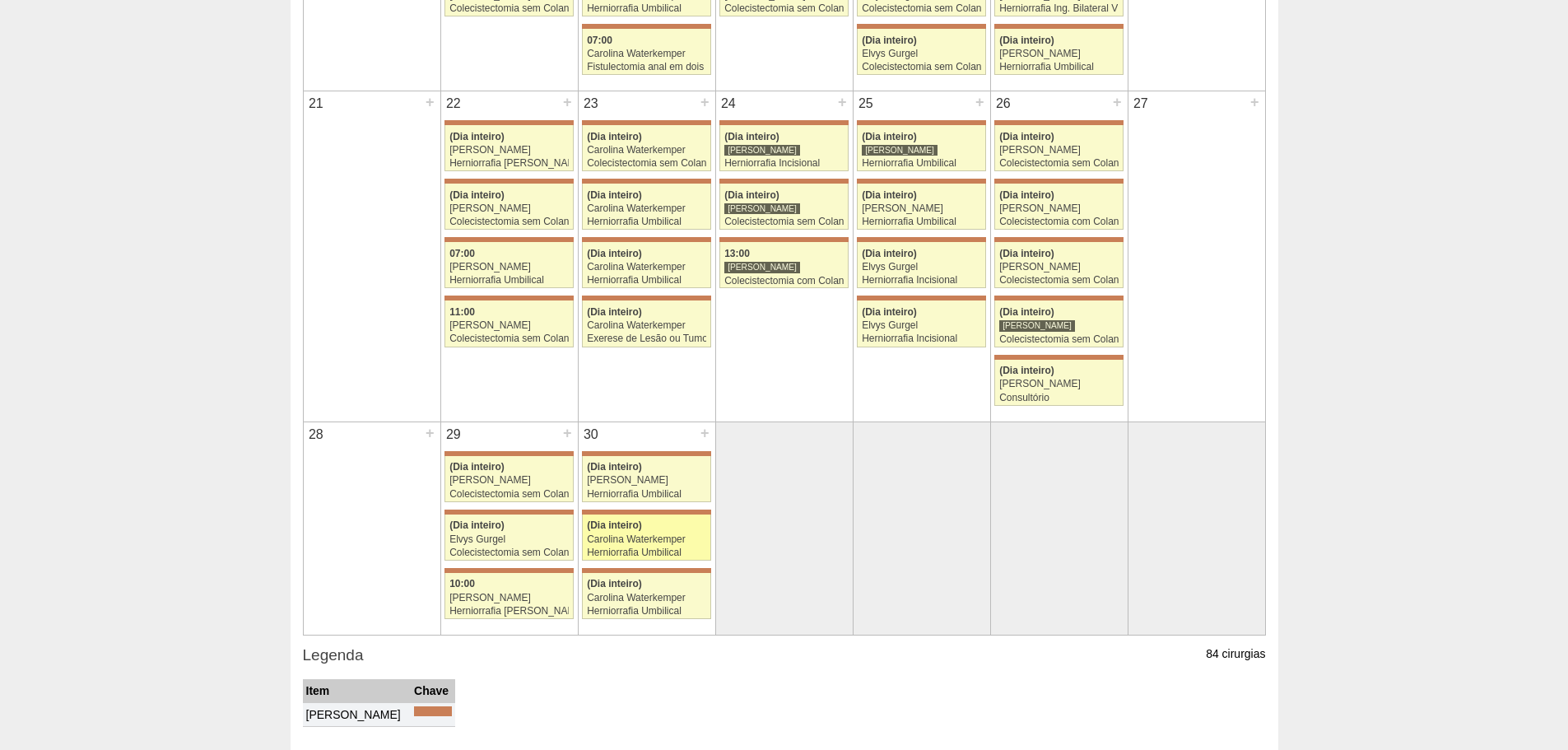
click at [614, 547] on div "Herniorrafia Umbilical" at bounding box center [645, 552] width 119 height 11
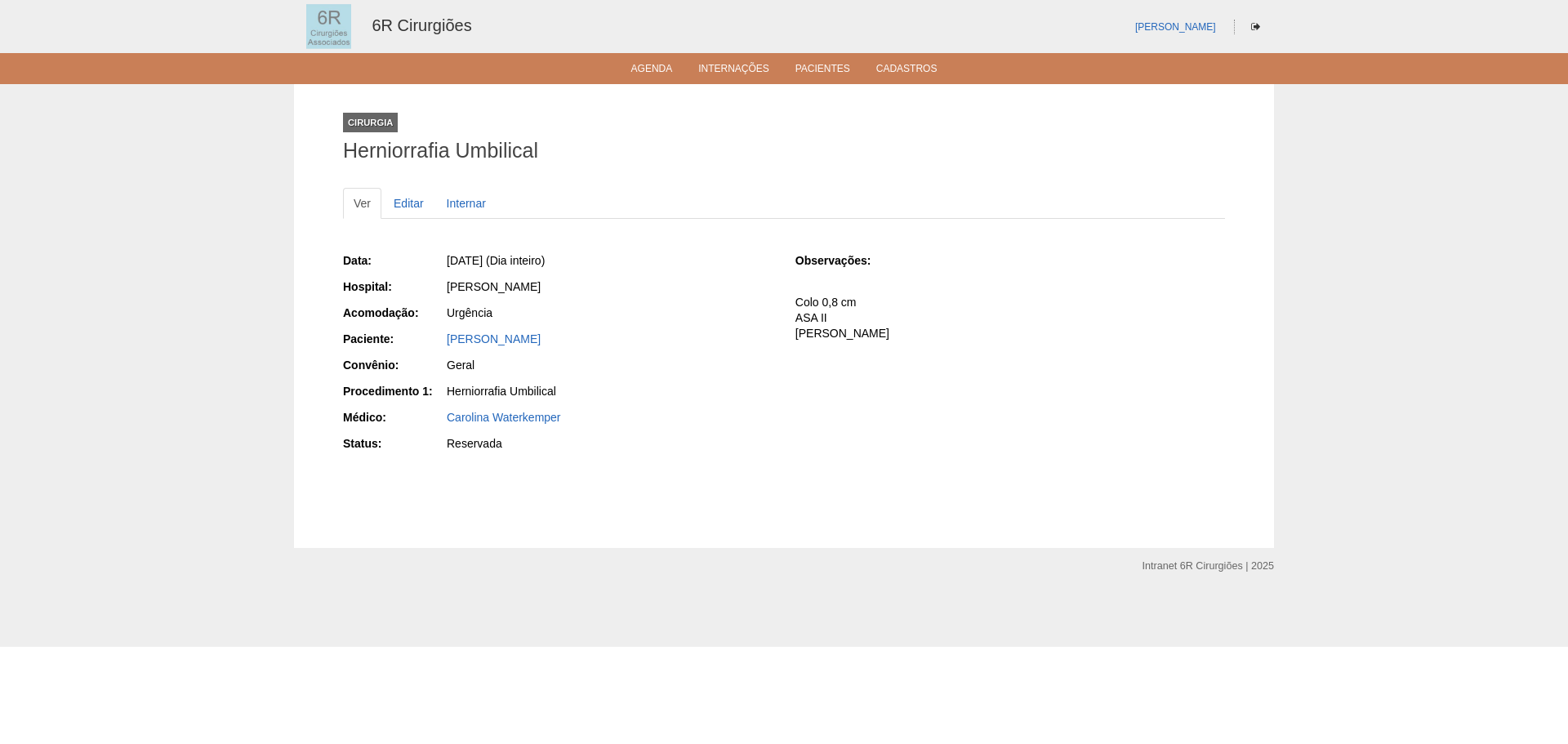
drag, startPoint x: 621, startPoint y: 341, endPoint x: 446, endPoint y: 345, distance: 175.0
click at [446, 345] on div "Marcelo Acero Rodrigues Caraca" at bounding box center [608, 341] width 327 height 20
copy link "Marcelo Acero Rodrigues Caraca"
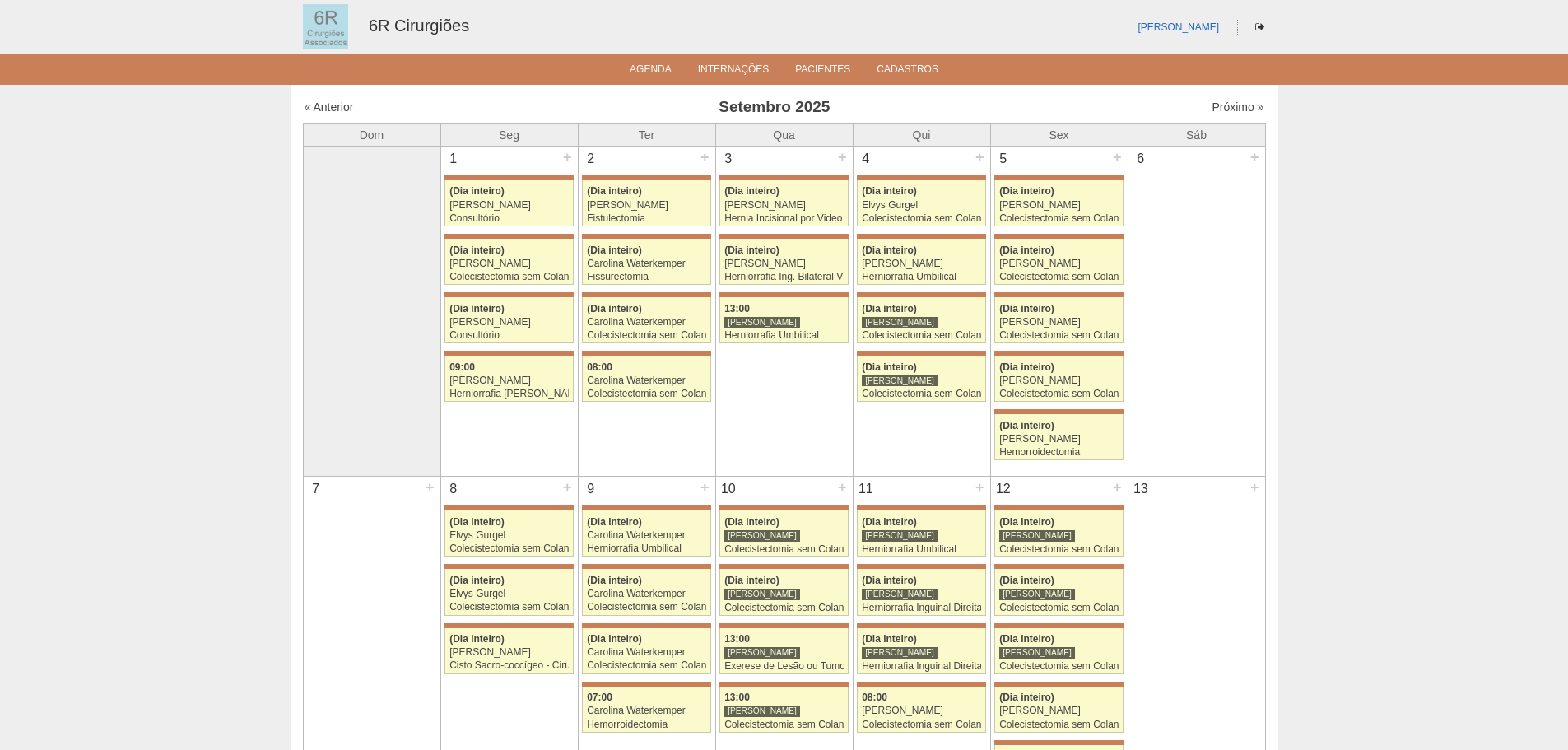
scroll to position [988, 0]
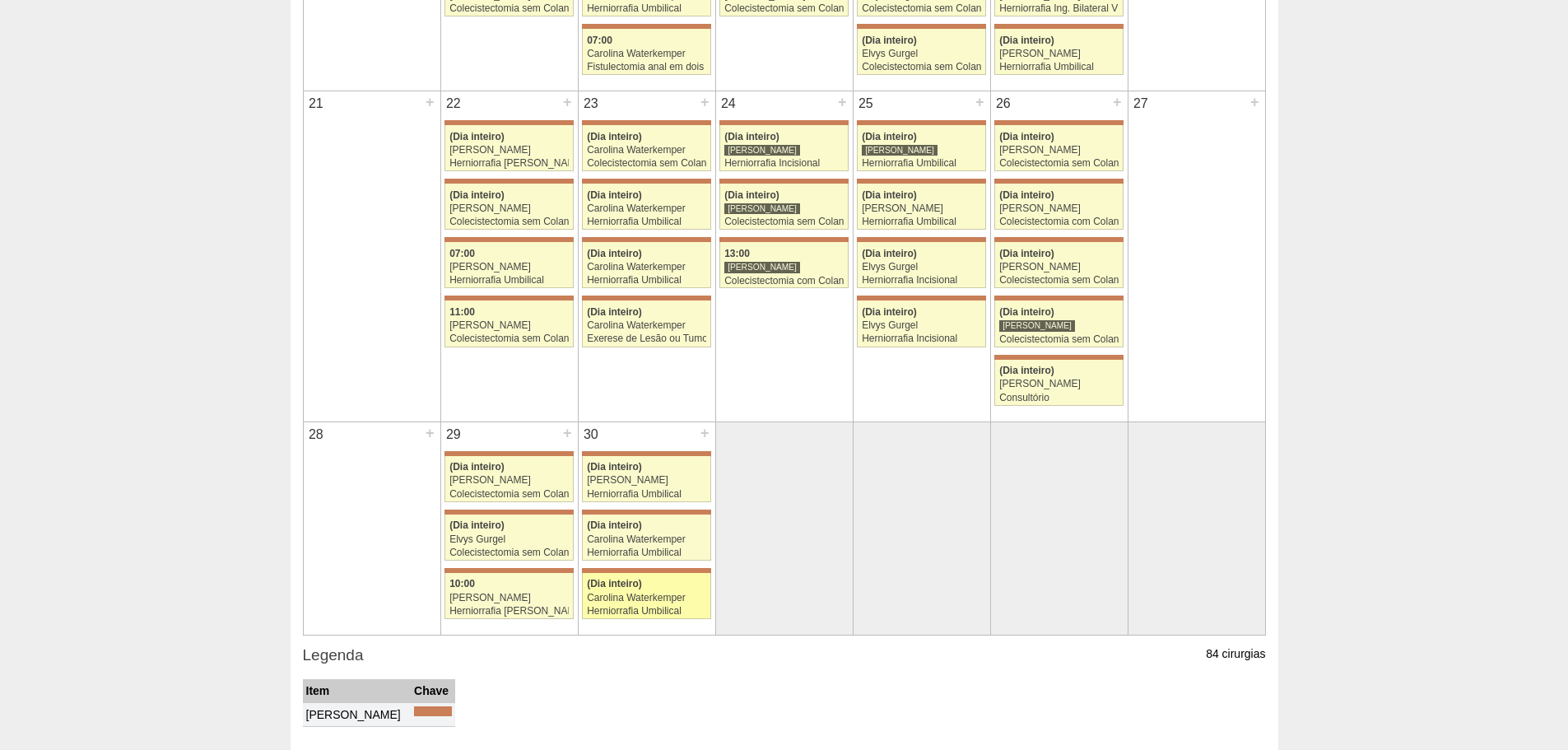
click at [622, 593] on div "Carolina Waterkemper" at bounding box center [645, 598] width 119 height 11
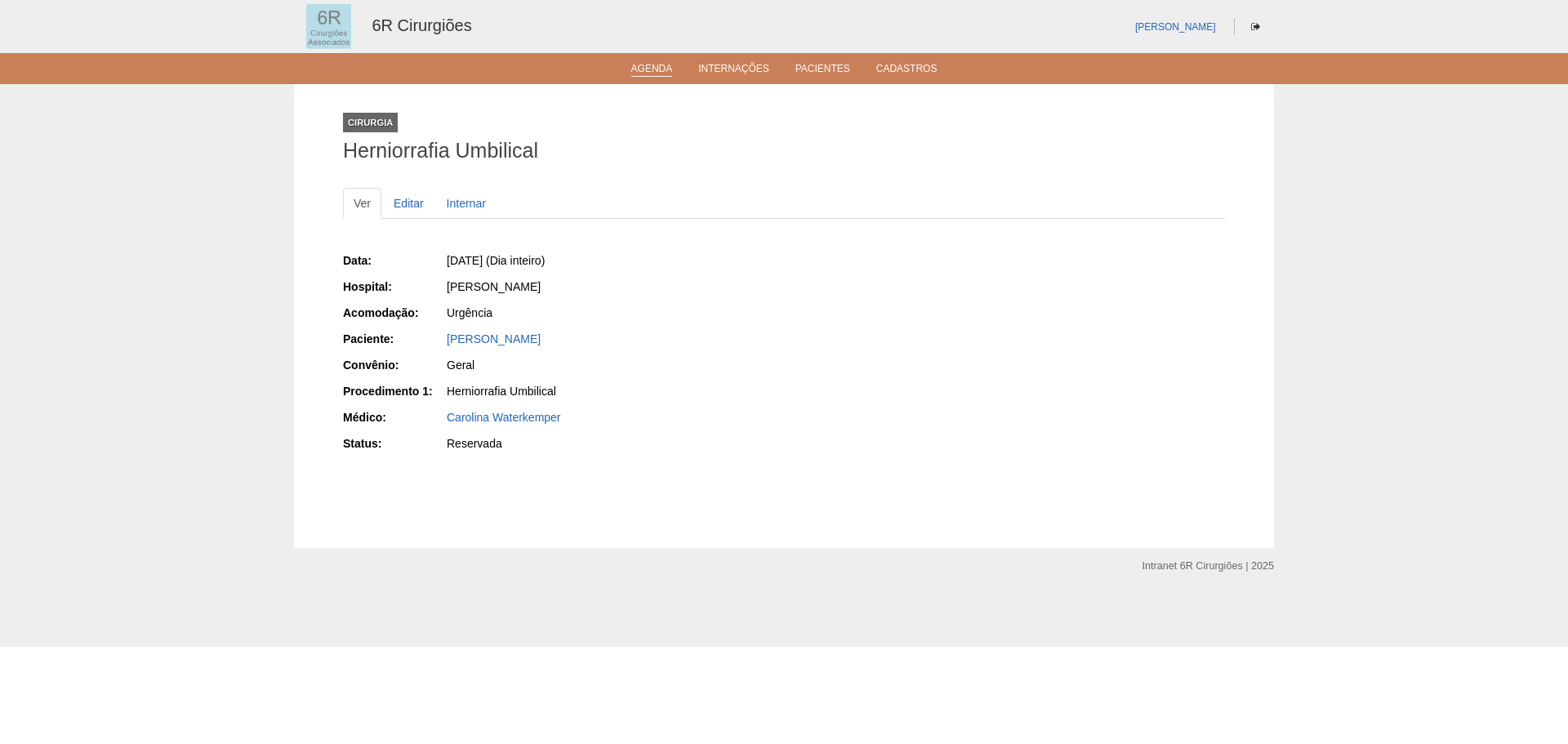
click at [653, 72] on link "Agenda" at bounding box center [652, 70] width 42 height 14
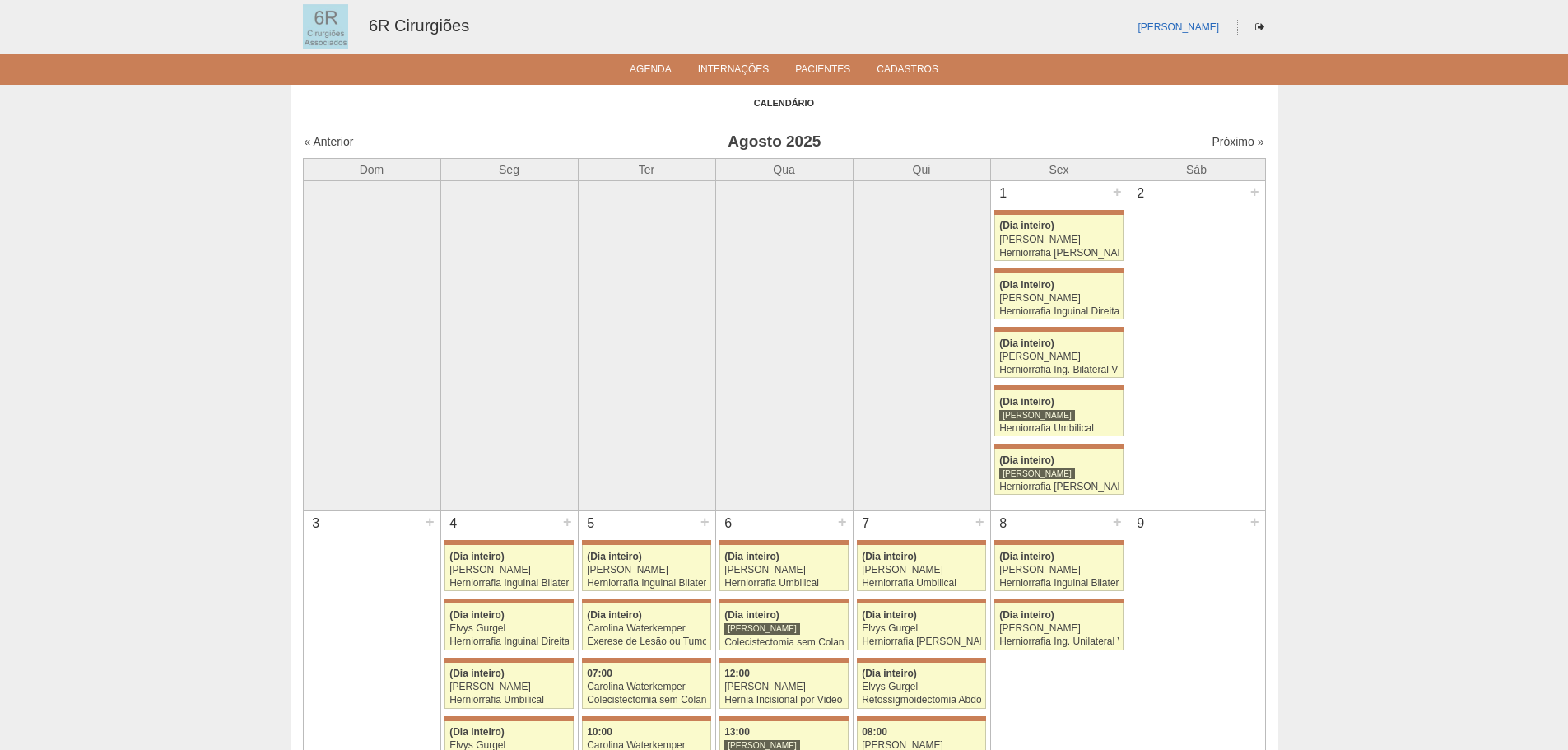
click at [1215, 136] on link "Próximo »" at bounding box center [1237, 141] width 52 height 13
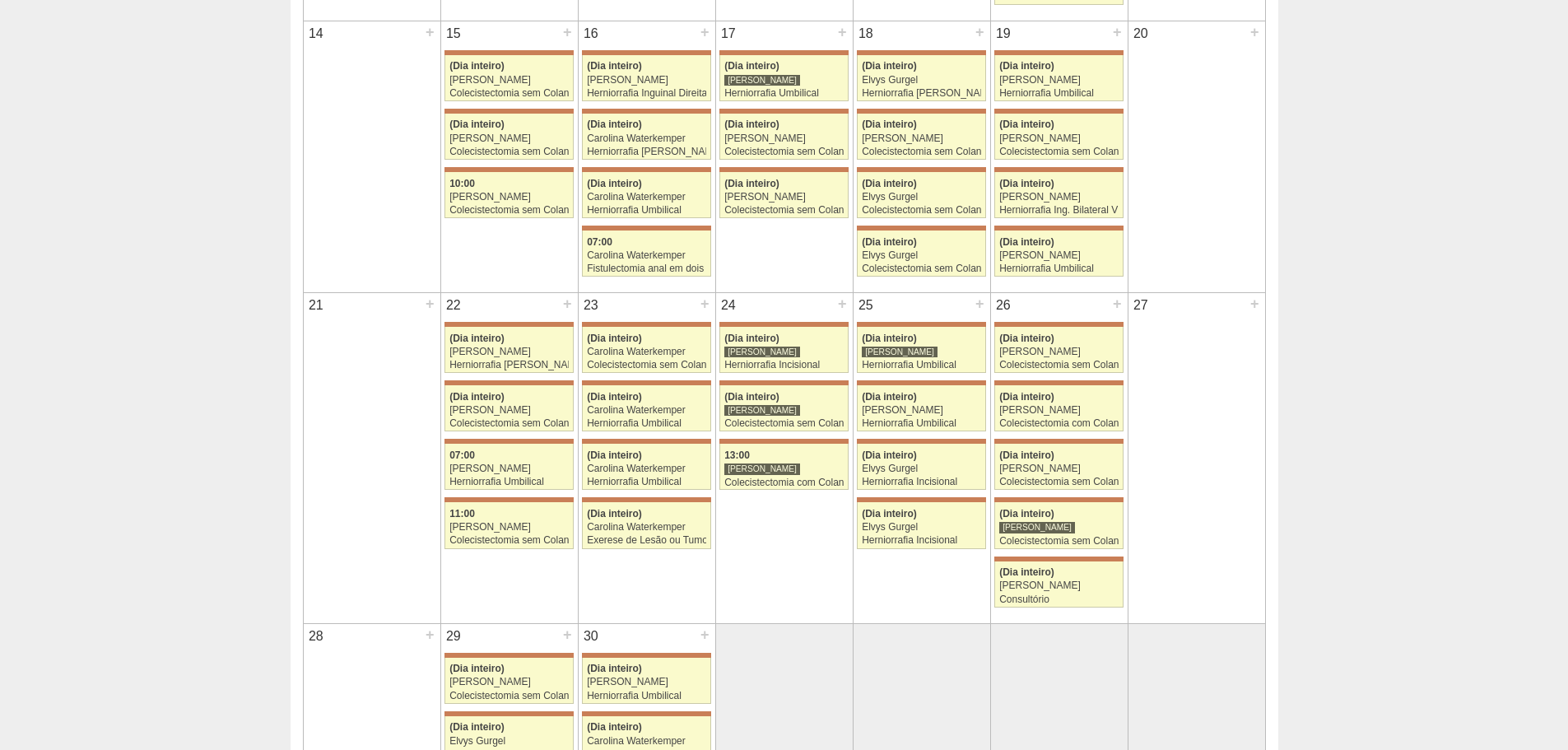
scroll to position [1105, 0]
